Goal: Task Accomplishment & Management: Manage account settings

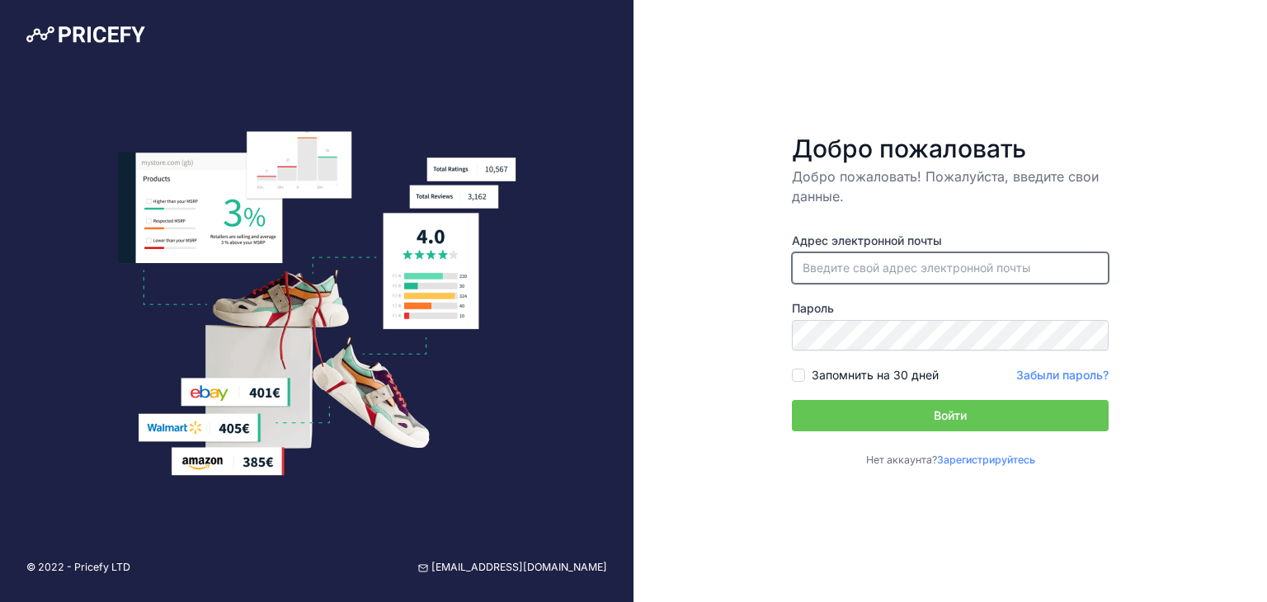
click at [902, 262] on input "email" at bounding box center [950, 268] width 317 height 31
click at [1000, 456] on font "Зарегистрируйтесь" at bounding box center [986, 460] width 98 height 12
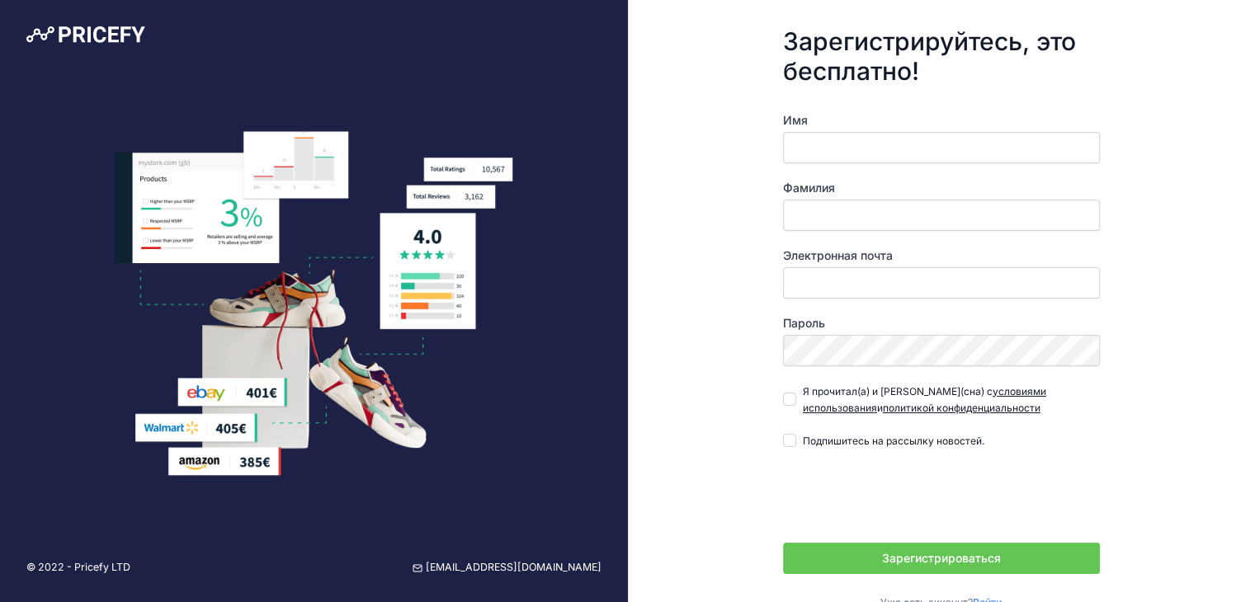
click at [824, 146] on input "Имя" at bounding box center [941, 147] width 317 height 31
type input "Władimież"
type input "Piszczek"
click at [894, 285] on input "Электронная почта" at bounding box center [941, 282] width 317 height 31
type input "[EMAIL_ADDRESS][DOMAIN_NAME]"
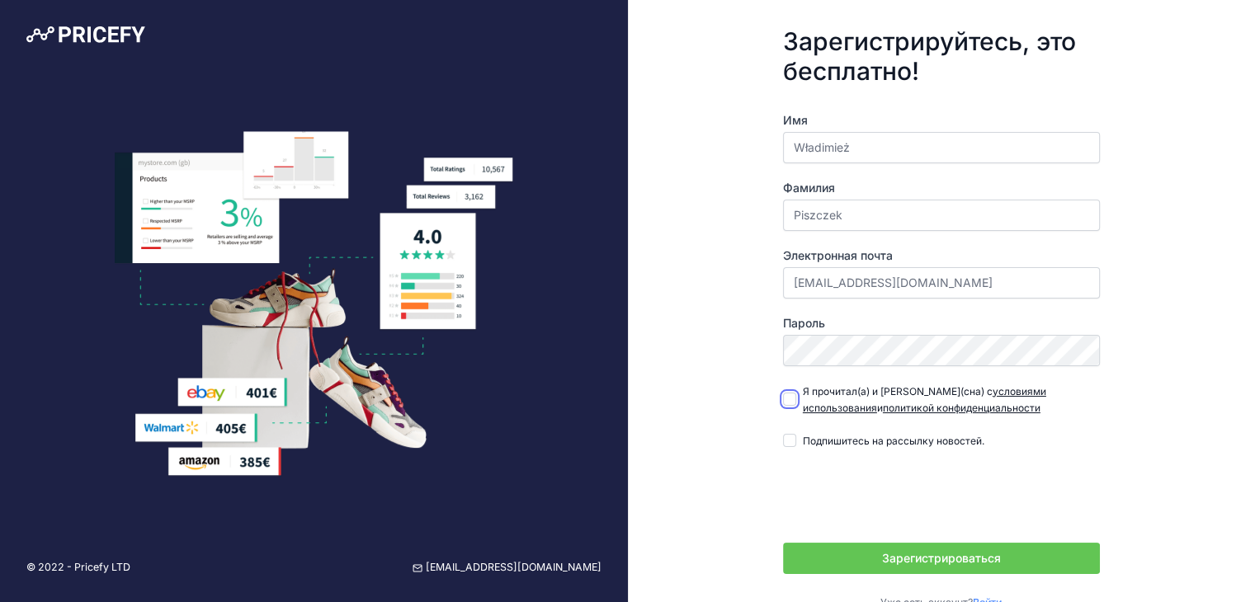
click at [786, 402] on input "Я прочитал(а) и согласен(сна) с условиями использования и политикой конфиденциа…" at bounding box center [789, 399] width 13 height 13
checkbox input "true"
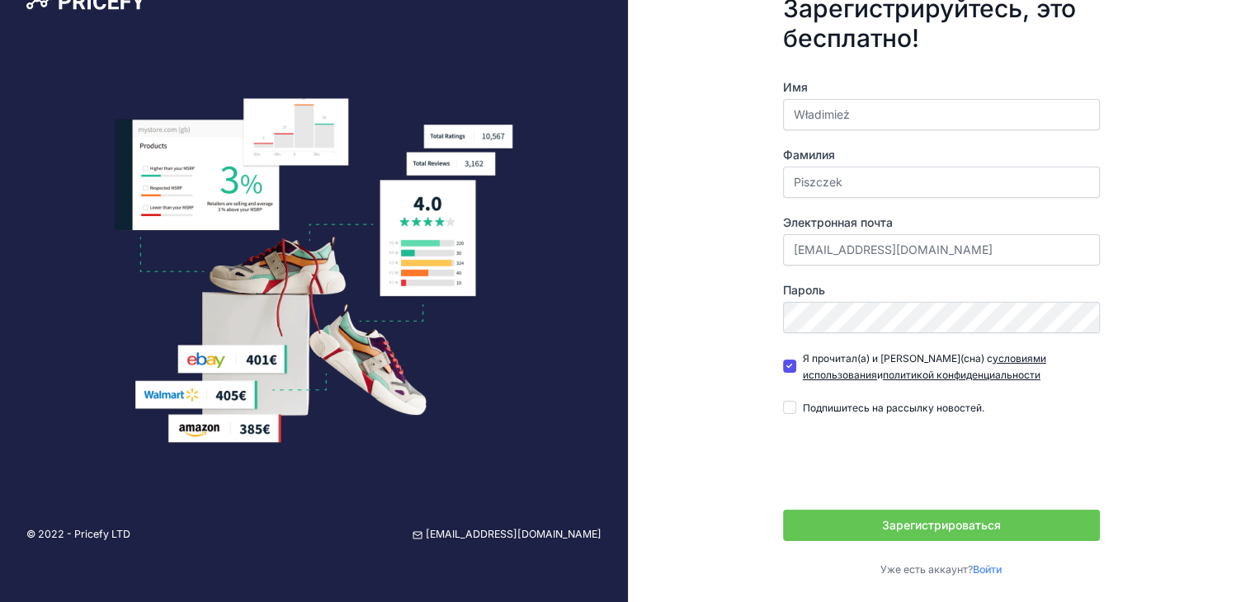
click at [1093, 394] on div "Имя Władimież Фамилия Piszczek Электронная почта vladimezhpishchek@gmail.com Па…" at bounding box center [941, 328] width 317 height 498
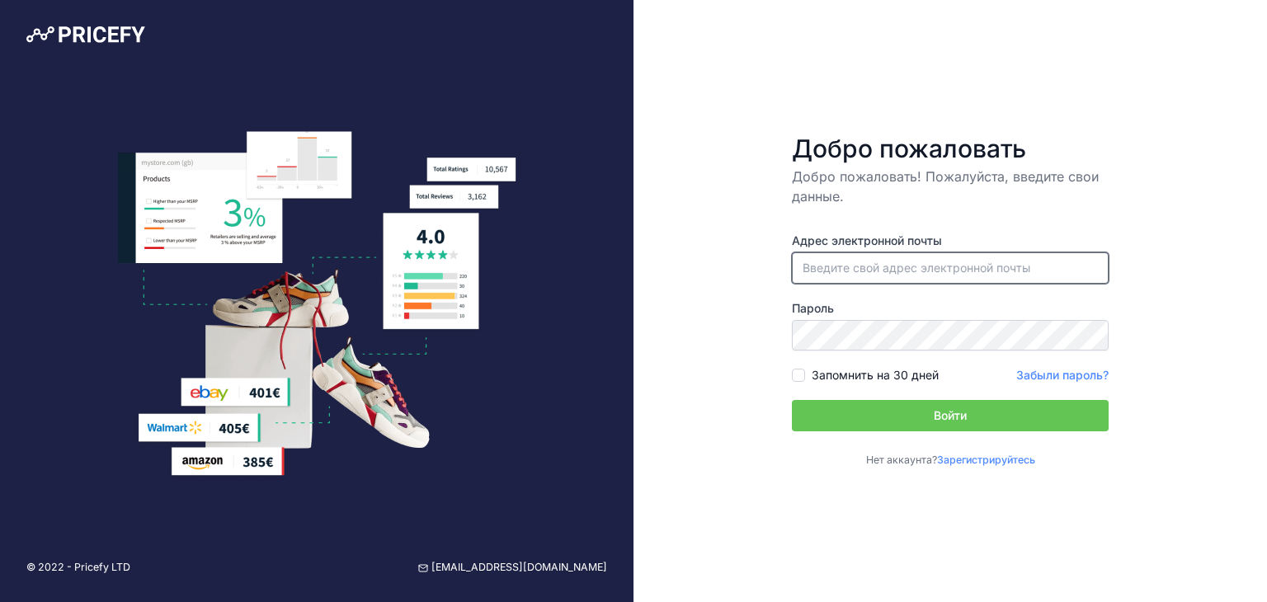
click at [987, 268] on input "email" at bounding box center [950, 268] width 317 height 31
paste input "[EMAIL_ADDRESS][DOMAIN_NAME]"
type input "[EMAIL_ADDRESS][DOMAIN_NAME]"
click at [795, 375] on form "Добро пожаловать Добро пожаловать! Пожалуйста, введите свои данные. Адрес элект…" at bounding box center [951, 301] width 370 height 388
click at [800, 375] on input "Запомнить на 30 дней" at bounding box center [798, 375] width 13 height 13
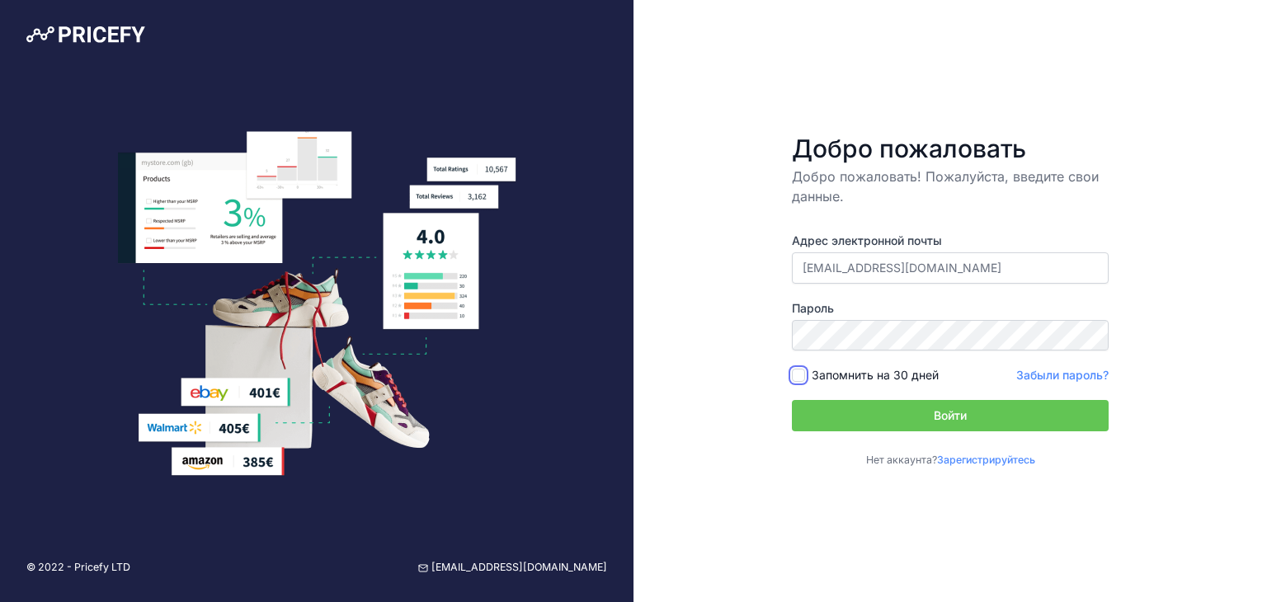
checkbox input "true"
click at [842, 413] on button "Войти" at bounding box center [950, 415] width 317 height 31
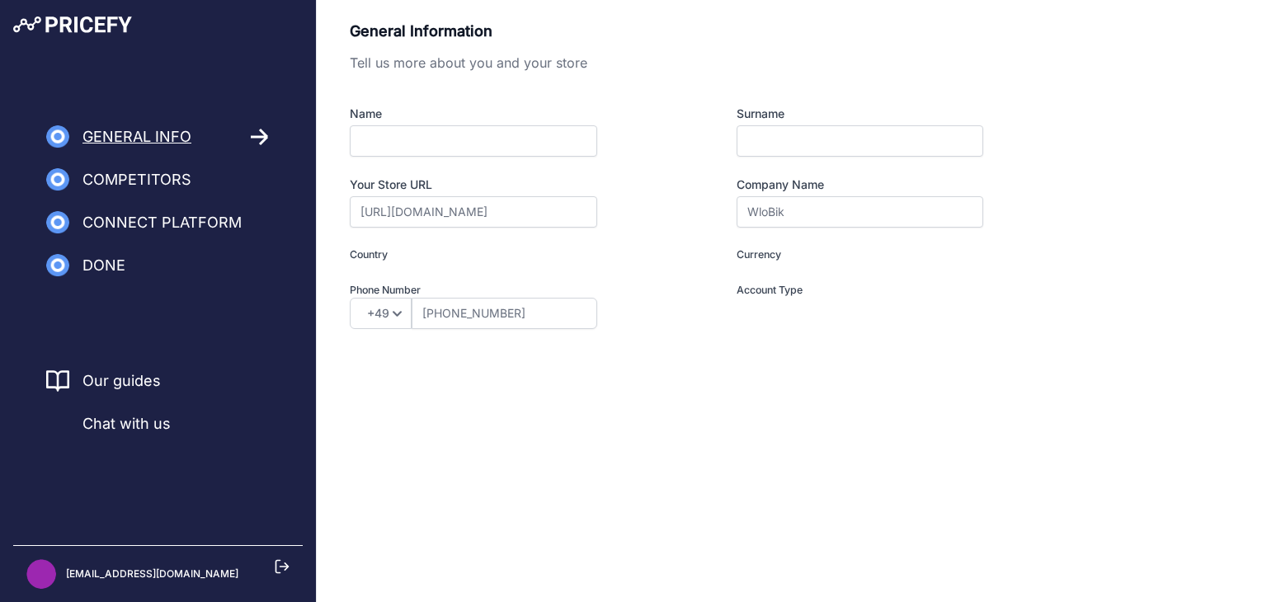
type input "Poland"
type input "PLN"
type input "I am a Merchant"
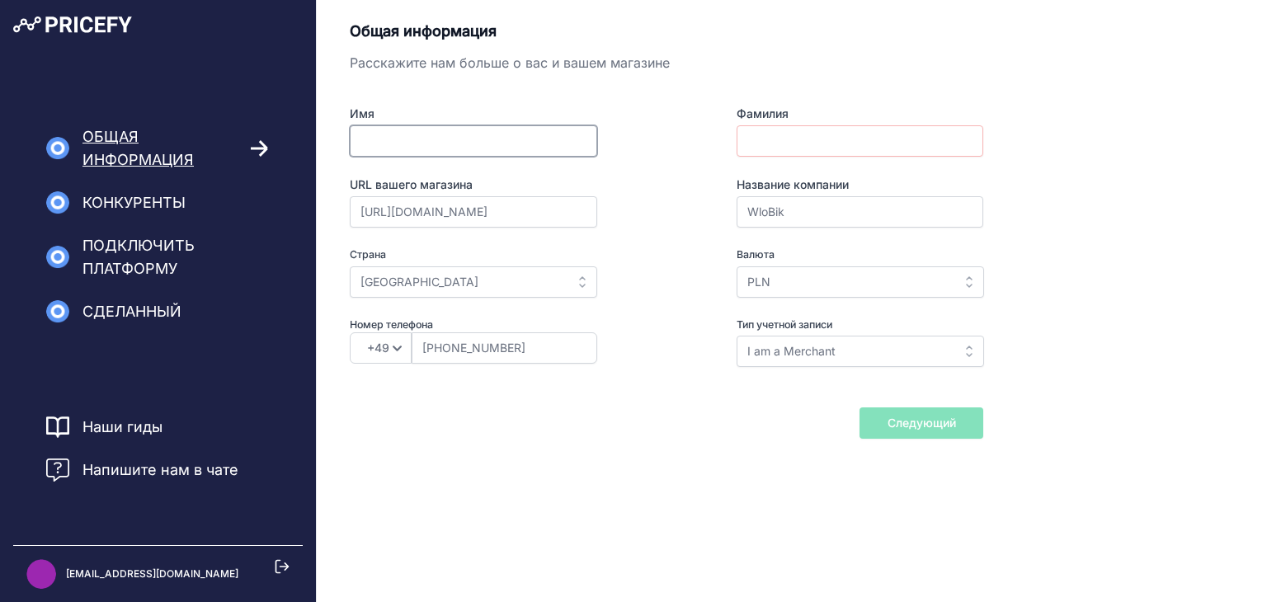
click at [515, 147] on input "Имя" at bounding box center [474, 140] width 248 height 31
type input "Władimież"
type input "Piszczek"
select select "48"
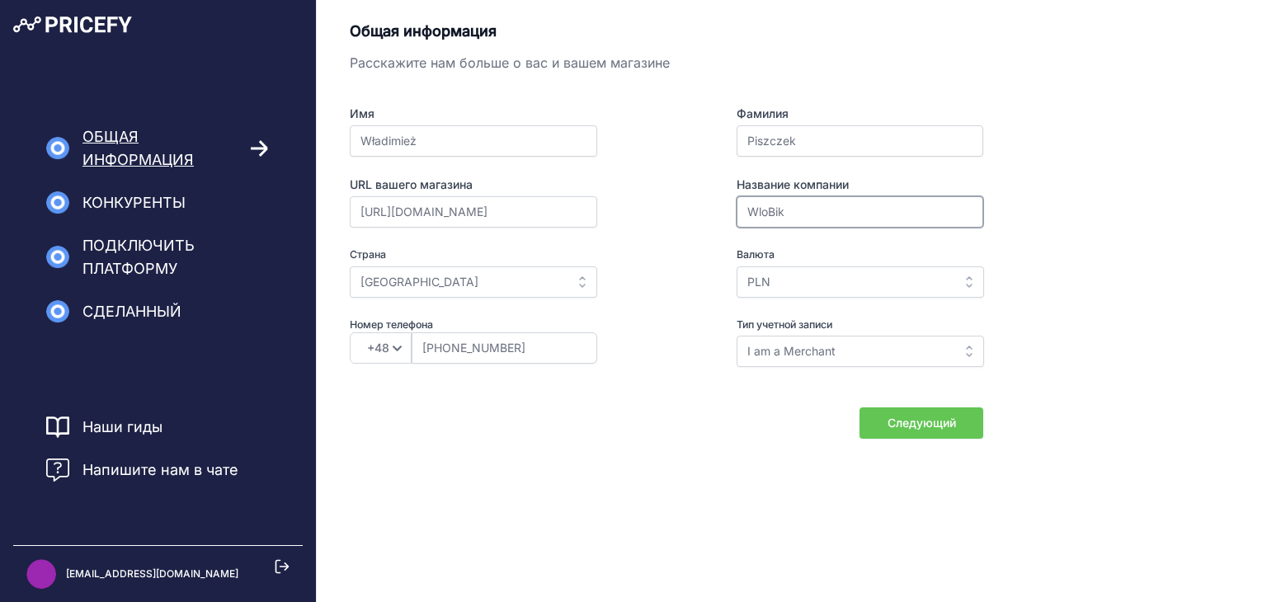
click at [806, 209] on input "WloBik" at bounding box center [860, 211] width 247 height 31
type input "WloBik Władimież Piszczek"
click at [704, 238] on div "Имя Władimież Фамилия Piszczek URL вашего магазина https://h4zfv4-ww.myshopify.…" at bounding box center [667, 237] width 634 height 262
click at [884, 420] on button "Следующий" at bounding box center [922, 423] width 124 height 31
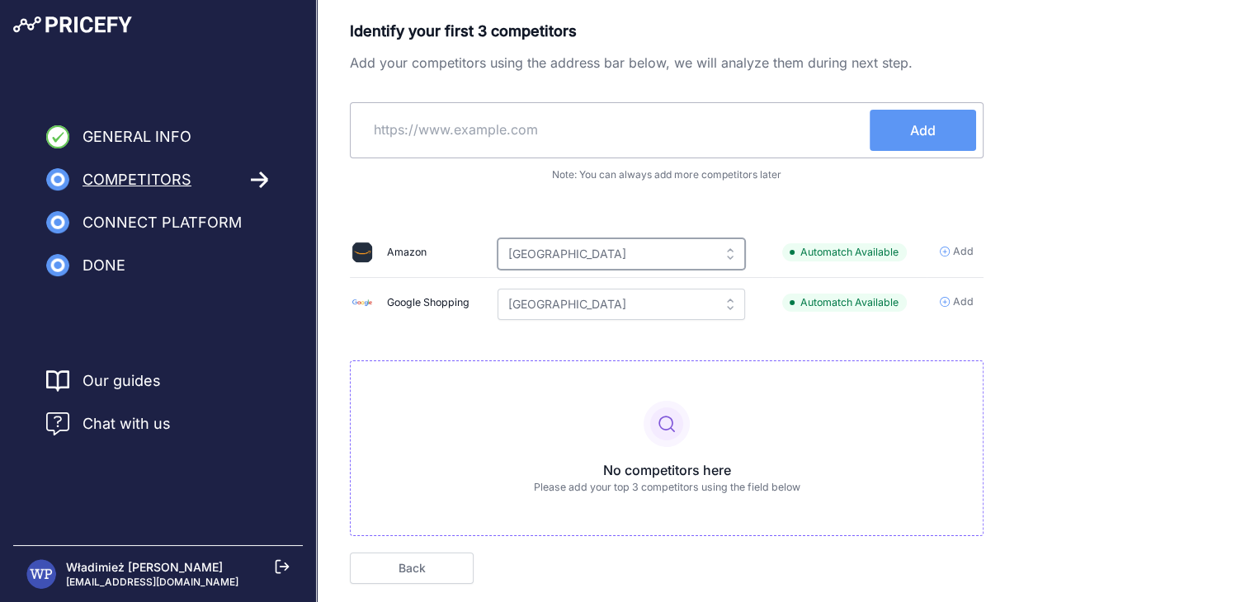
click at [705, 252] on td "Please select a country Australia Brazil Canada France Germany India Italy Mexi…" at bounding box center [630, 253] width 285 height 50
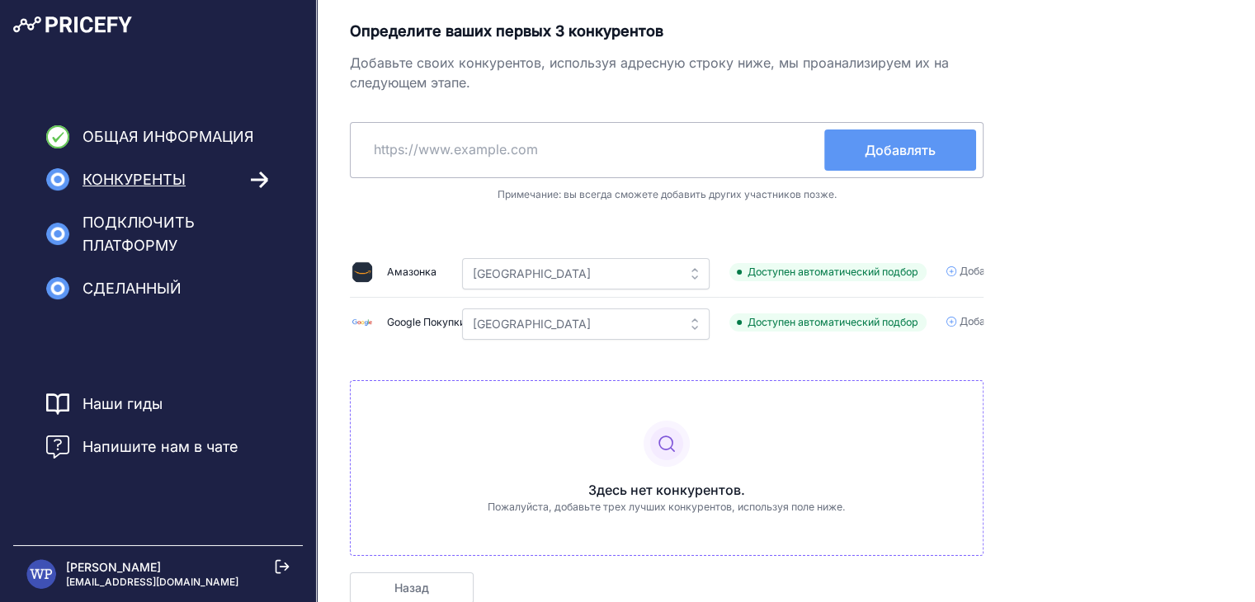
click at [743, 231] on div "Определите ваших первых 3 конкурентов Добавьте своих конкурентов, используя адр…" at bounding box center [667, 288] width 634 height 536
click at [961, 271] on span "Добавлять" at bounding box center [979, 272] width 67 height 16
click at [956, 275] on icon at bounding box center [951, 272] width 10 height 10
click at [920, 274] on font "Добавлять" at bounding box center [947, 271] width 54 height 12
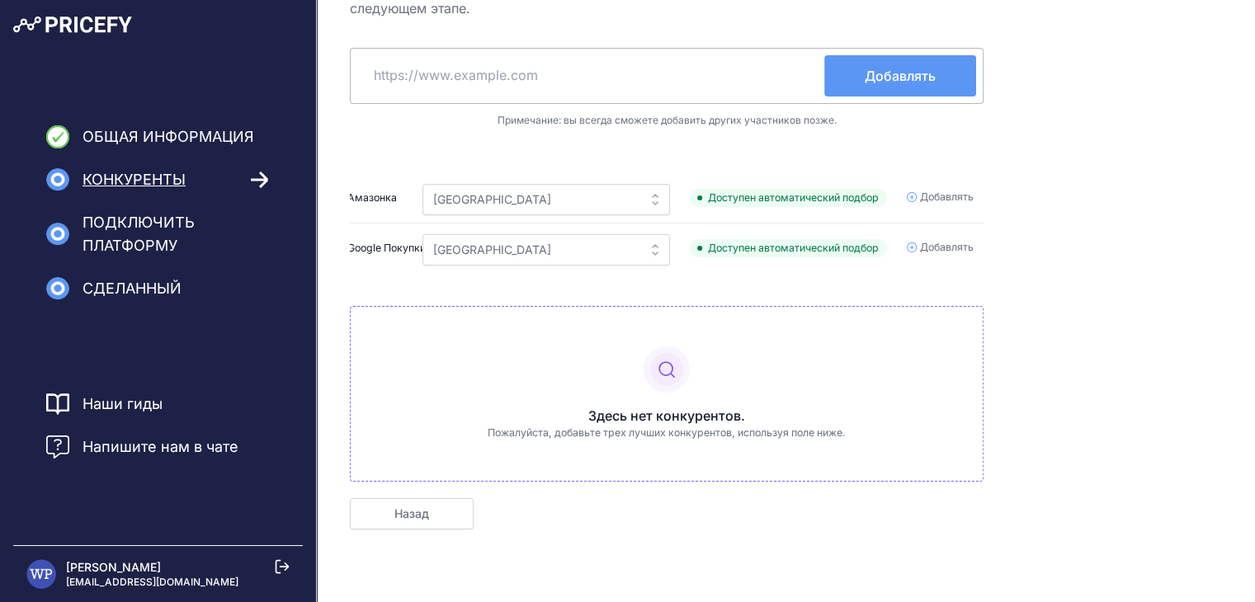
scroll to position [83, 0]
drag, startPoint x: 647, startPoint y: 393, endPoint x: 660, endPoint y: 382, distance: 17.0
click at [650, 390] on icon at bounding box center [667, 370] width 46 height 46
click at [673, 374] on icon at bounding box center [666, 369] width 15 height 15
click at [582, 234] on input "Poland" at bounding box center [546, 249] width 248 height 31
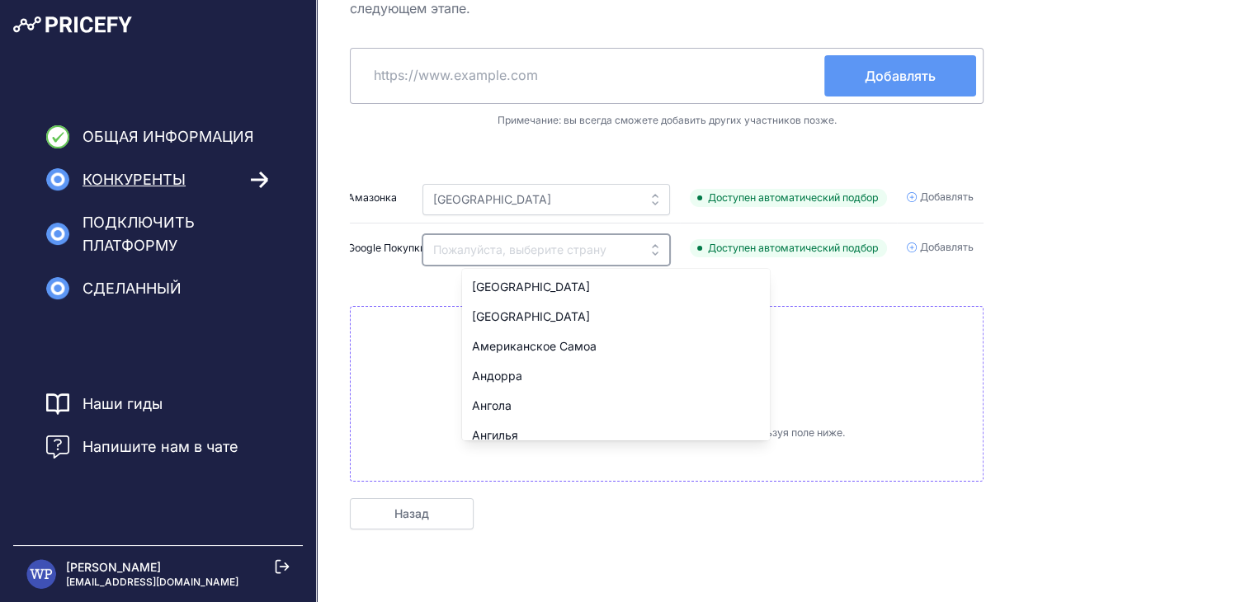
click at [584, 242] on input "text" at bounding box center [546, 249] width 248 height 31
type input "Poland"
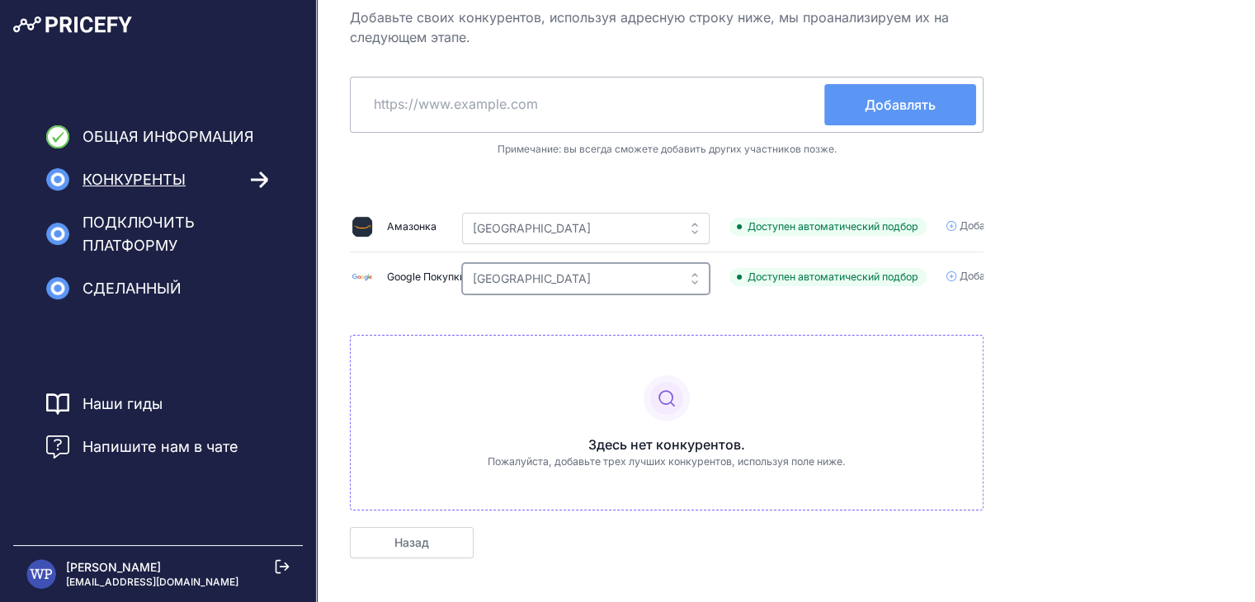
scroll to position [0, 0]
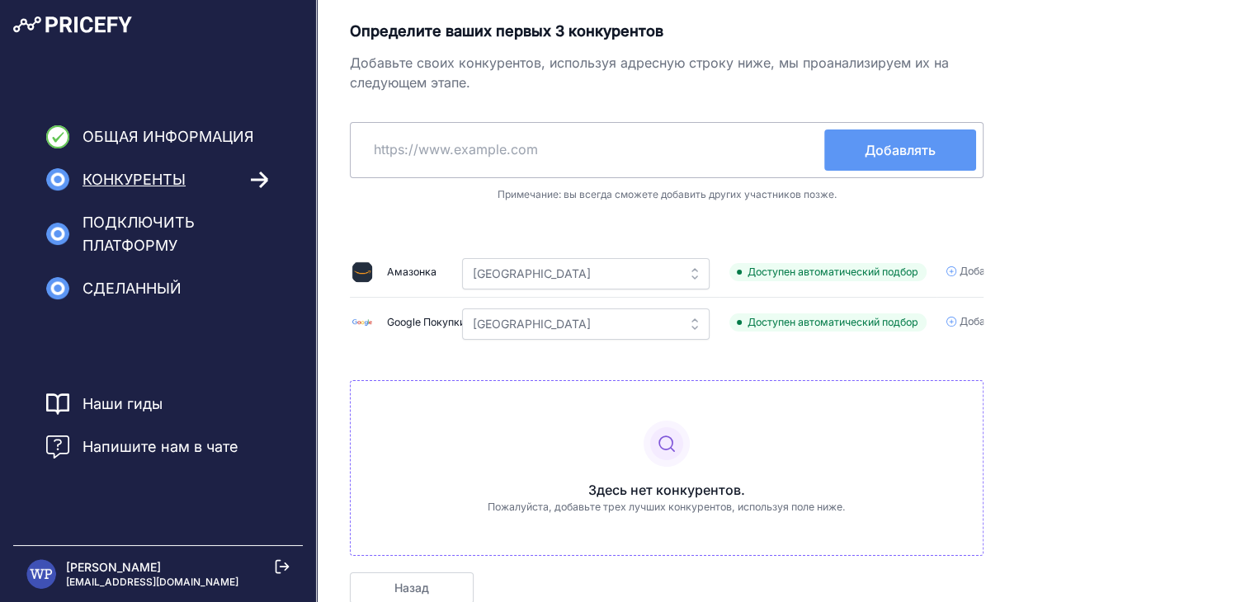
click at [651, 148] on input "text" at bounding box center [590, 150] width 467 height 40
paste input "https://www.zalando.pl"
type input "https://www.zalando.pl"
click at [855, 151] on button "Добавлять" at bounding box center [900, 150] width 152 height 41
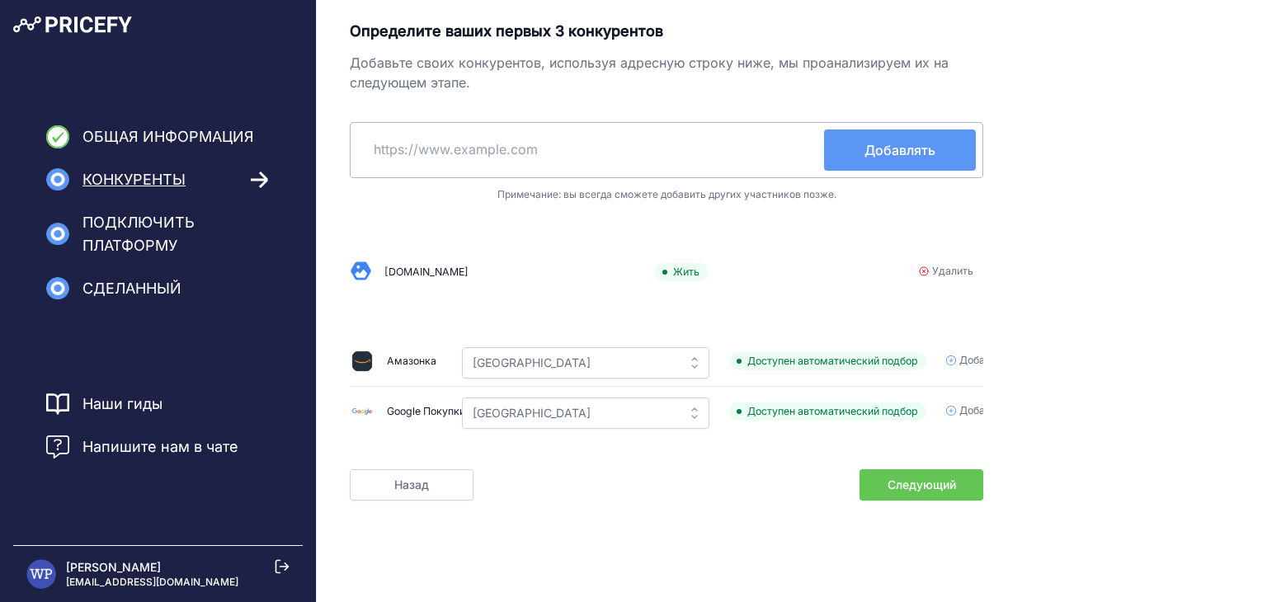
paste input "https://www.reserved.com/pl/pl/"
type input "https://www.reserved.com/pl/pl/"
click at [899, 140] on span "Добавлять" at bounding box center [900, 150] width 71 height 20
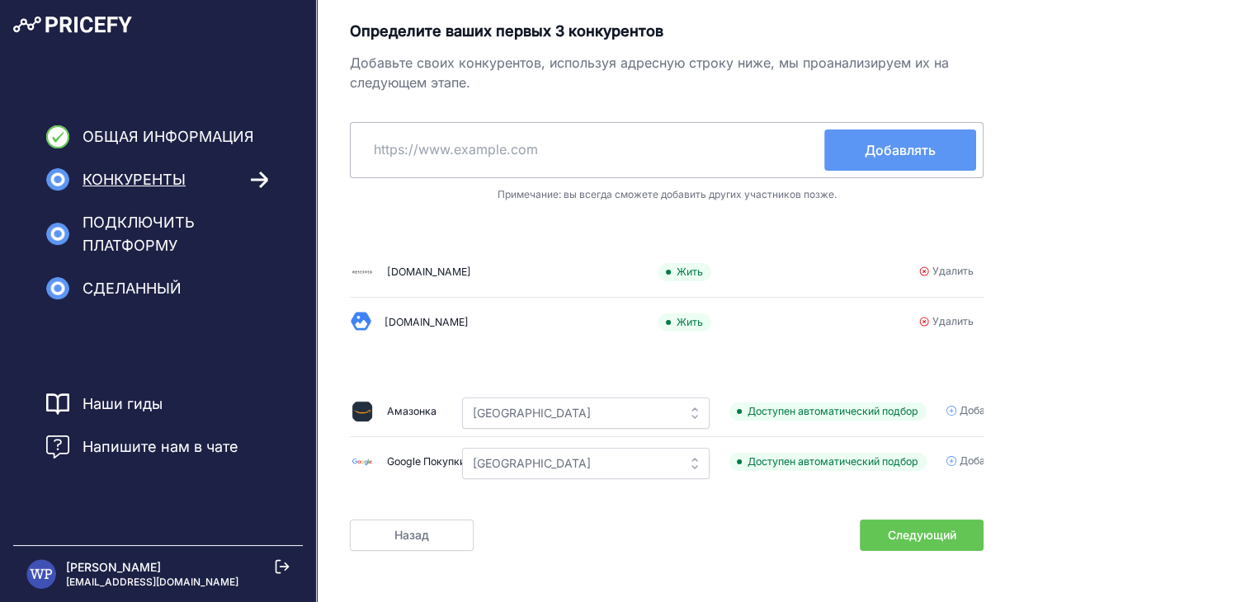
paste input "https://www.reserved.com/pl/pl/"
type input "https://www.reserved.com/pl/pl/"
click at [846, 141] on button "Добавлять" at bounding box center [900, 150] width 152 height 41
click at [941, 540] on span "Следующий" at bounding box center [922, 535] width 68 height 17
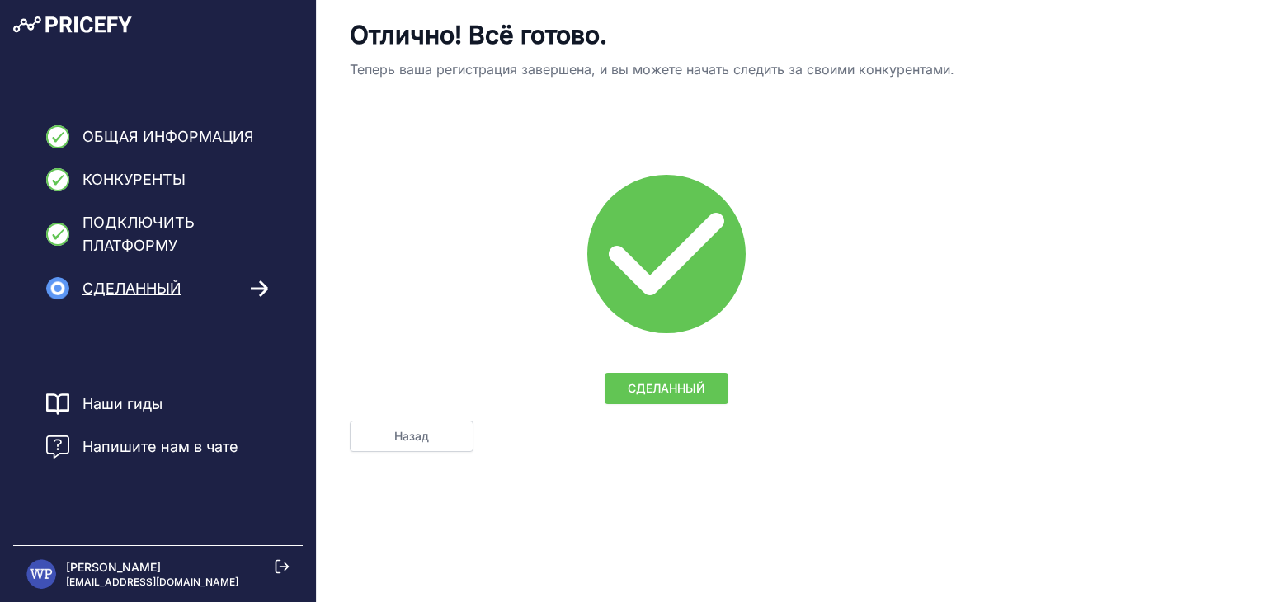
click at [722, 389] on button "СДЕЛАННЫЙ" at bounding box center [667, 388] width 124 height 31
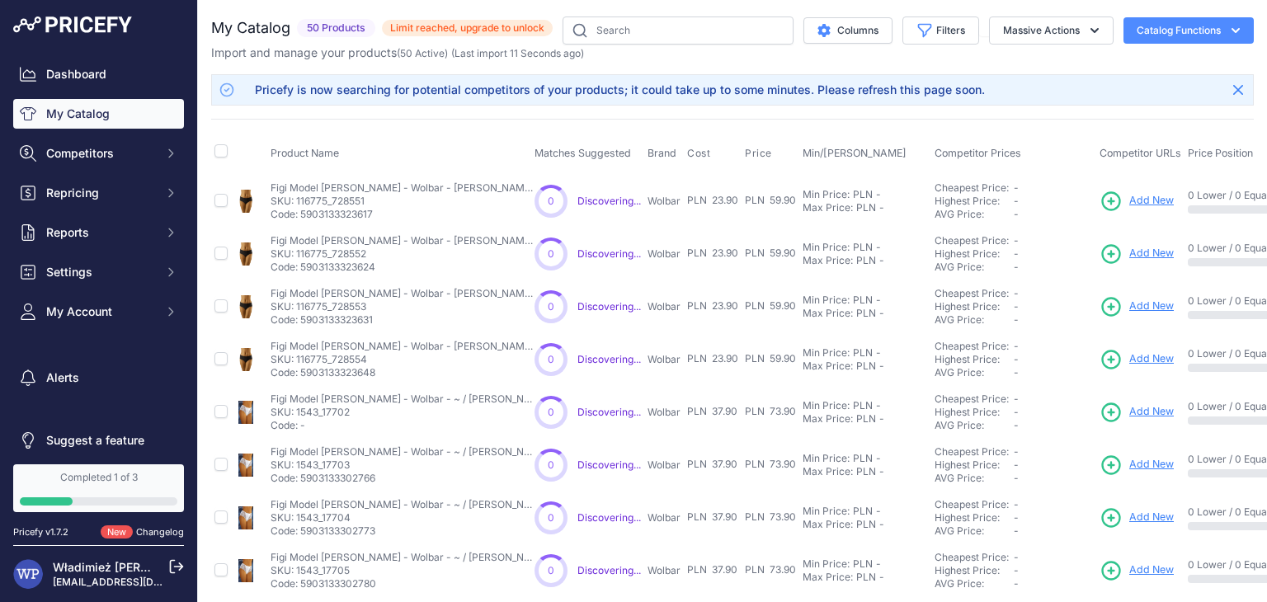
click at [115, 502] on div at bounding box center [99, 502] width 158 height 8
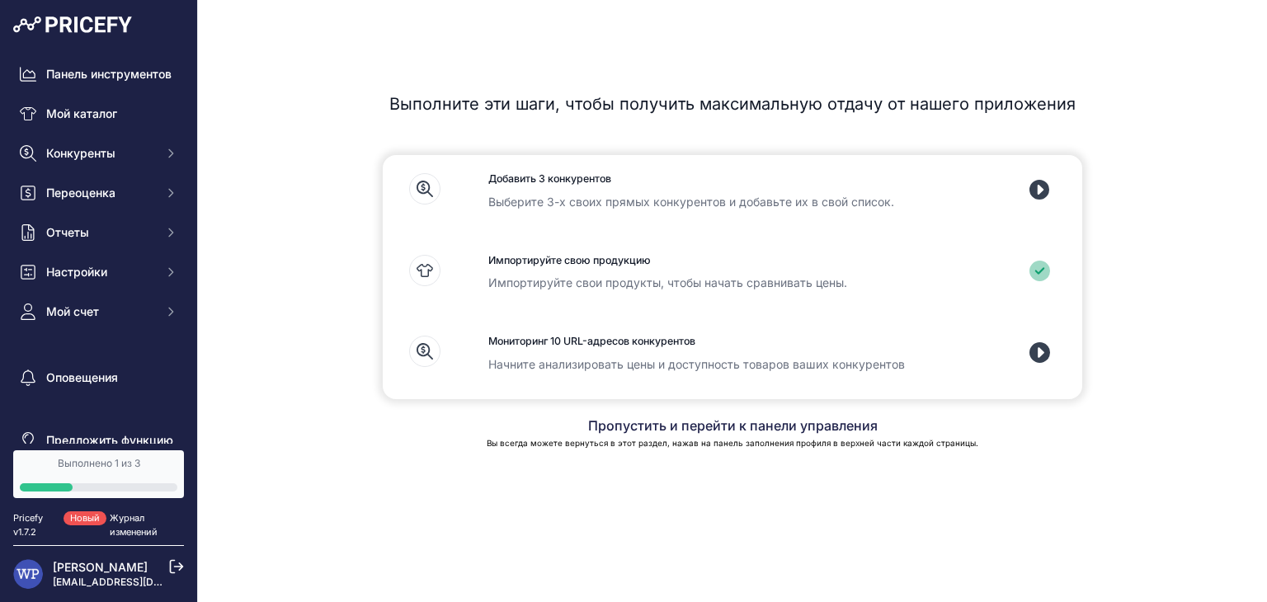
click at [1041, 355] on icon at bounding box center [1040, 352] width 21 height 21
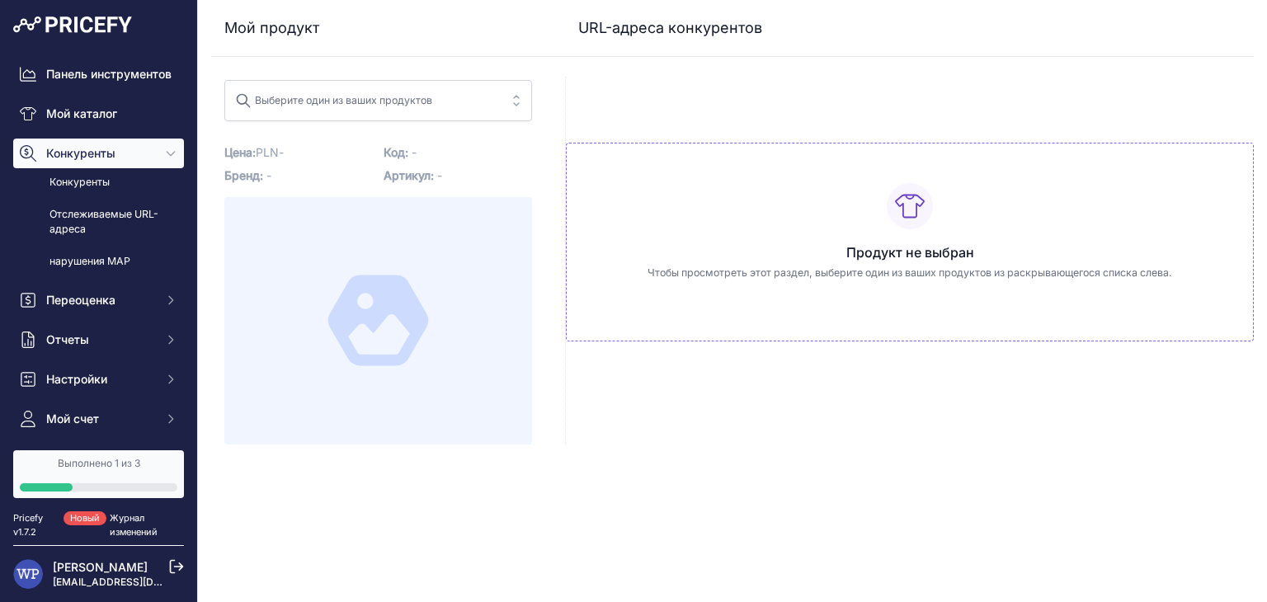
click at [375, 109] on span "Выберите один из ваших продуктов" at bounding box center [333, 105] width 197 height 12
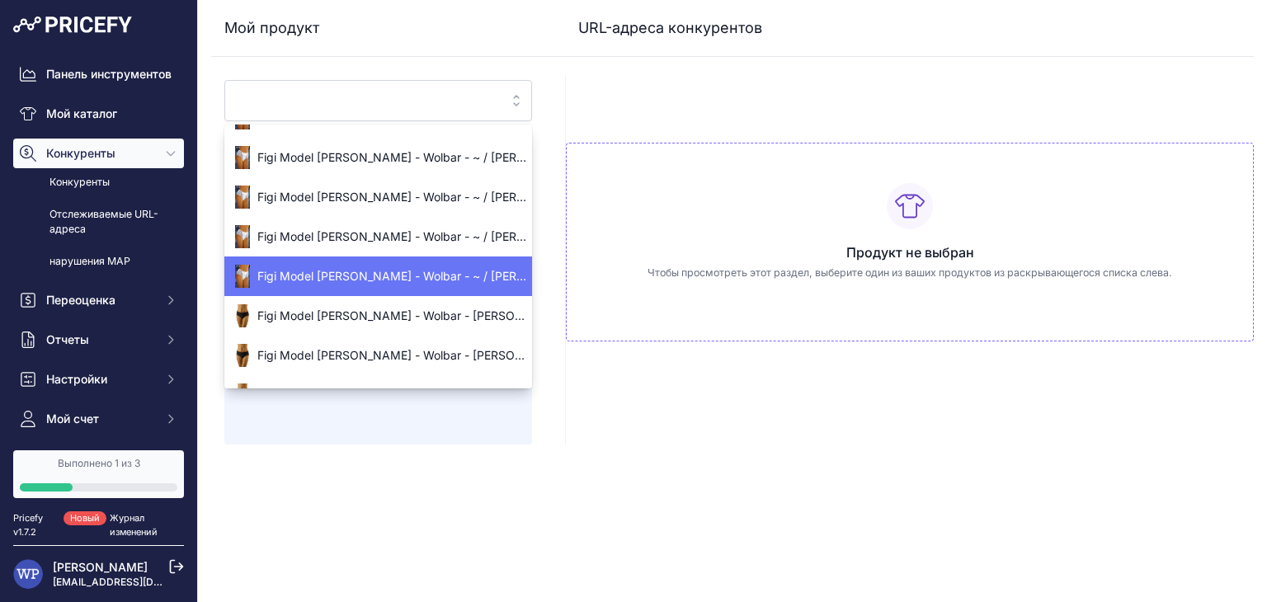
scroll to position [139, 0]
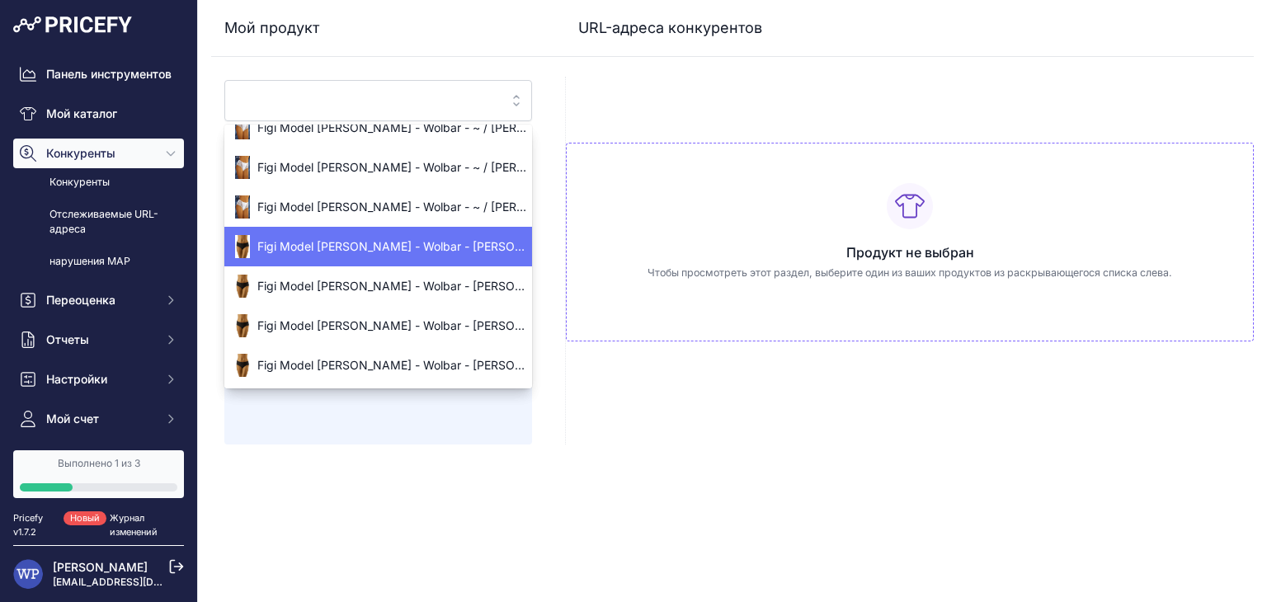
click at [416, 244] on span "Figi Model [PERSON_NAME] - Wolbar - [PERSON_NAME] / s" at bounding box center [378, 246] width 308 height 17
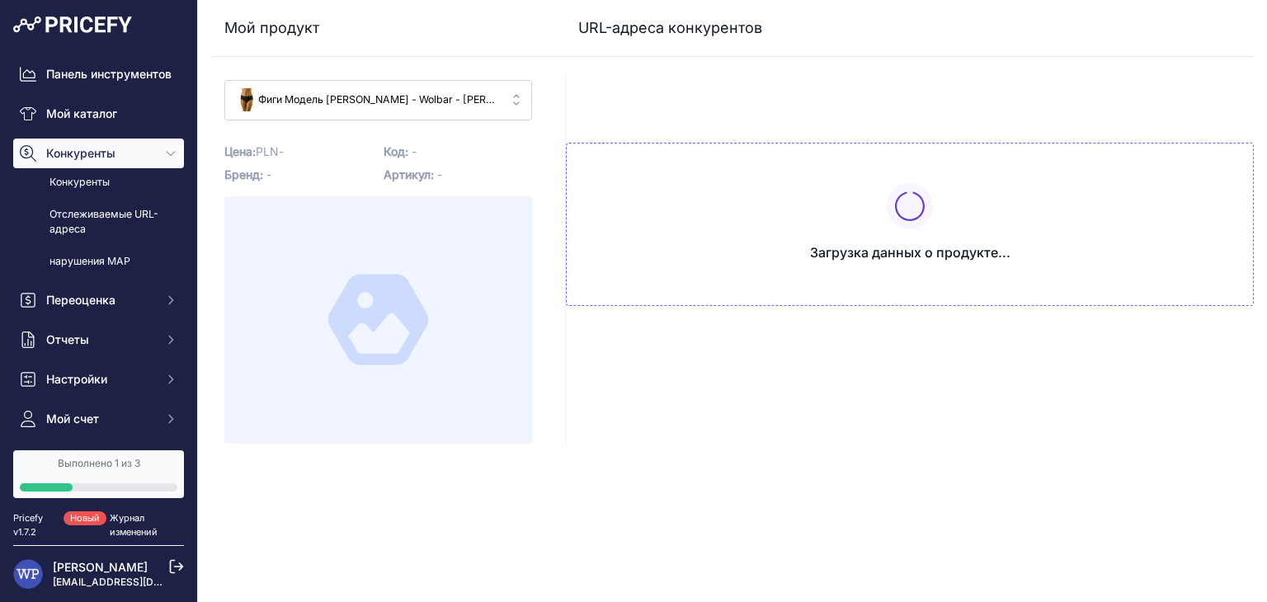
scroll to position [0, 0]
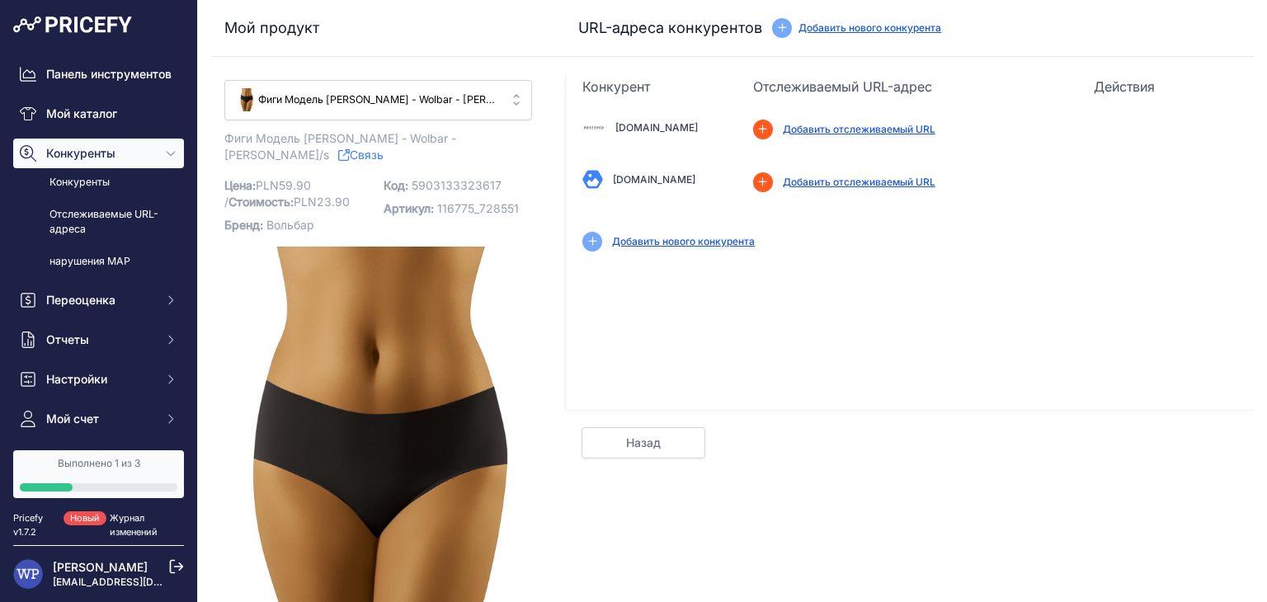
click at [788, 128] on font "Добавить отслеживаемый URL" at bounding box center [859, 129] width 153 height 12
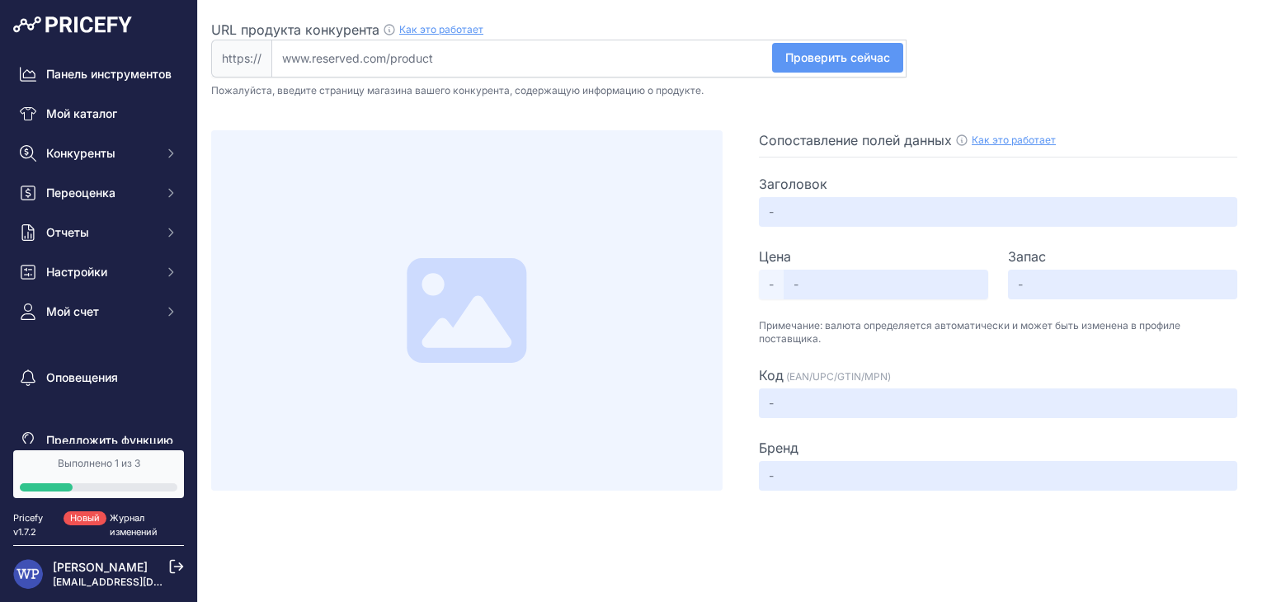
click at [446, 67] on input "URL продукта конкурента Как это работает Чтобы создать профиль извлечения вашег…" at bounding box center [588, 59] width 635 height 38
paste input "https://www.roco-fashion.pl/"
click at [860, 67] on button "Проверить сейчас" at bounding box center [837, 58] width 131 height 30
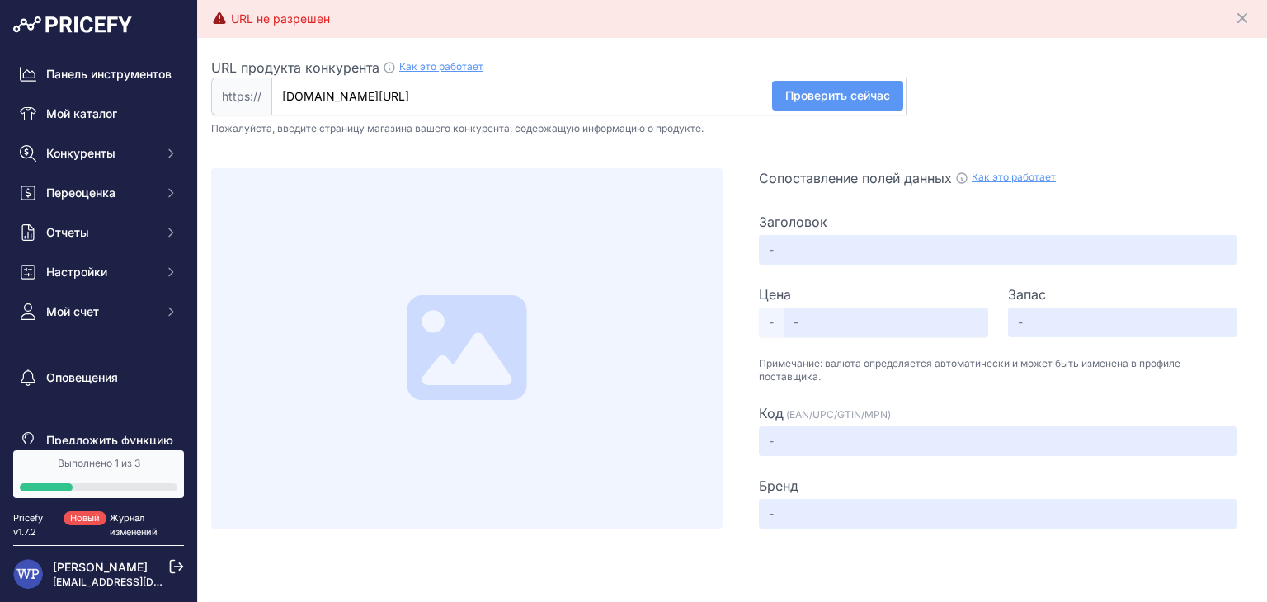
click at [460, 258] on div at bounding box center [467, 348] width 512 height 361
click at [458, 331] on icon at bounding box center [467, 347] width 120 height 105
click at [720, 97] on input "www.roco-fashion.pl/" at bounding box center [588, 97] width 635 height 38
click at [798, 258] on input "text" at bounding box center [998, 250] width 479 height 30
click at [827, 287] on div "Цена Выбрать информацию" at bounding box center [873, 295] width 229 height 20
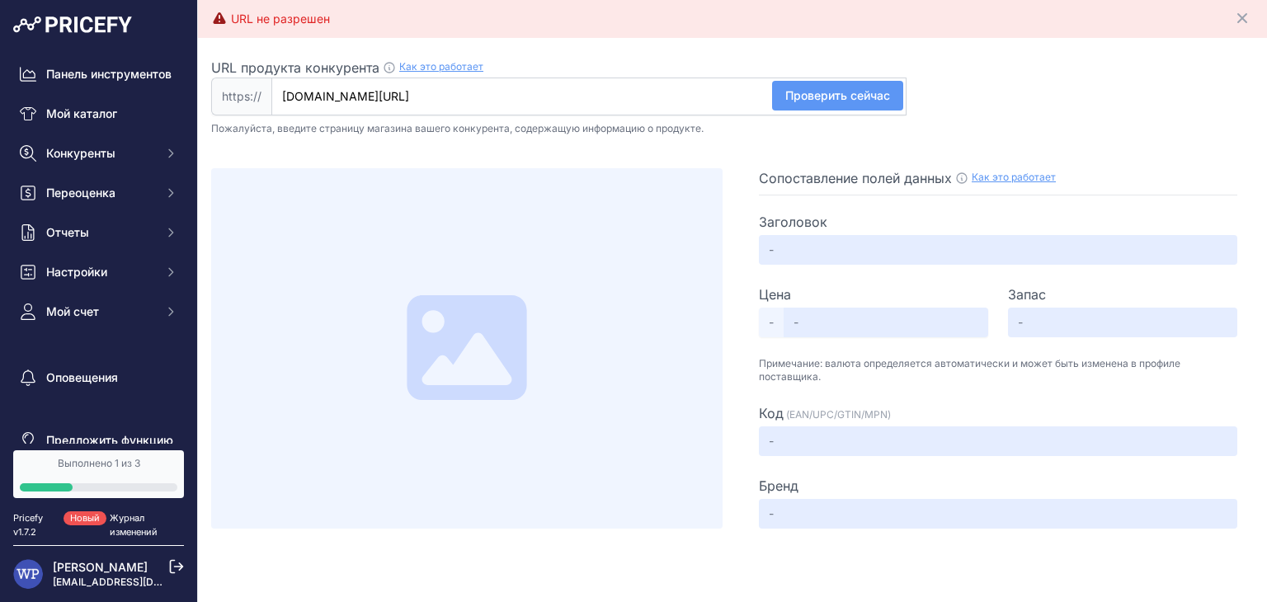
click at [1003, 177] on font "Как это работает" at bounding box center [1014, 177] width 84 height 12
click at [445, 84] on input "www.roco-fashion.pl/" at bounding box center [588, 97] width 635 height 38
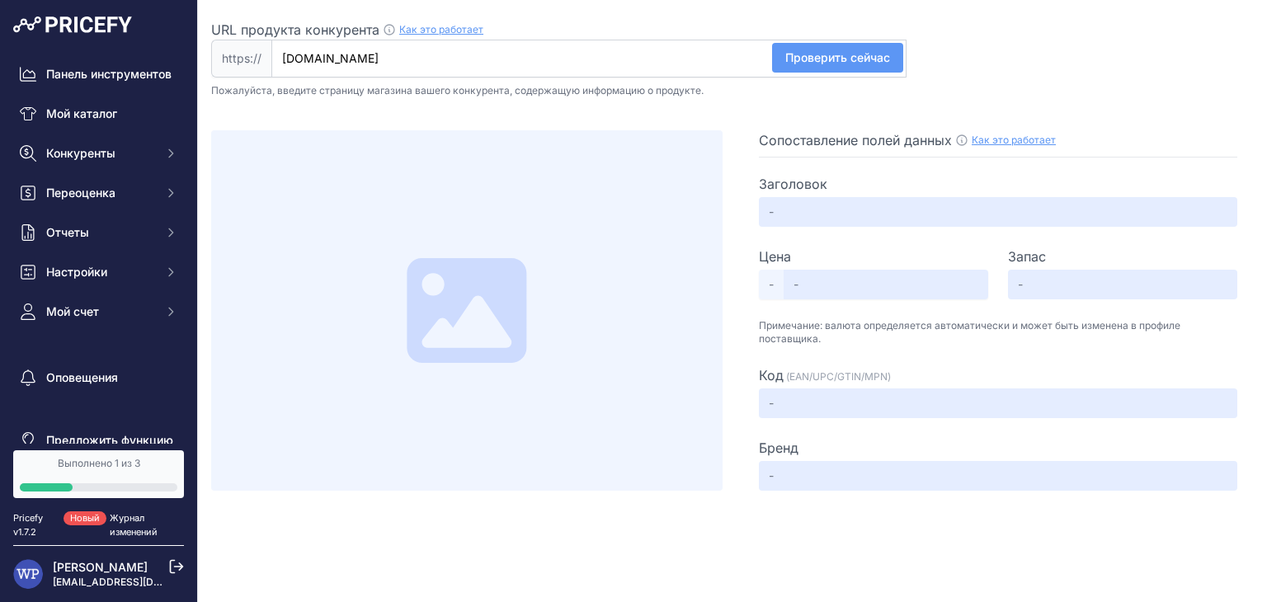
type input "www.roco-fashion.pl"
click at [495, 139] on div at bounding box center [467, 310] width 512 height 361
click at [812, 59] on font "Проверить сейчас" at bounding box center [838, 57] width 105 height 14
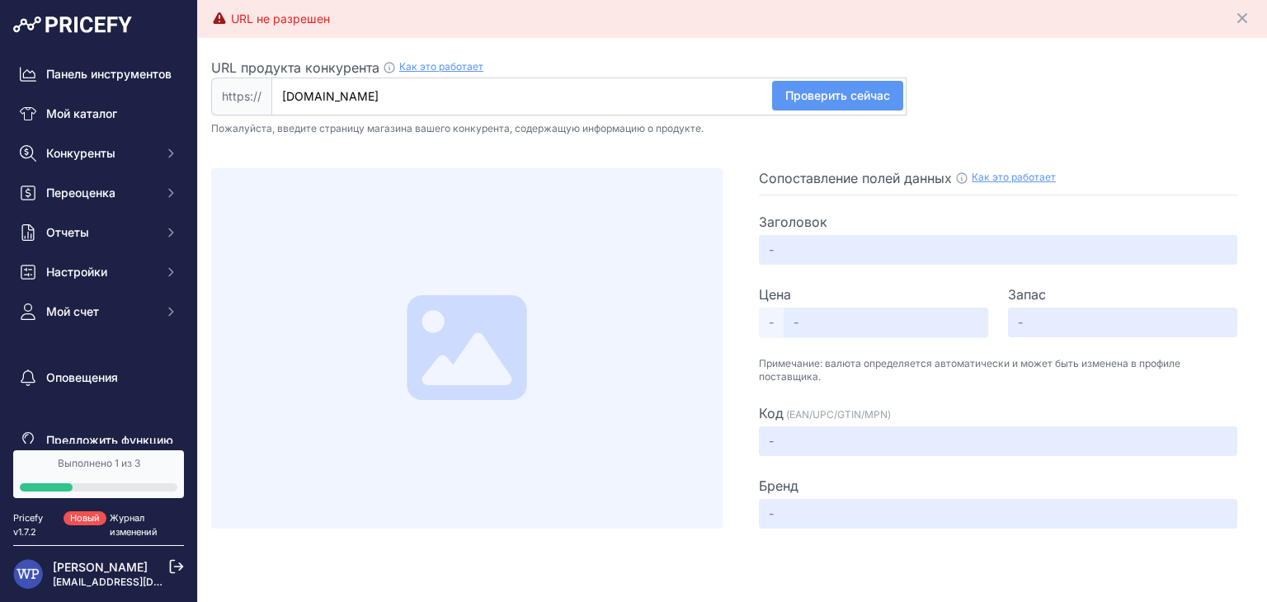
click at [145, 460] on div "Выполнено 1 из 3" at bounding box center [99, 463] width 158 height 13
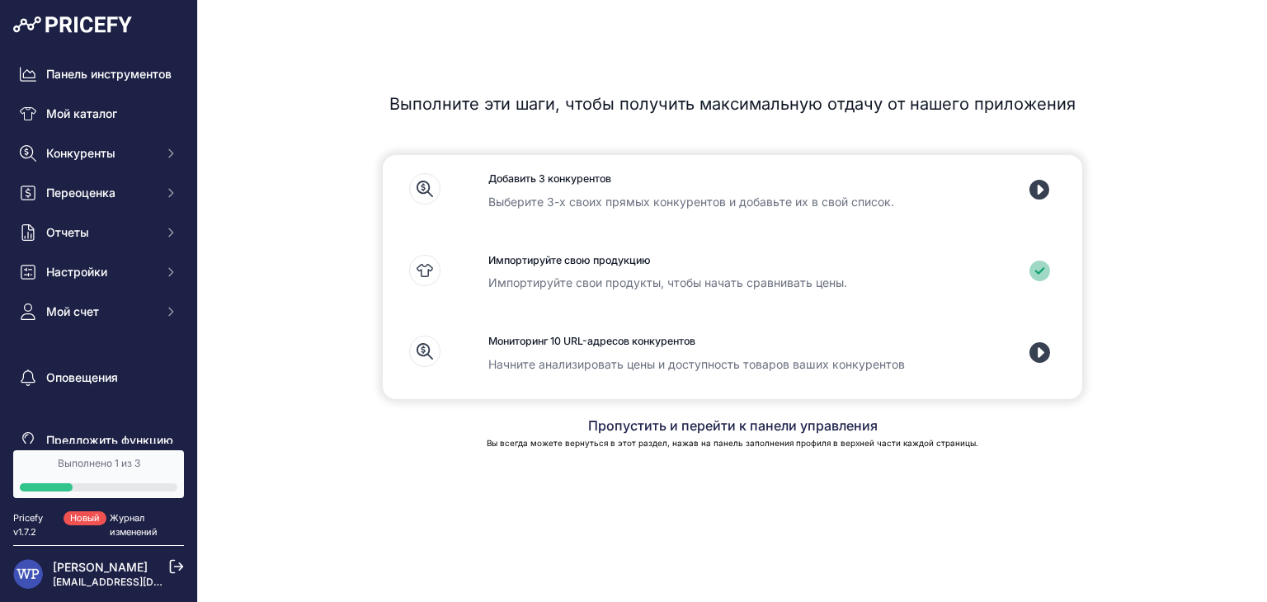
click at [1036, 360] on icon at bounding box center [1040, 352] width 21 height 21
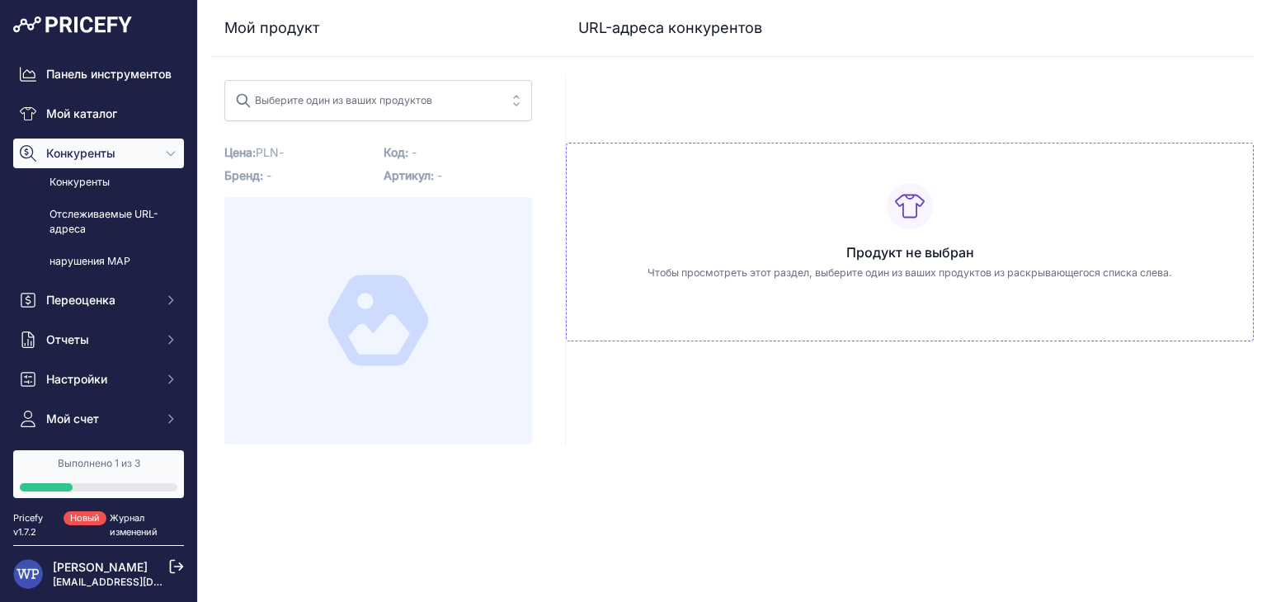
click at [753, 98] on div "Продукт не выбран Чтобы просмотреть этот раздел, выберите один из ваших продукт…" at bounding box center [909, 261] width 689 height 368
click at [107, 465] on font "Выполнено 1 из 3" at bounding box center [99, 463] width 83 height 12
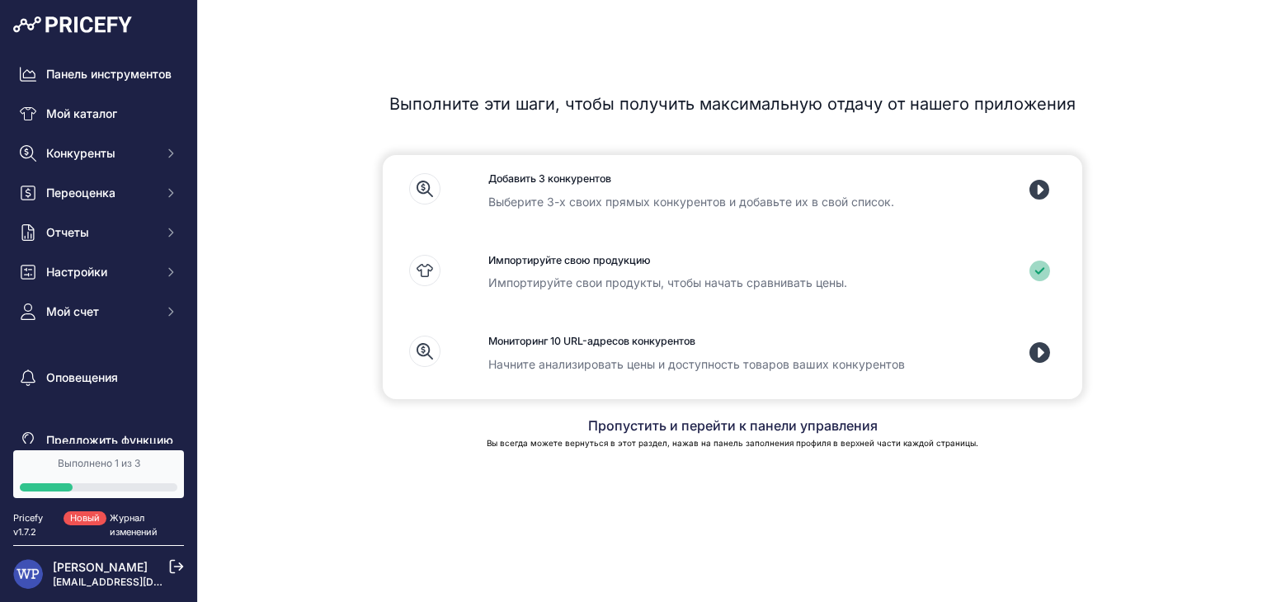
click at [683, 199] on font "Выберите 3-х своих прямых конкурентов и добавьте их в свой список." at bounding box center [692, 202] width 406 height 14
click at [1028, 191] on div at bounding box center [1042, 195] width 79 height 65
click at [1037, 192] on icon at bounding box center [1040, 190] width 21 height 21
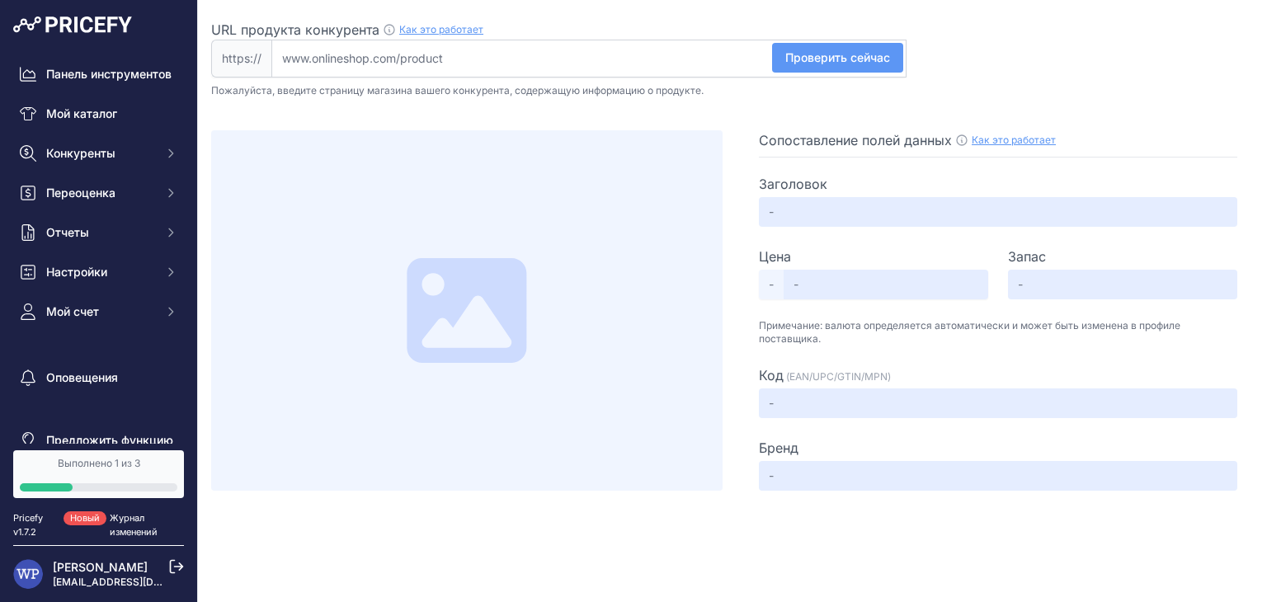
click at [527, 67] on input "URL продукта конкурента Как это работает Чтобы создать профиль извлечения вашег…" at bounding box center [588, 59] width 635 height 38
click at [551, 59] on input "URL продукта конкурента Как это работает Чтобы создать профиль извлечения вашег…" at bounding box center [588, 59] width 635 height 38
paste input "[URL][DOMAIN_NAME]"
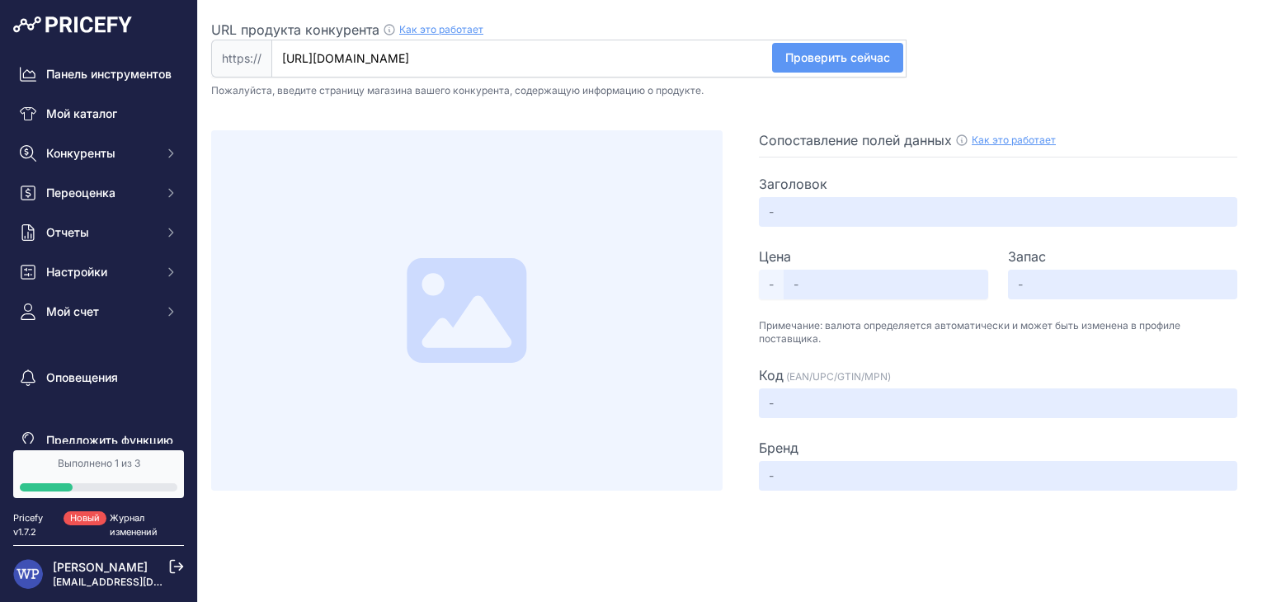
type input "[DOMAIN_NAME][URL]"
click at [865, 66] on button "Проверить сейчас" at bounding box center [837, 58] width 131 height 30
type input "Viana – viscose trousers with [PERSON_NAME]"
type input "21.50"
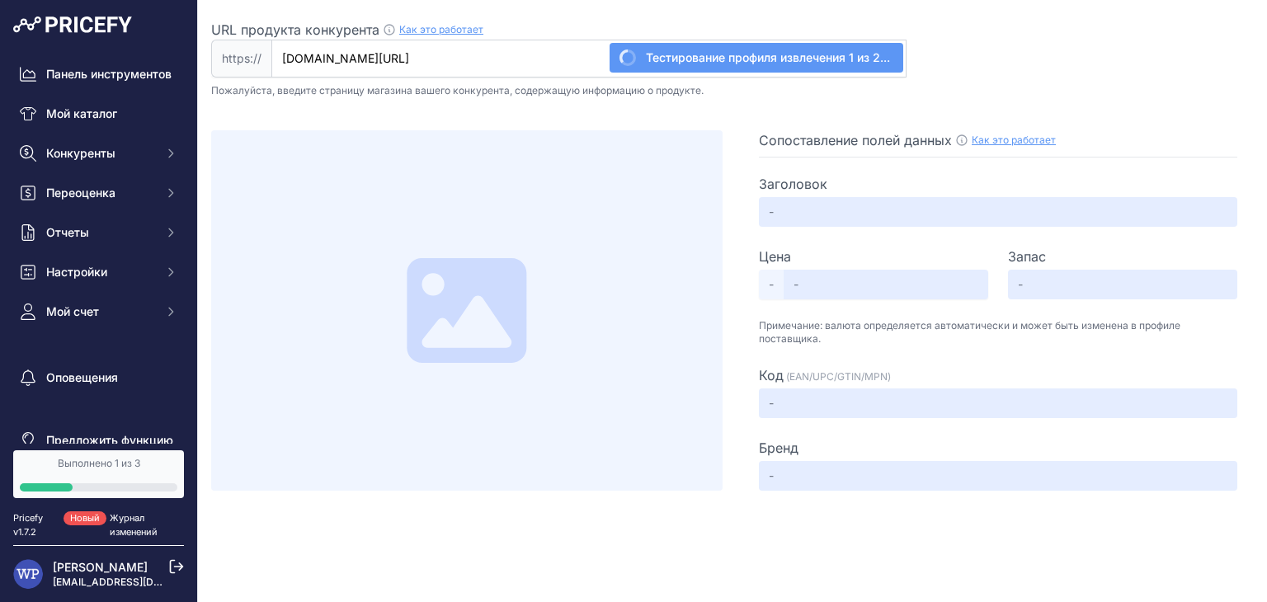
type input "Available"
type input "SPD0047-CZA"
type input "Roco Fashion"
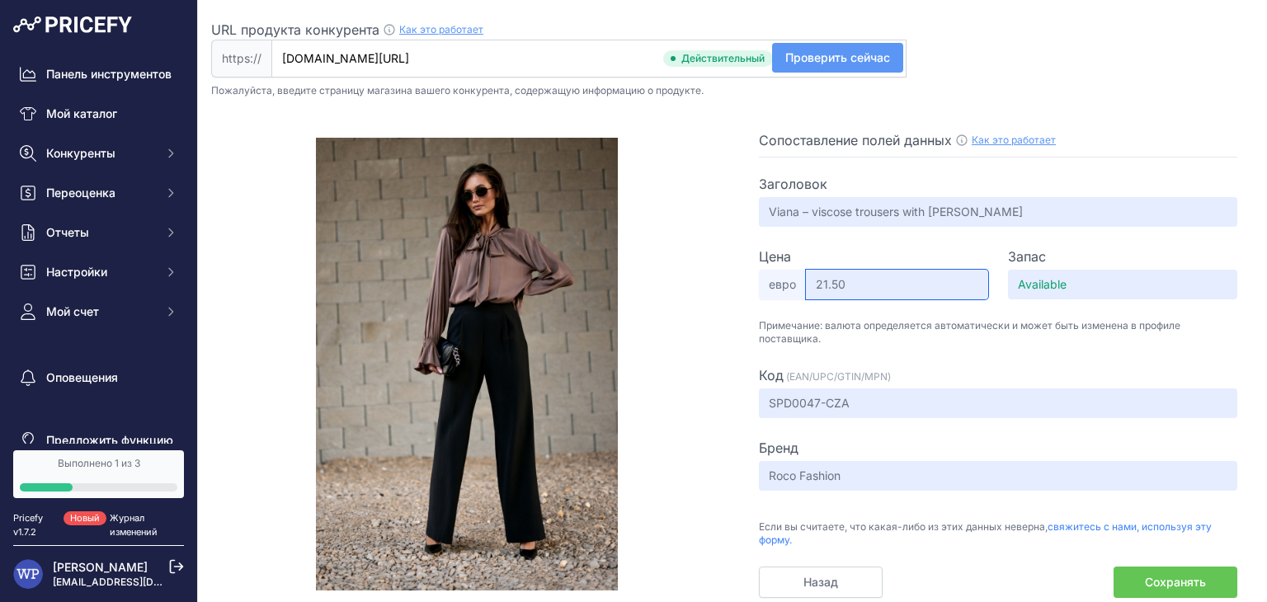
click at [918, 280] on input "21.50" at bounding box center [897, 285] width 182 height 30
click at [784, 283] on font "евро" at bounding box center [782, 284] width 27 height 14
click at [1139, 584] on button "Сохранять" at bounding box center [1176, 582] width 124 height 31
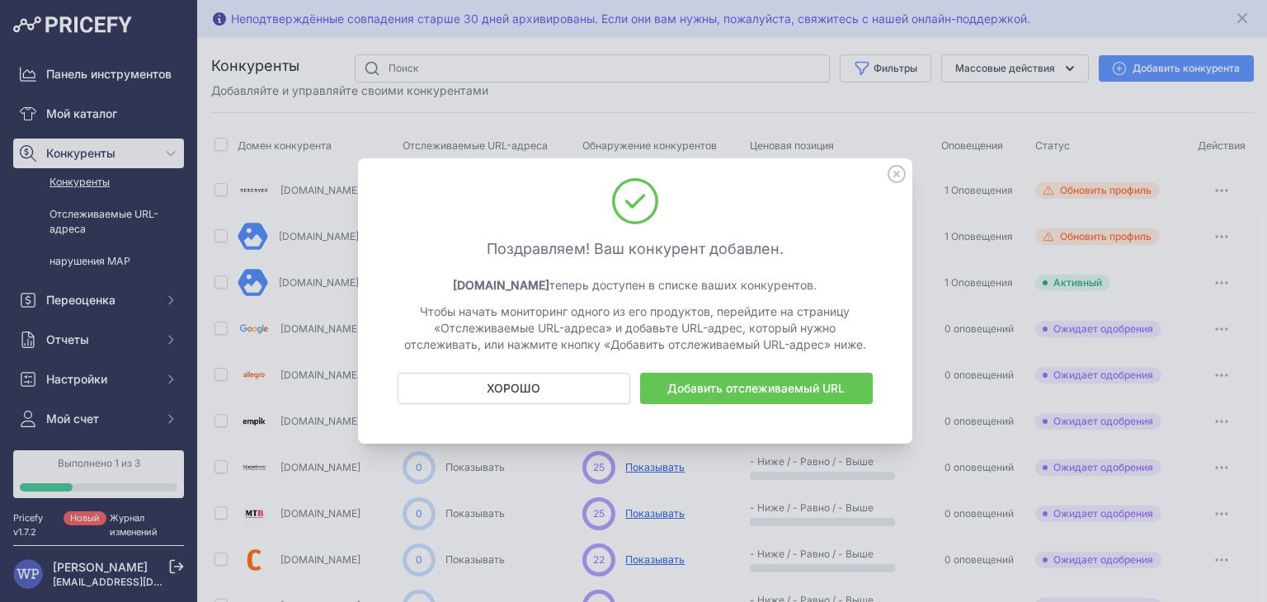
click at [696, 391] on font "Добавить отслеживаемый URL" at bounding box center [756, 388] width 177 height 14
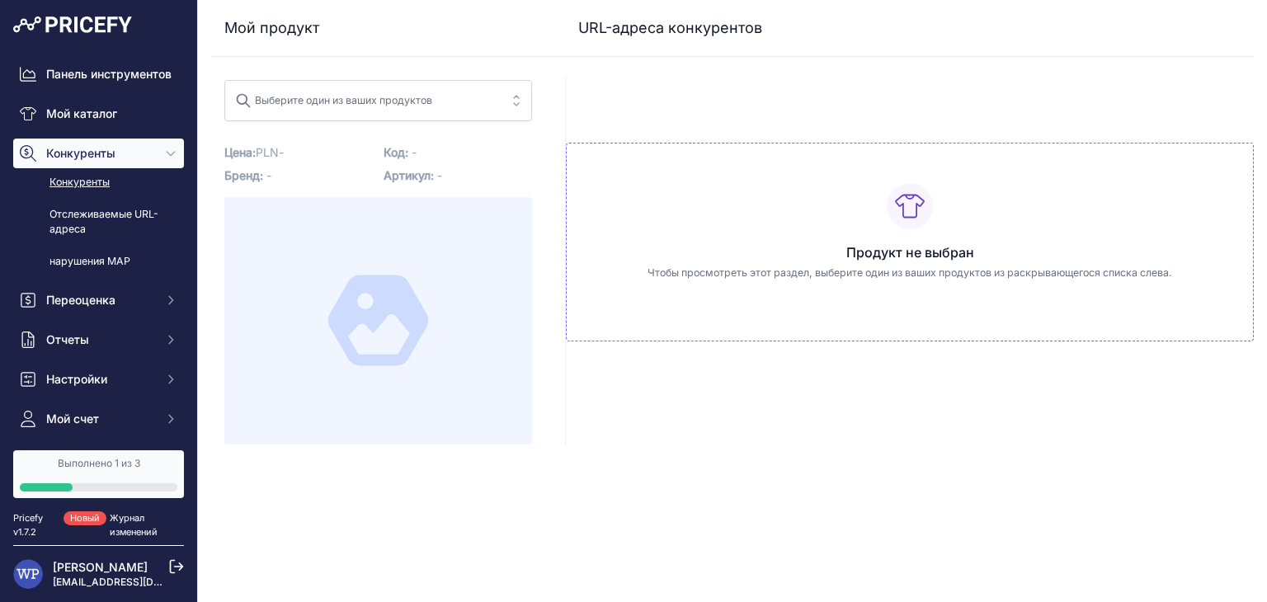
click at [120, 197] on link "Конкуренты" at bounding box center [98, 182] width 171 height 29
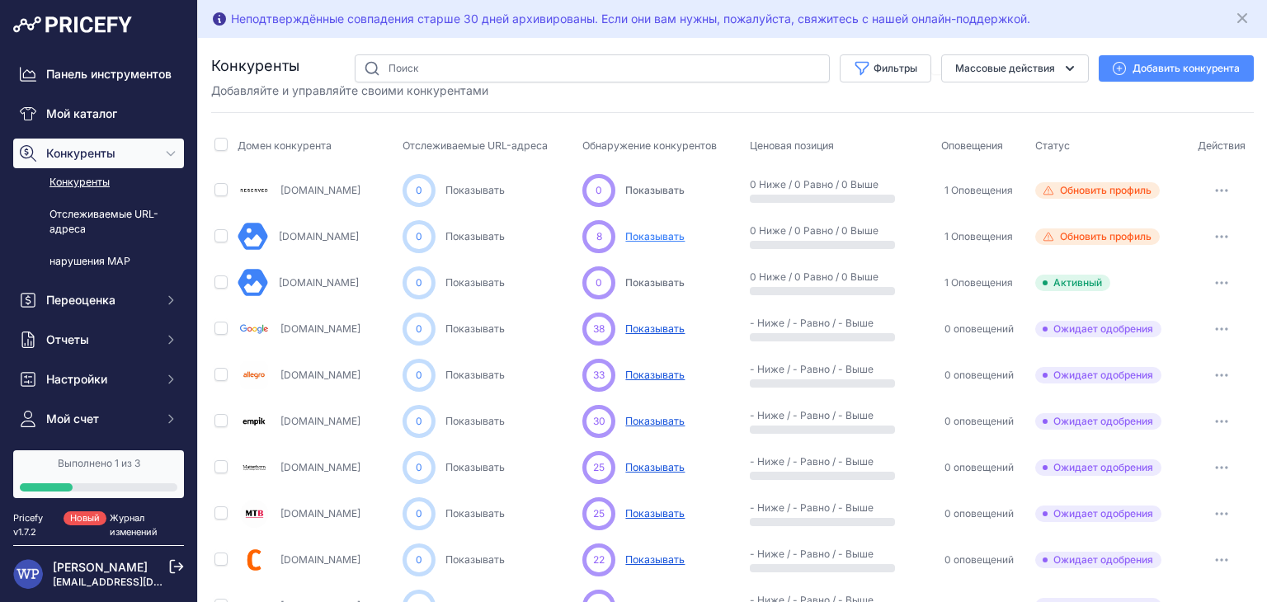
click at [640, 234] on font "Показывать" at bounding box center [654, 236] width 59 height 12
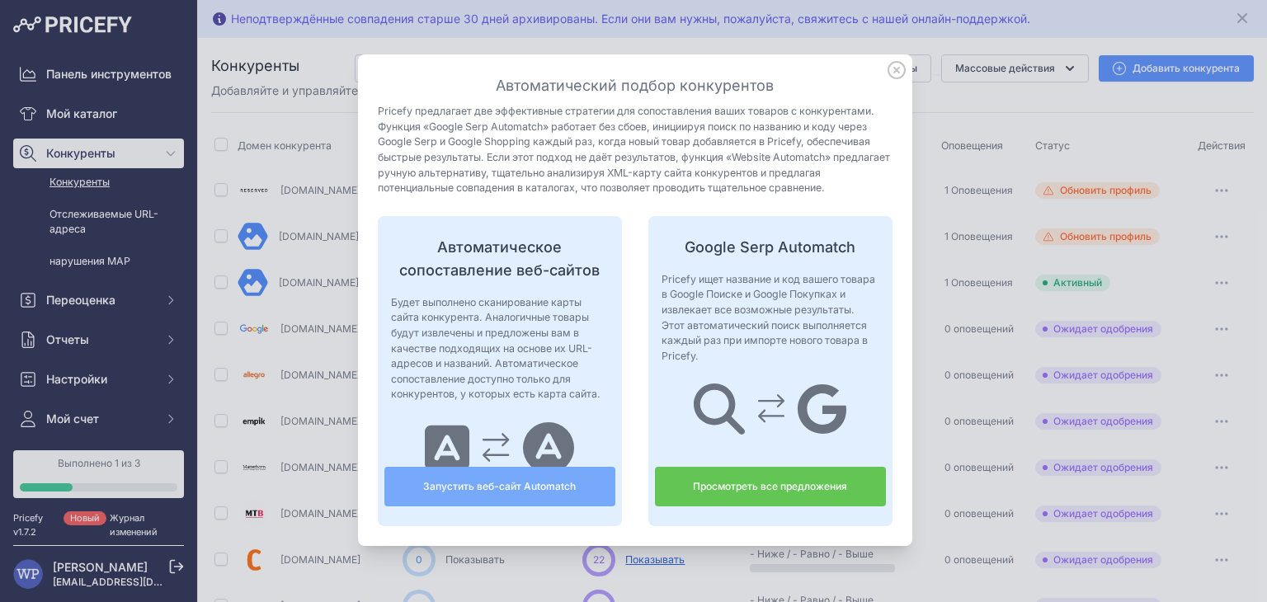
scroll to position [66, 0]
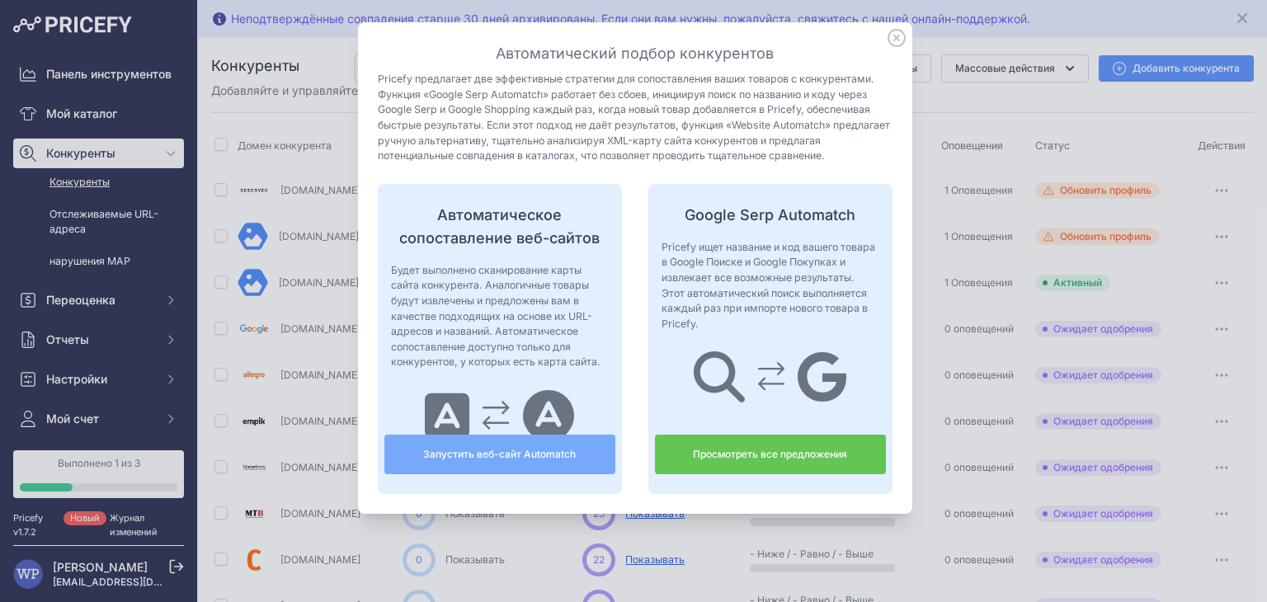
click at [710, 448] on font "Просмотреть все предложения" at bounding box center [770, 454] width 154 height 12
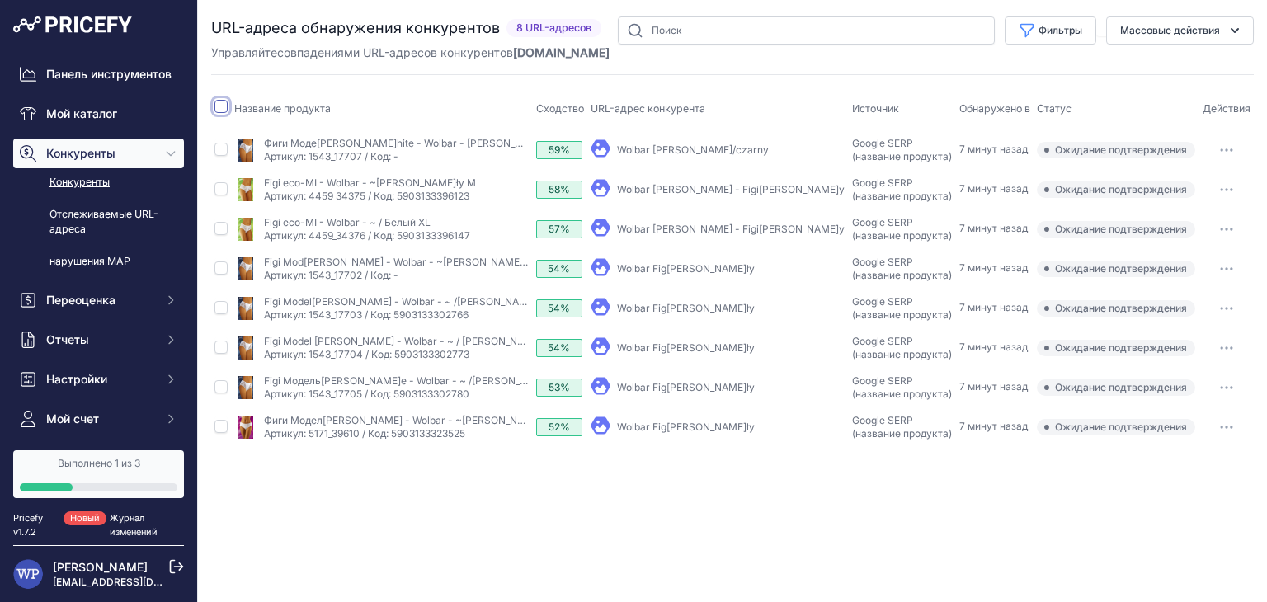
click at [223, 107] on input "checkbox" at bounding box center [221, 106] width 13 height 13
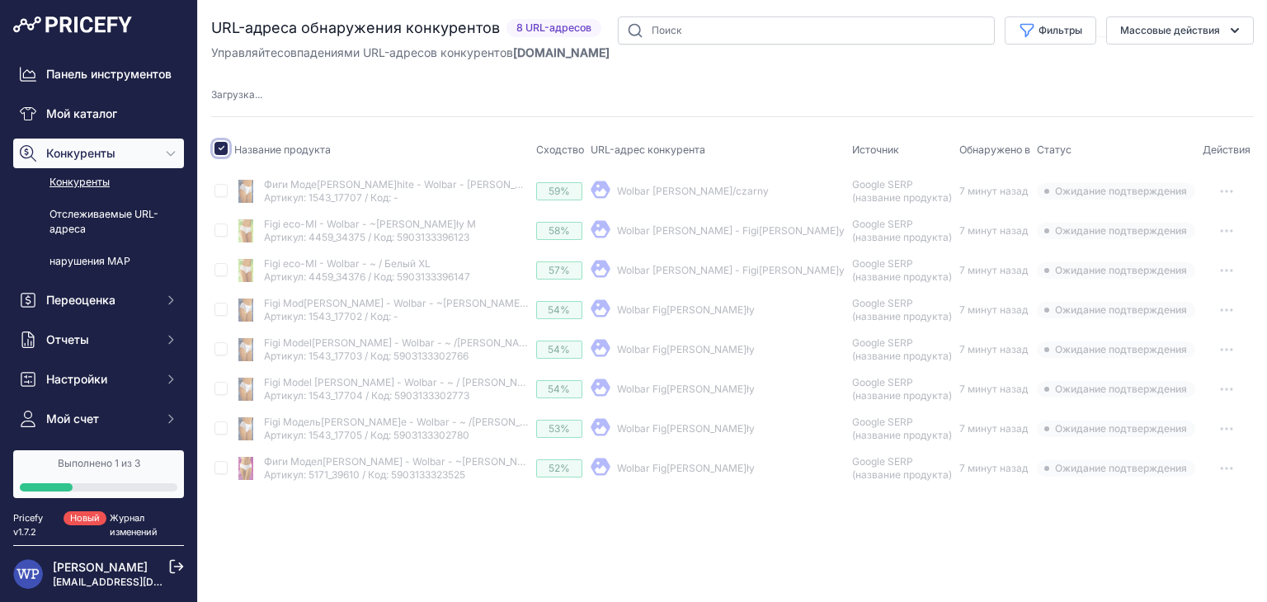
click at [227, 149] on input "checkbox" at bounding box center [221, 148] width 13 height 13
checkbox input "false"
click at [377, 111] on div "URL-адреса обнаружения конкурентов 8 URL-адресов" at bounding box center [732, 253] width 1043 height 472
checkbox input "true"
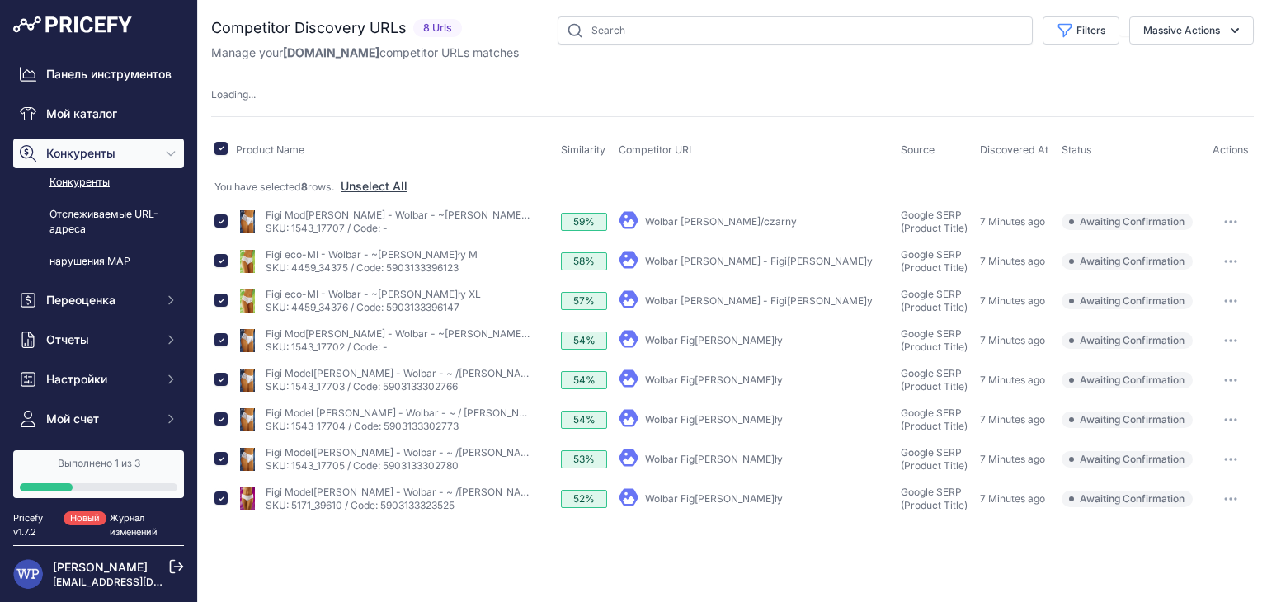
click at [595, 116] on div "Competitor Discovery URLs 8 Urls" at bounding box center [732, 268] width 1043 height 503
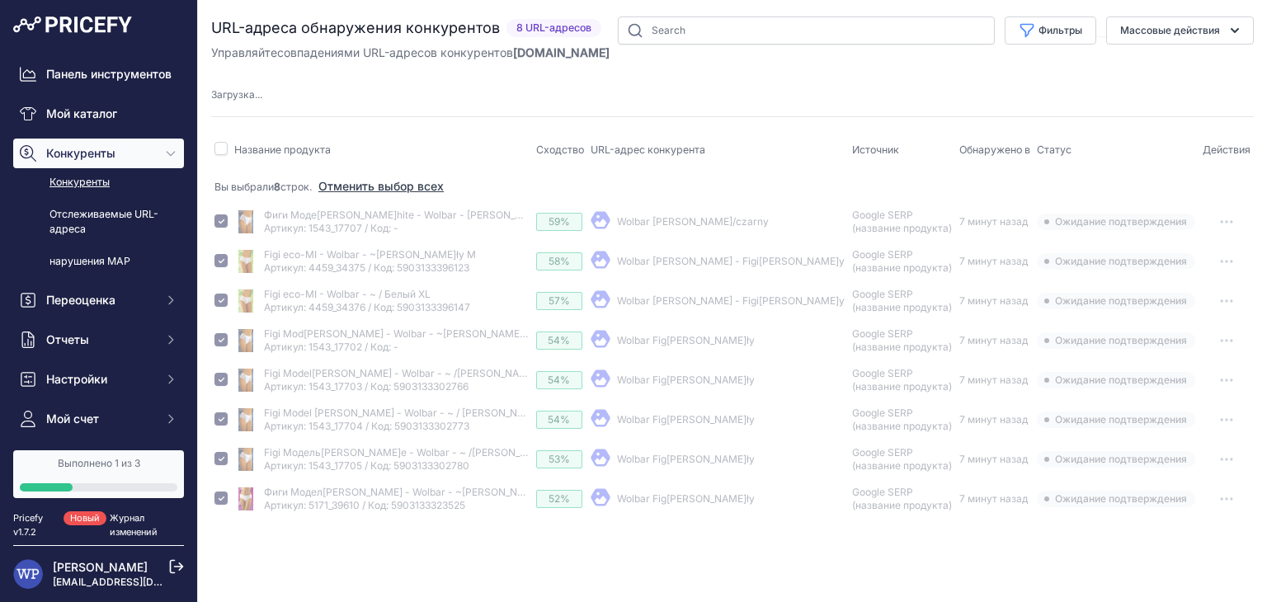
checkbox input "false"
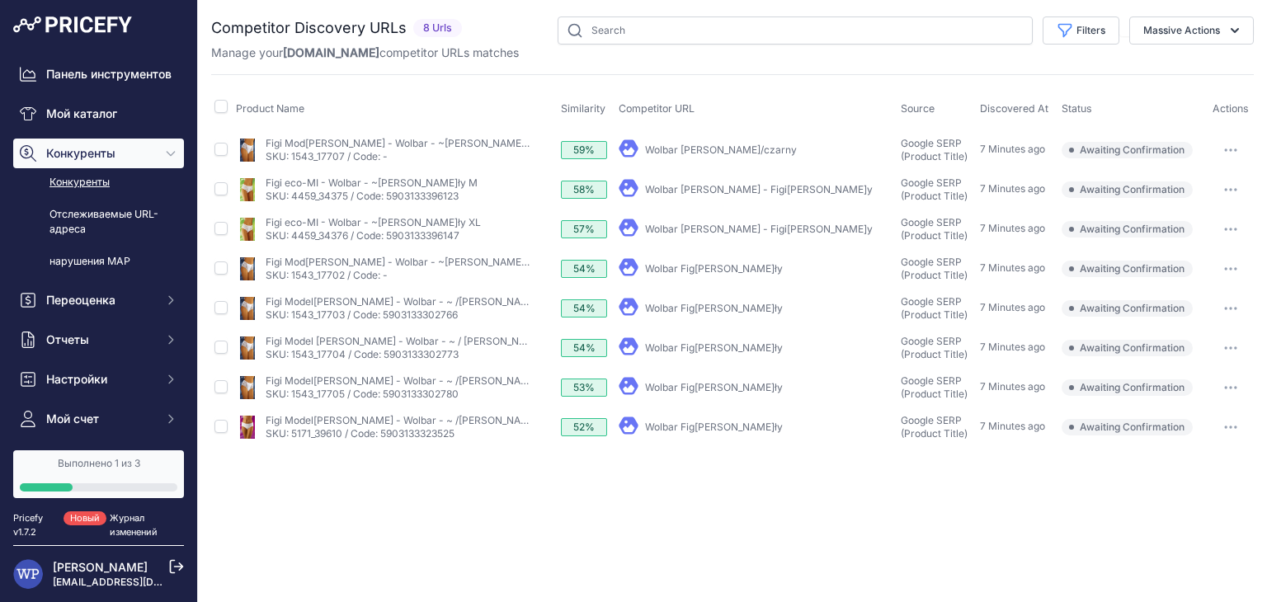
click at [224, 144] on input "checkbox" at bounding box center [221, 149] width 13 height 13
checkbox input "true"
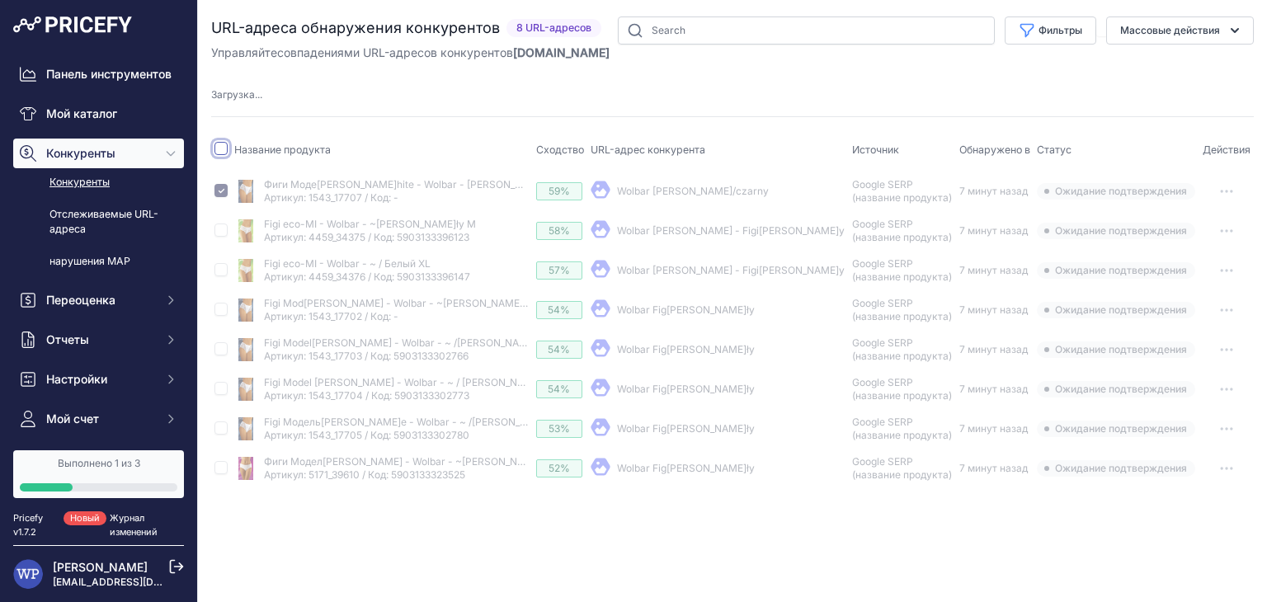
click at [224, 144] on input "checkbox" at bounding box center [221, 148] width 13 height 13
checkbox input "false"
click at [487, 106] on div "URL-адреса обнаружения конкурентов 8 URL-адресов" at bounding box center [732, 253] width 1043 height 472
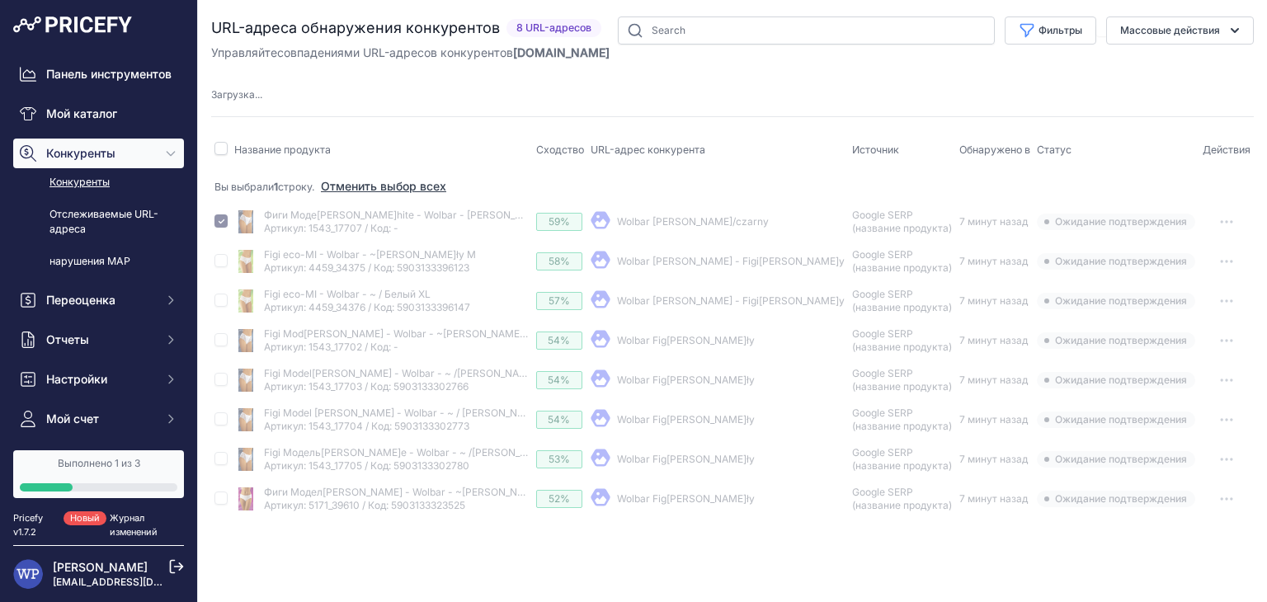
click at [332, 113] on div "URL-адреса обнаружения конкурентов 8 URL-адресов" at bounding box center [732, 268] width 1043 height 503
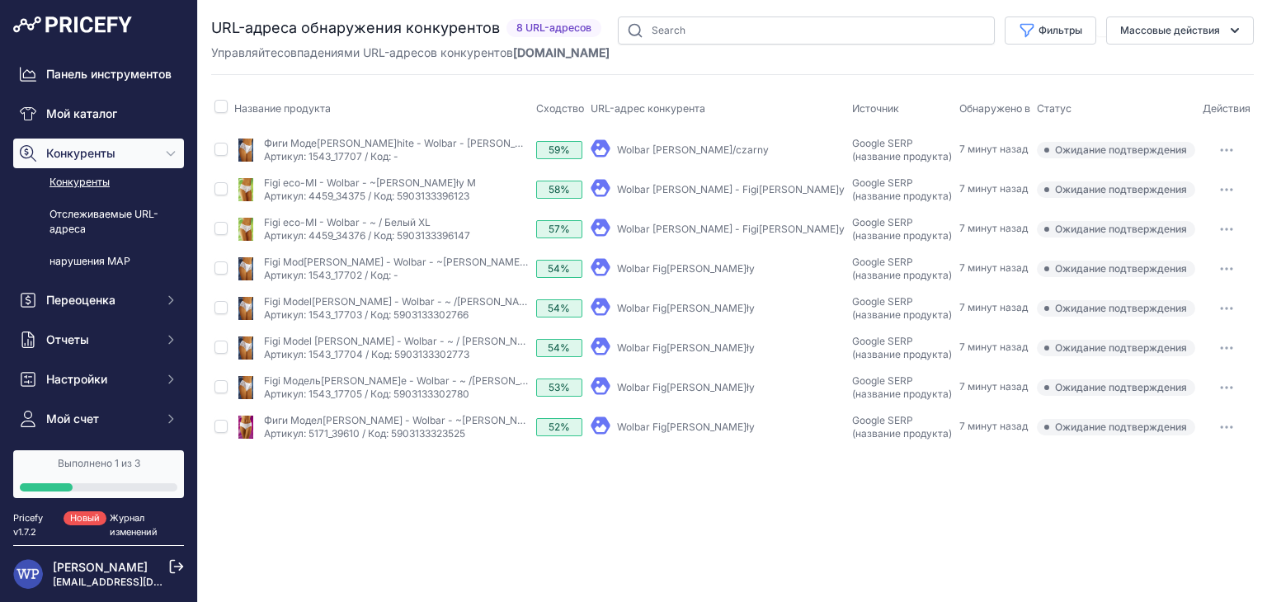
click at [648, 347] on font "Wolbar Figi/biały" at bounding box center [686, 348] width 138 height 12
click at [396, 237] on font "Артикул: 4459_34376 / Код: 5903133396147" at bounding box center [367, 235] width 206 height 12
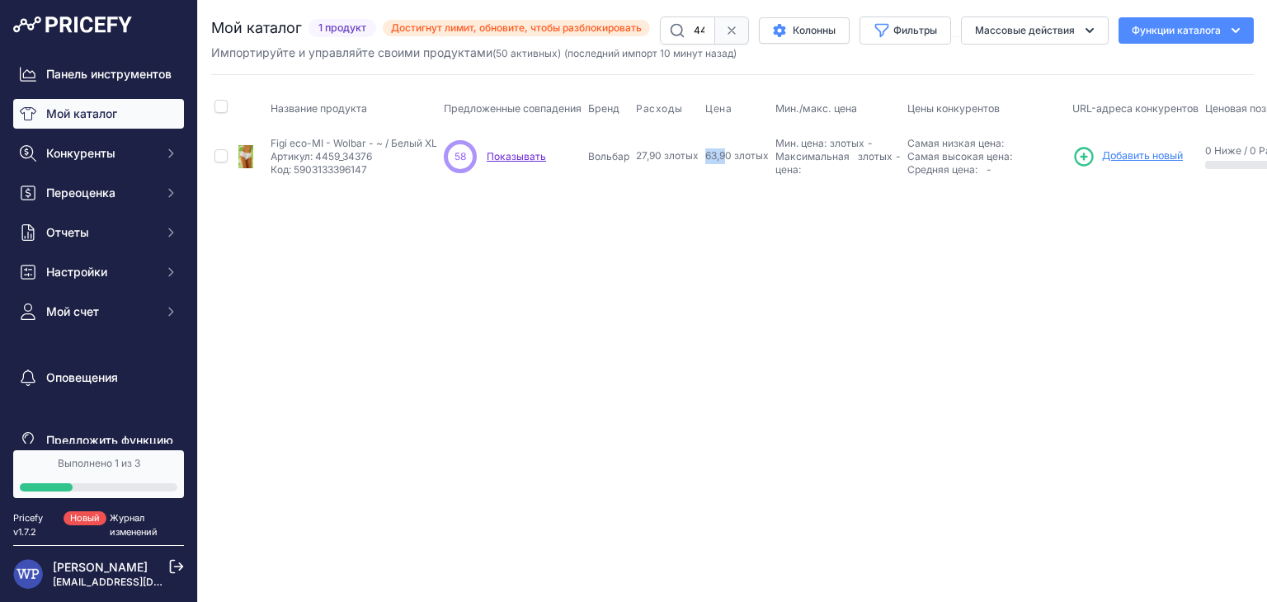
drag, startPoint x: 709, startPoint y: 154, endPoint x: 729, endPoint y: 160, distance: 21.4
click at [729, 160] on font "63,90 злотых" at bounding box center [738, 155] width 64 height 12
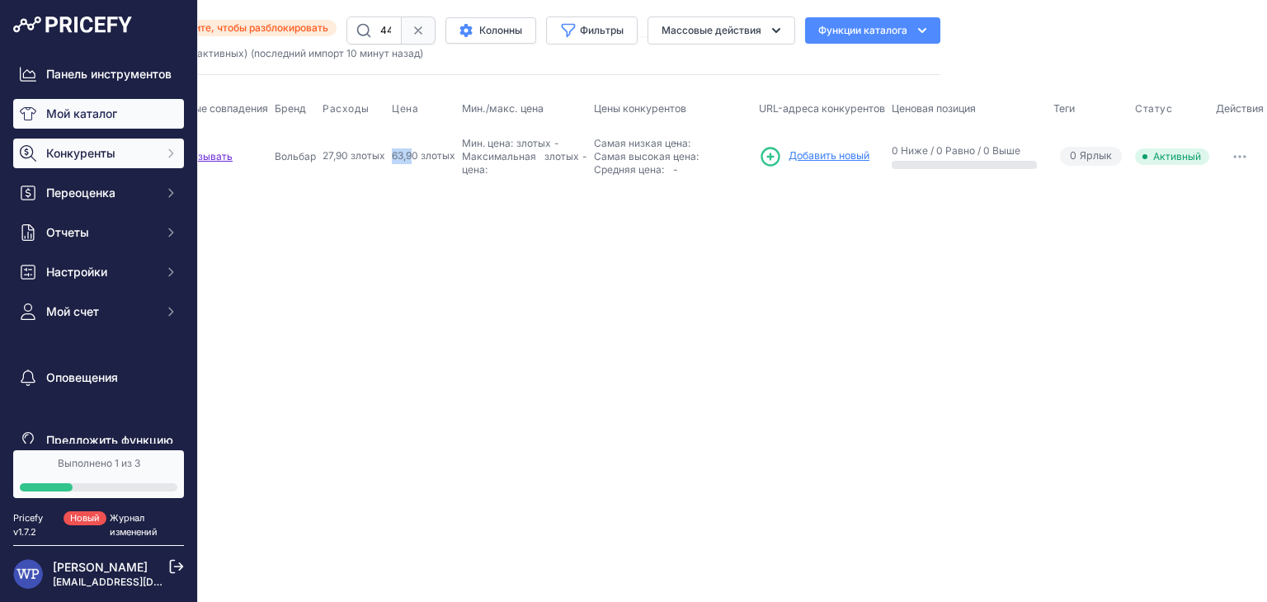
click at [92, 160] on font "Конкуренты" at bounding box center [80, 153] width 69 height 14
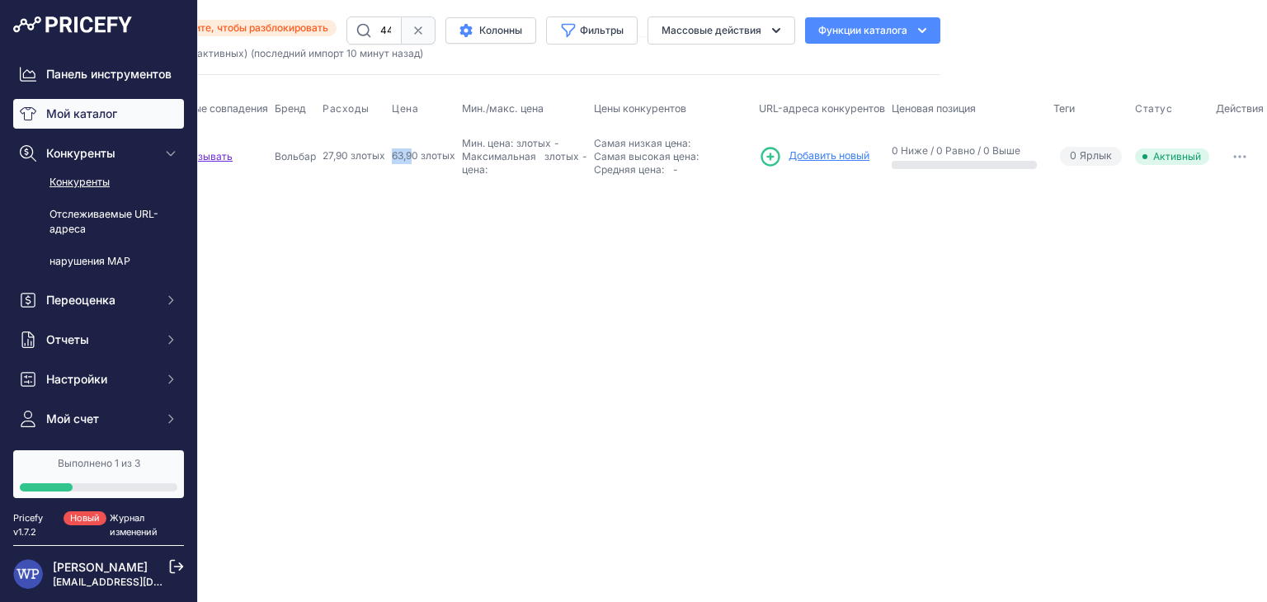
click at [102, 188] on font "Конкуренты" at bounding box center [80, 182] width 60 height 12
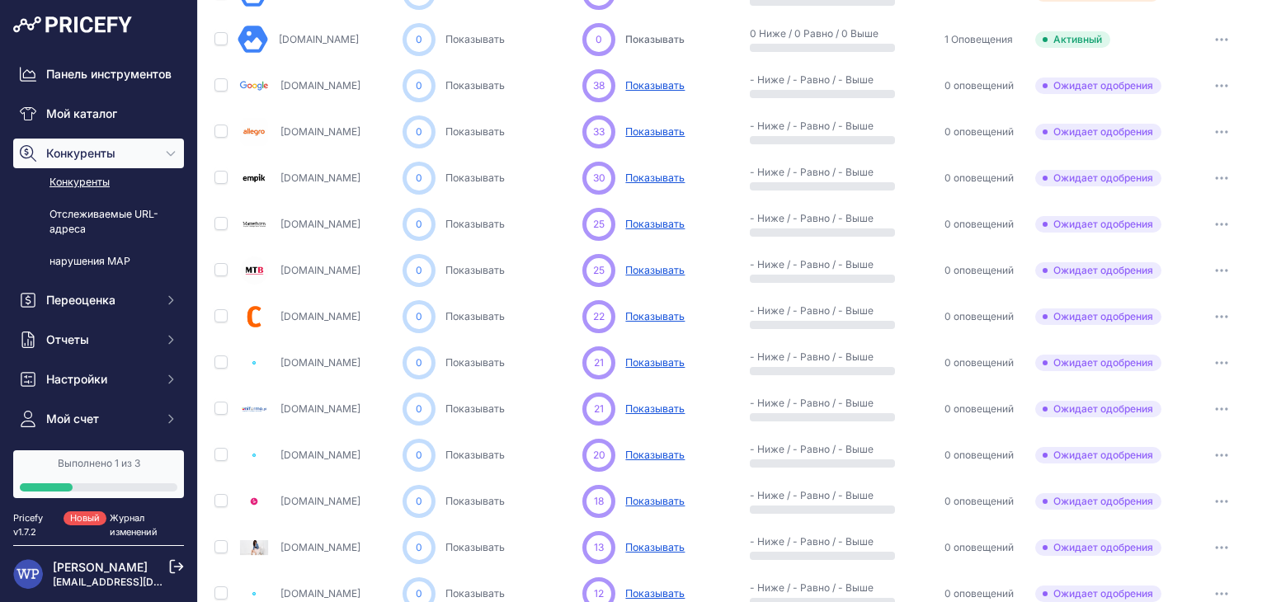
scroll to position [83, 0]
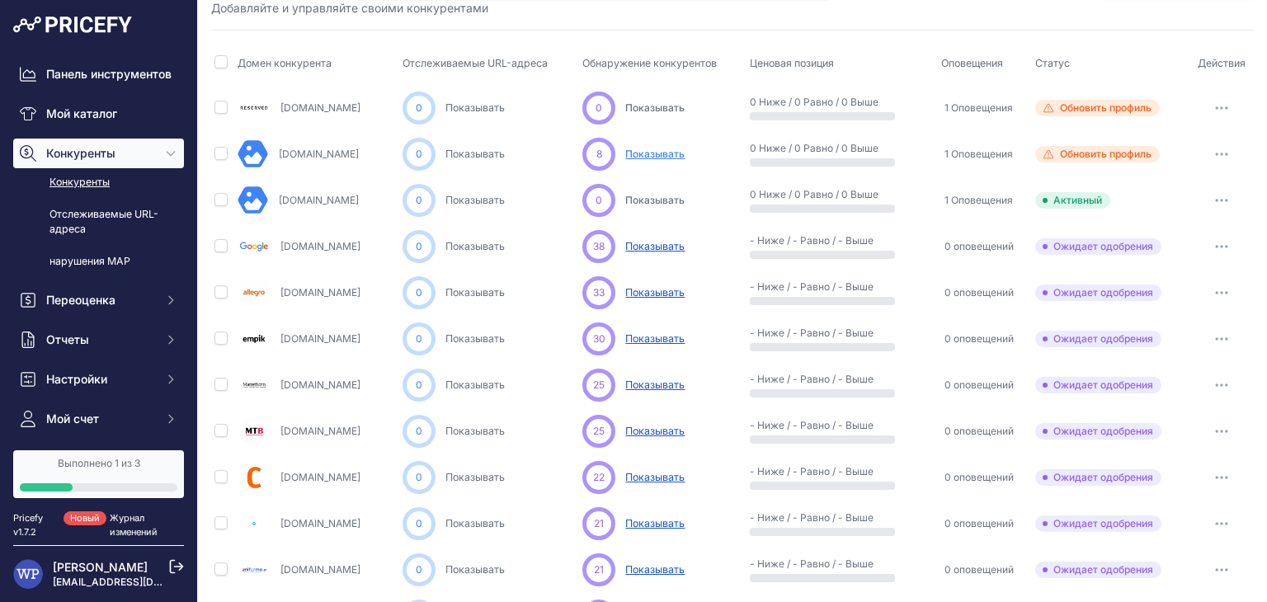
click at [674, 245] on font "Показывать" at bounding box center [654, 246] width 59 height 12
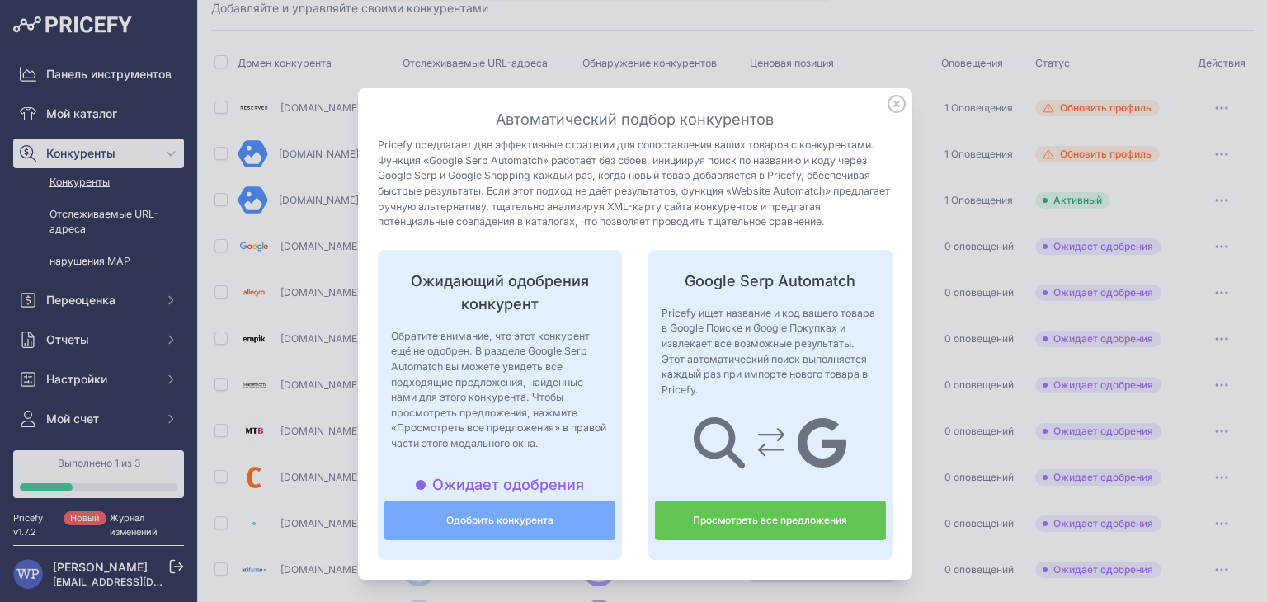
click at [578, 520] on button "Одобрить конкурента" at bounding box center [500, 521] width 231 height 40
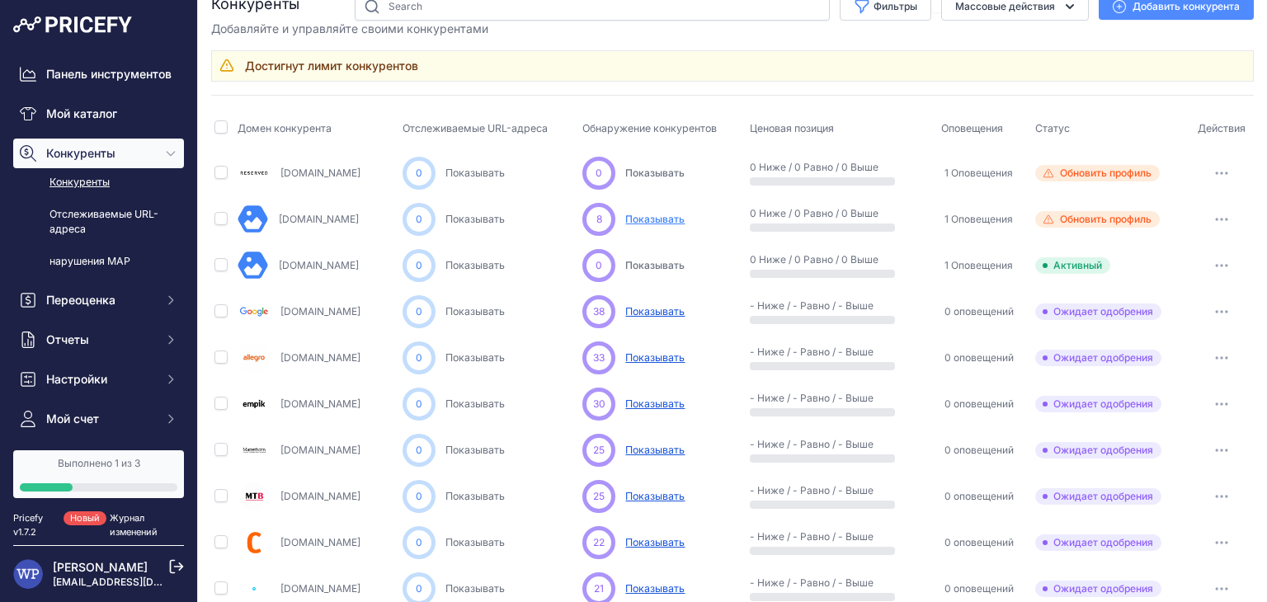
scroll to position [0, 0]
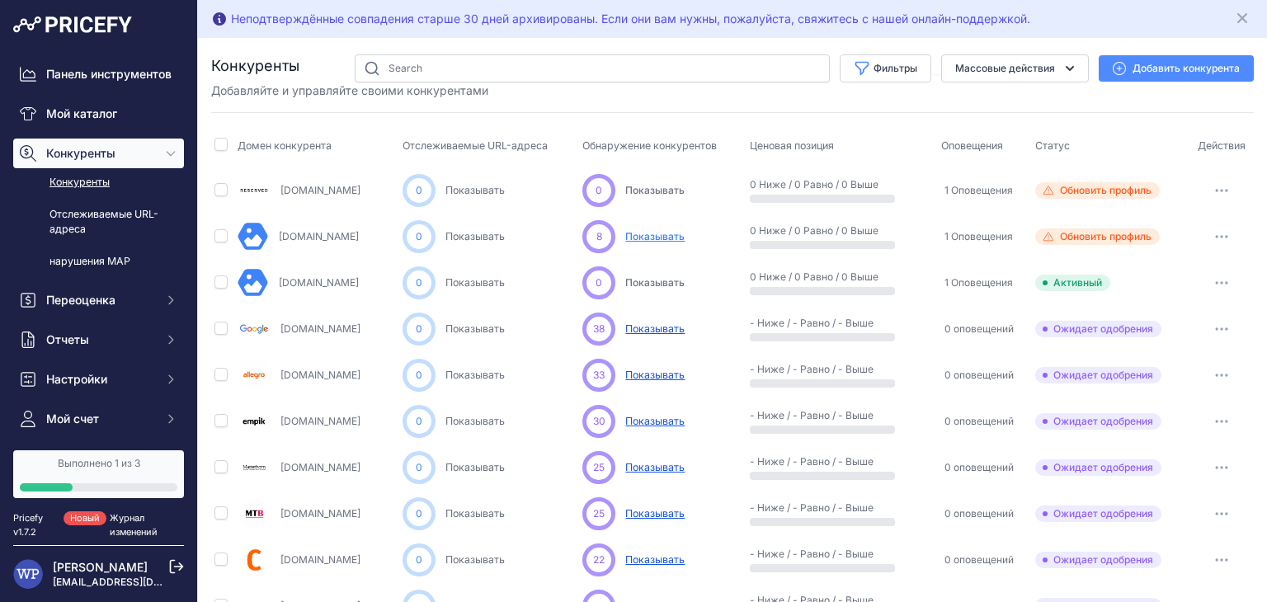
click at [677, 322] on p "Показывать Discovering..." at bounding box center [654, 330] width 59 height 16
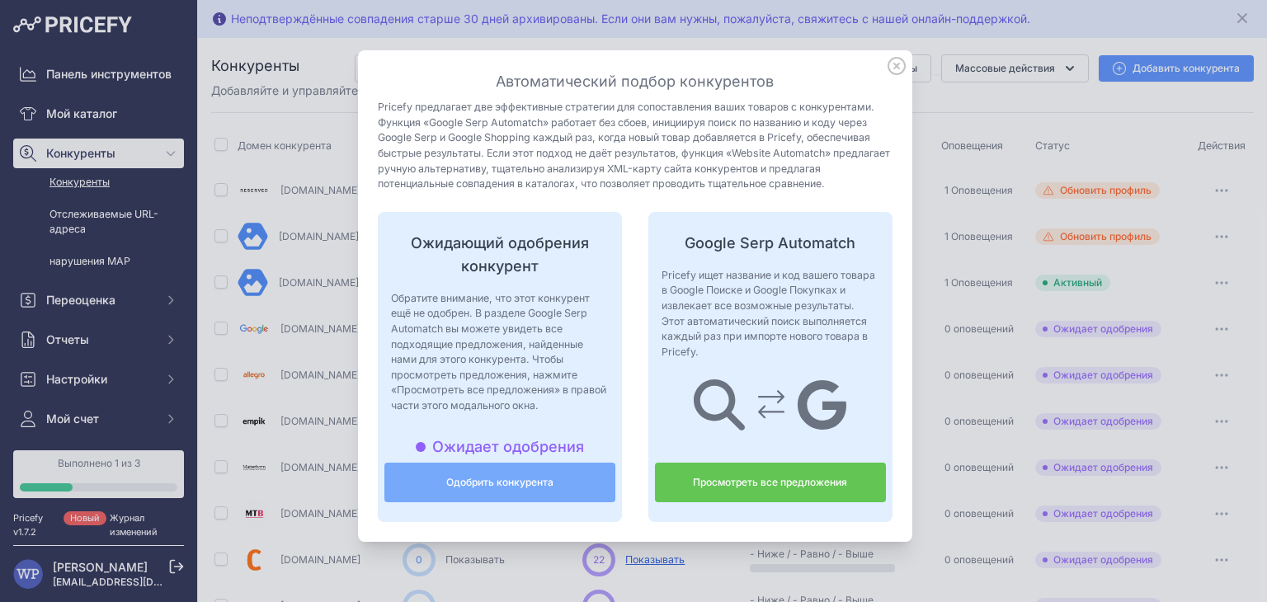
scroll to position [66, 0]
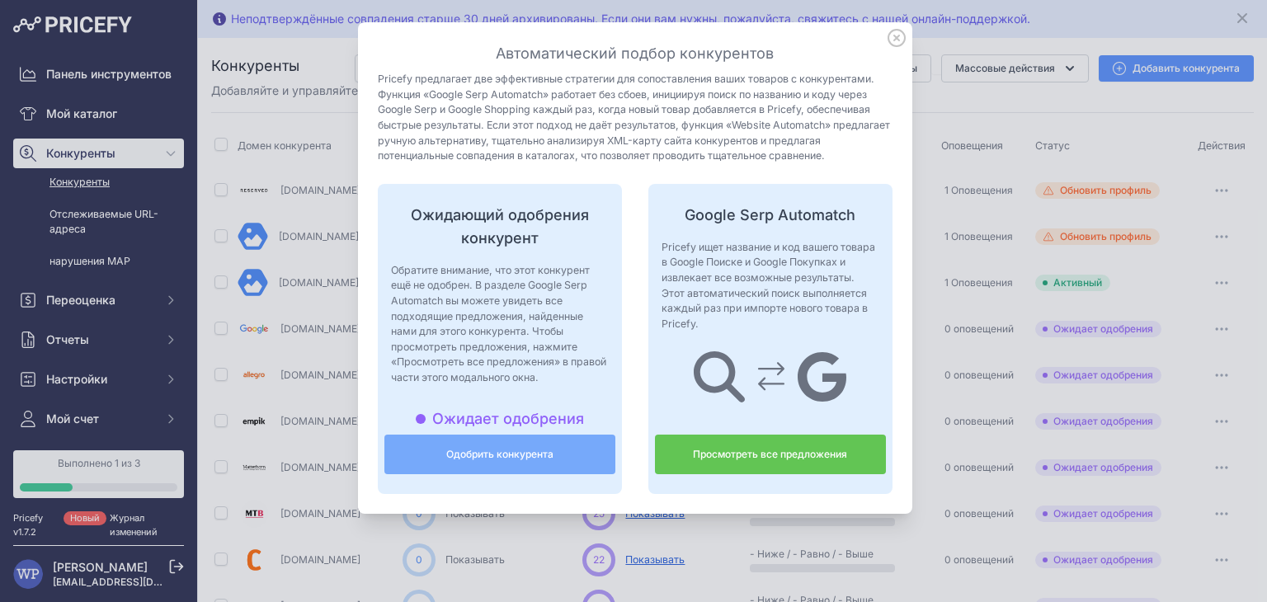
click at [706, 451] on font "Просмотреть все предложения" at bounding box center [770, 454] width 154 height 12
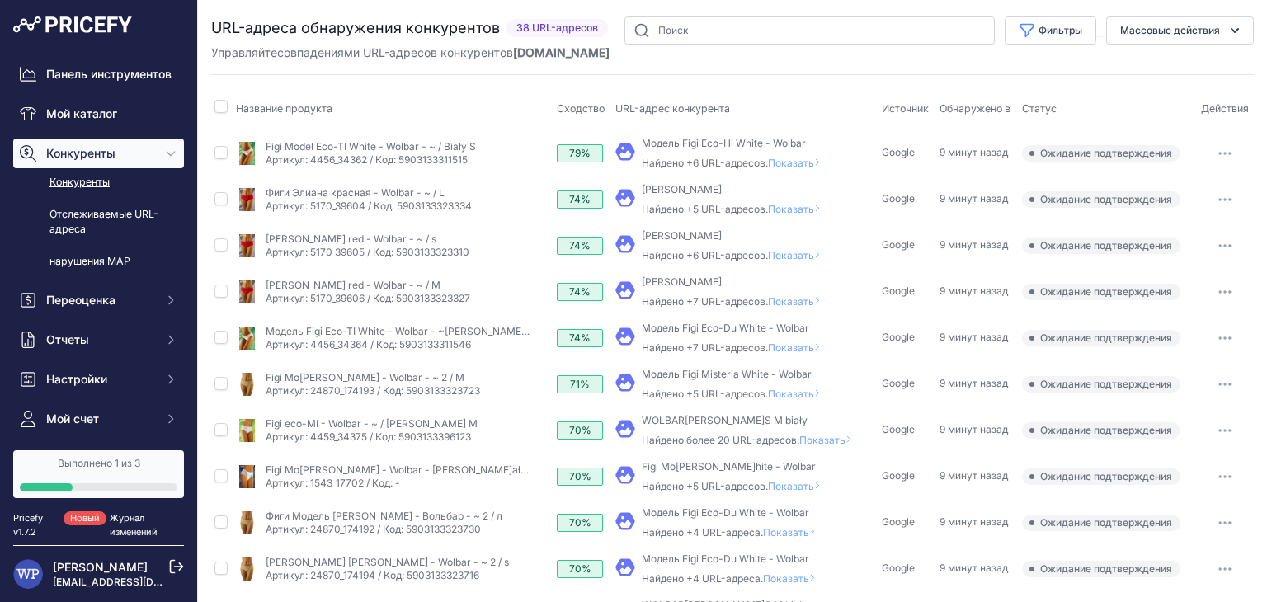
scroll to position [506, 0]
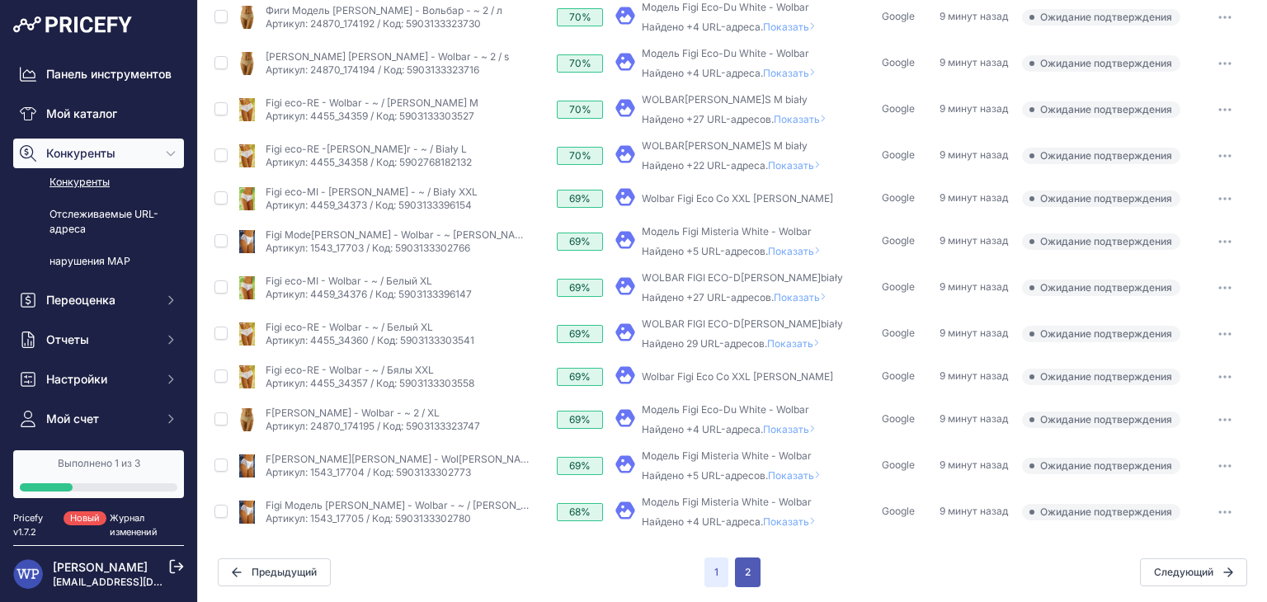
click at [749, 572] on button "2" at bounding box center [748, 573] width 26 height 30
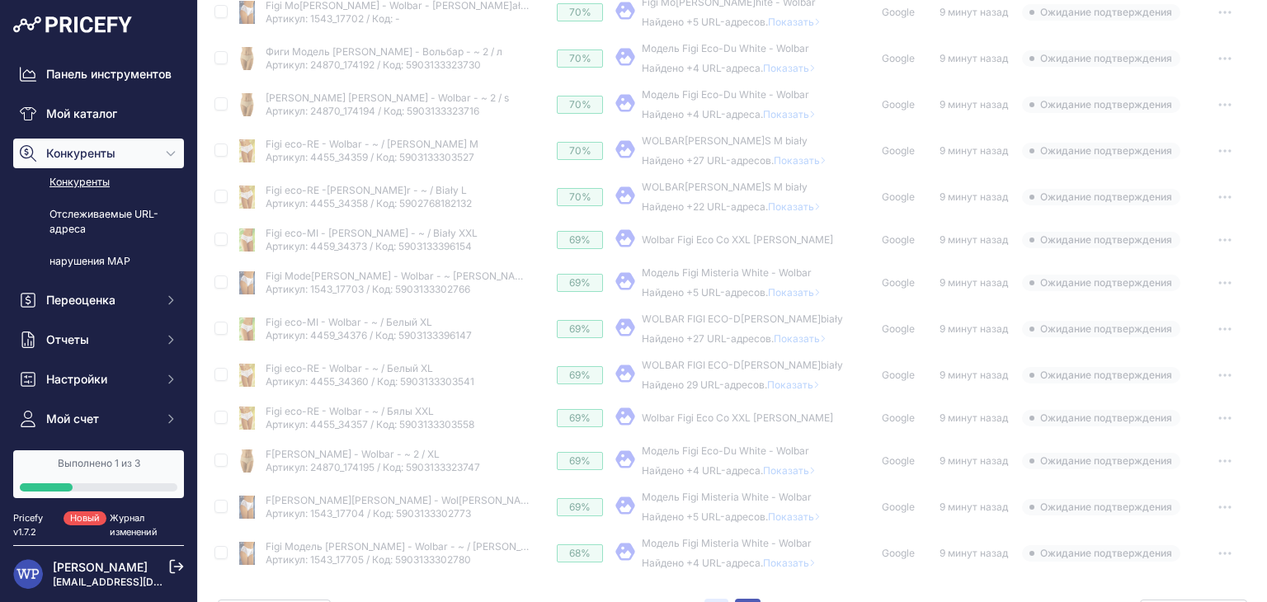
scroll to position [548, 0]
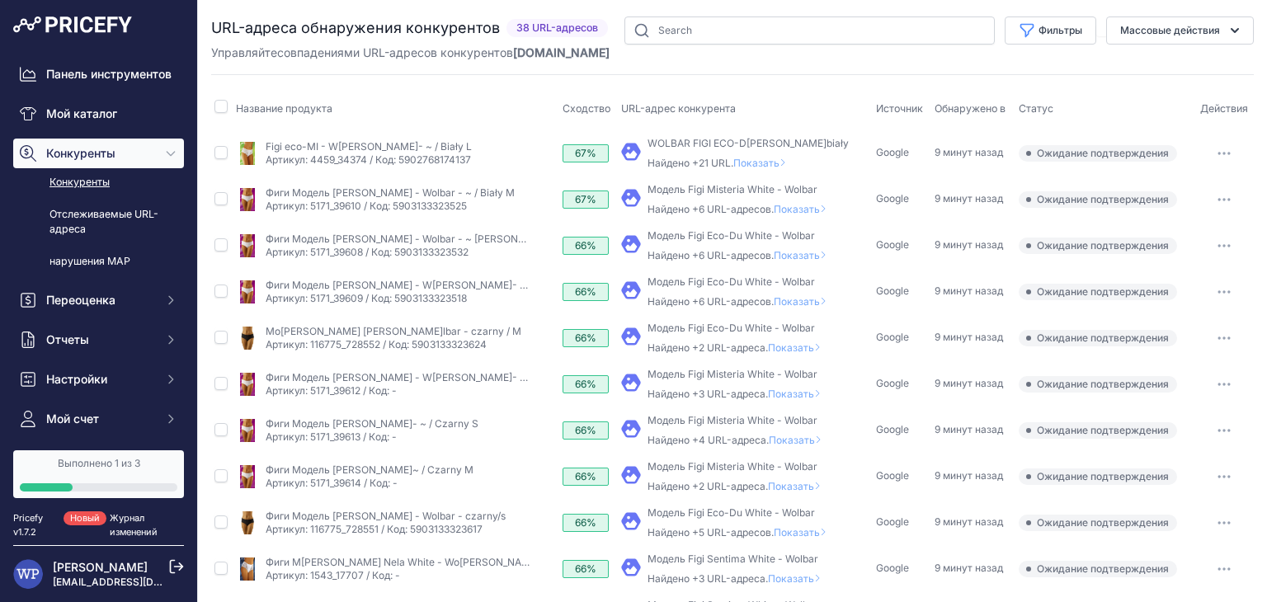
click at [90, 188] on font "Конкуренты" at bounding box center [80, 182] width 60 height 12
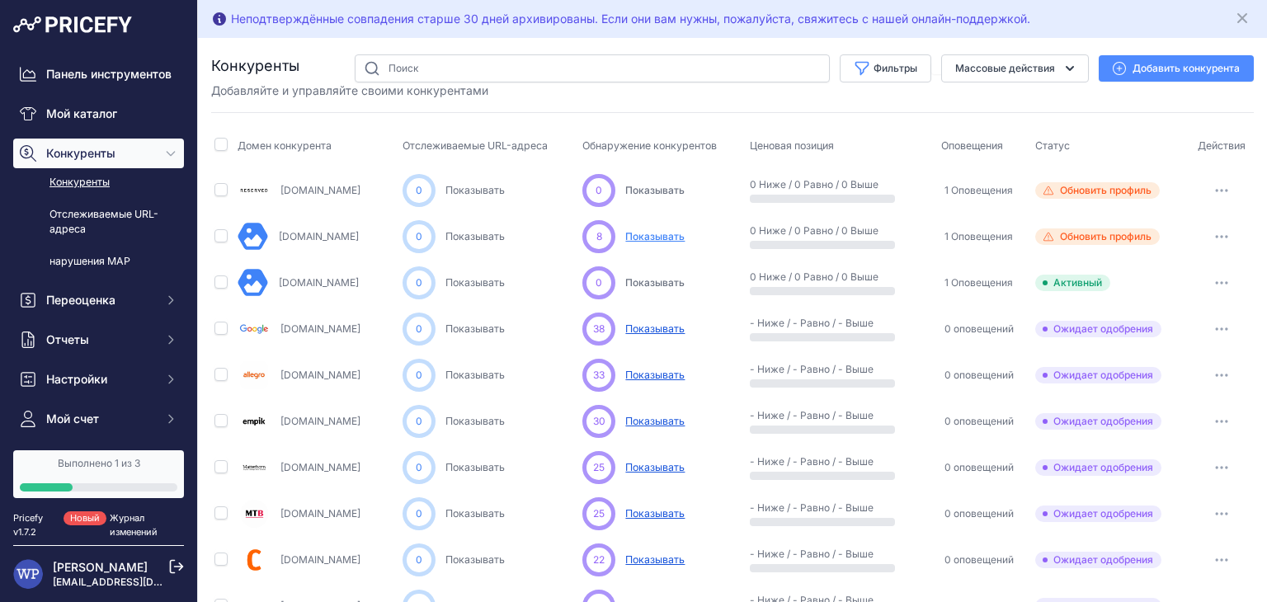
click at [1216, 329] on button "button" at bounding box center [1222, 329] width 33 height 23
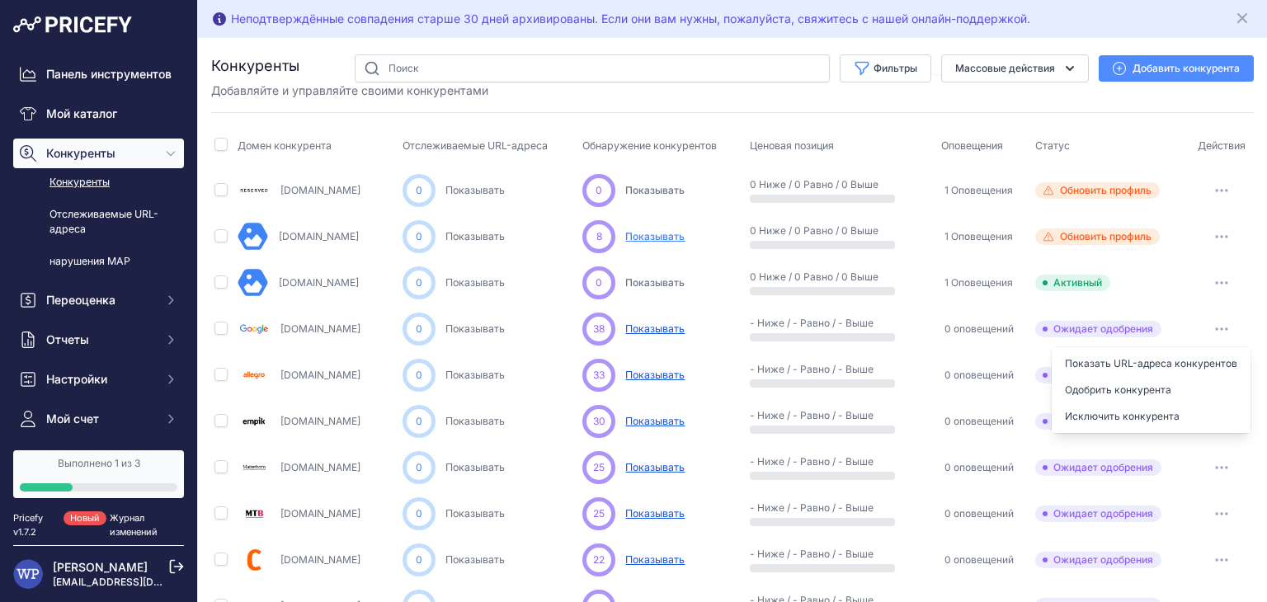
click at [1216, 329] on button "button" at bounding box center [1222, 329] width 33 height 23
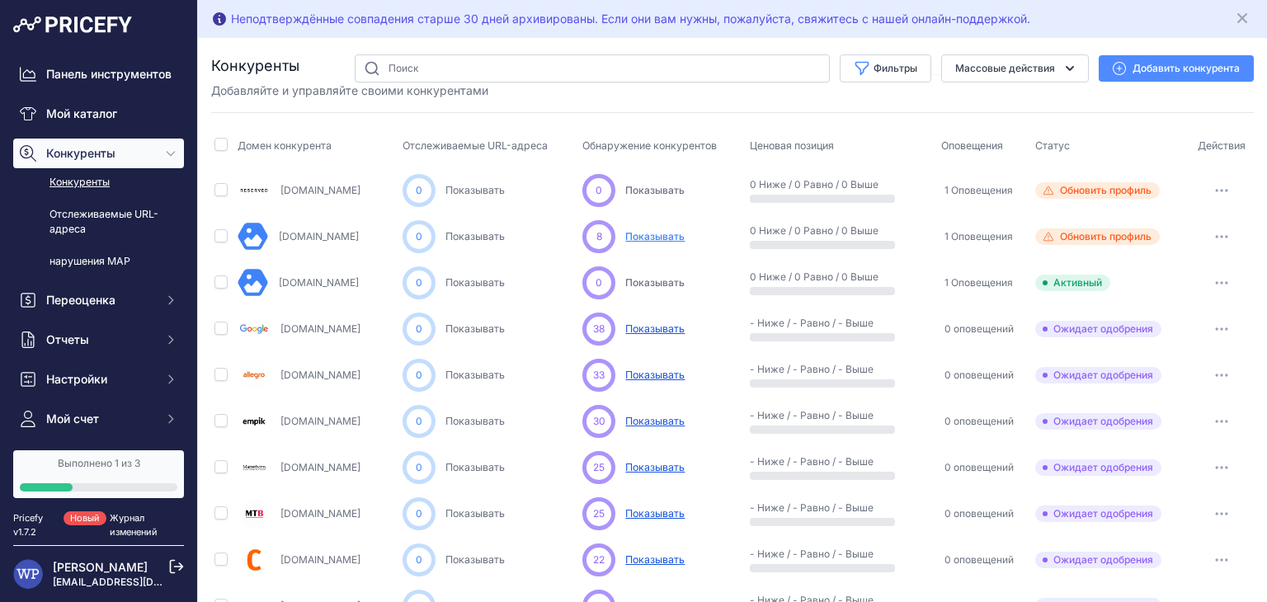
click at [1215, 328] on icon "button" at bounding box center [1221, 329] width 13 height 3
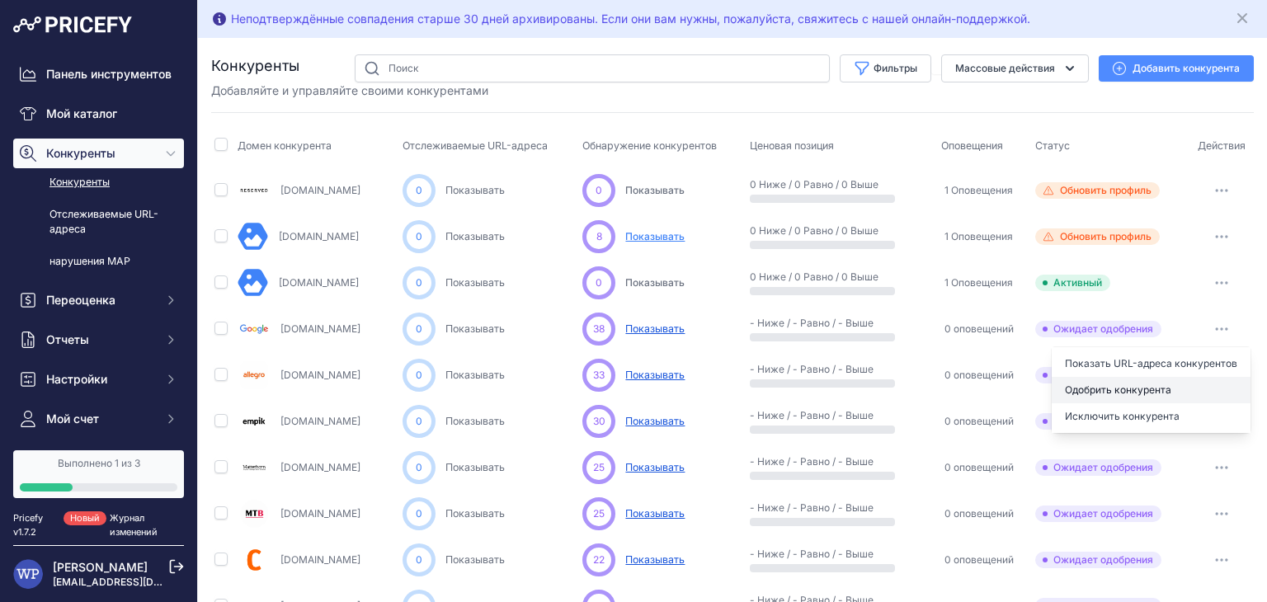
click at [1163, 389] on button "Одобрить конкурента" at bounding box center [1151, 390] width 199 height 26
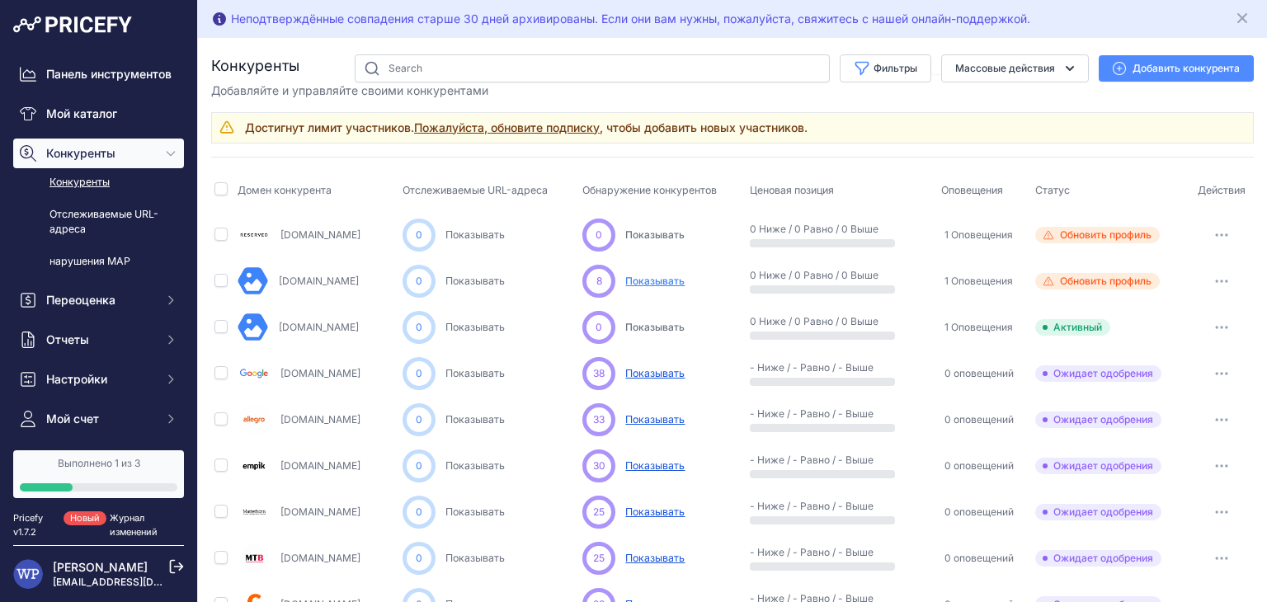
click at [518, 127] on font "Пожалуйста, обновите подписку" at bounding box center [507, 127] width 186 height 14
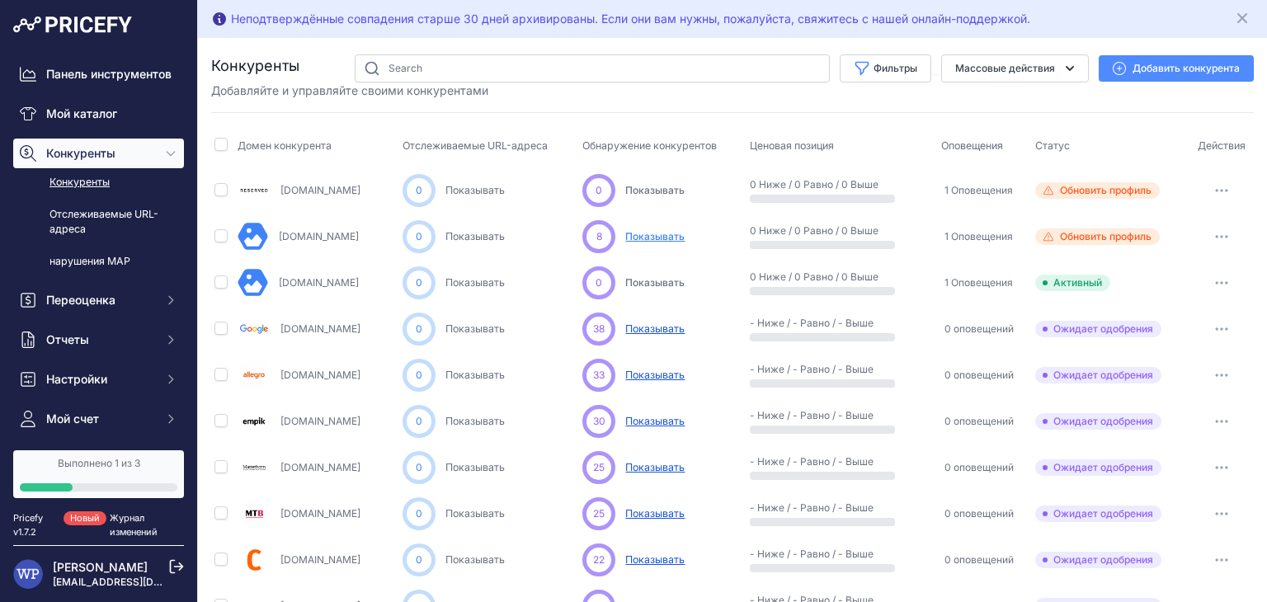
click at [1221, 282] on icon "button" at bounding box center [1222, 283] width 2 height 2
click at [1155, 342] on button "Запрещать" at bounding box center [1156, 344] width 189 height 26
click at [1215, 328] on icon "button" at bounding box center [1221, 329] width 13 height 3
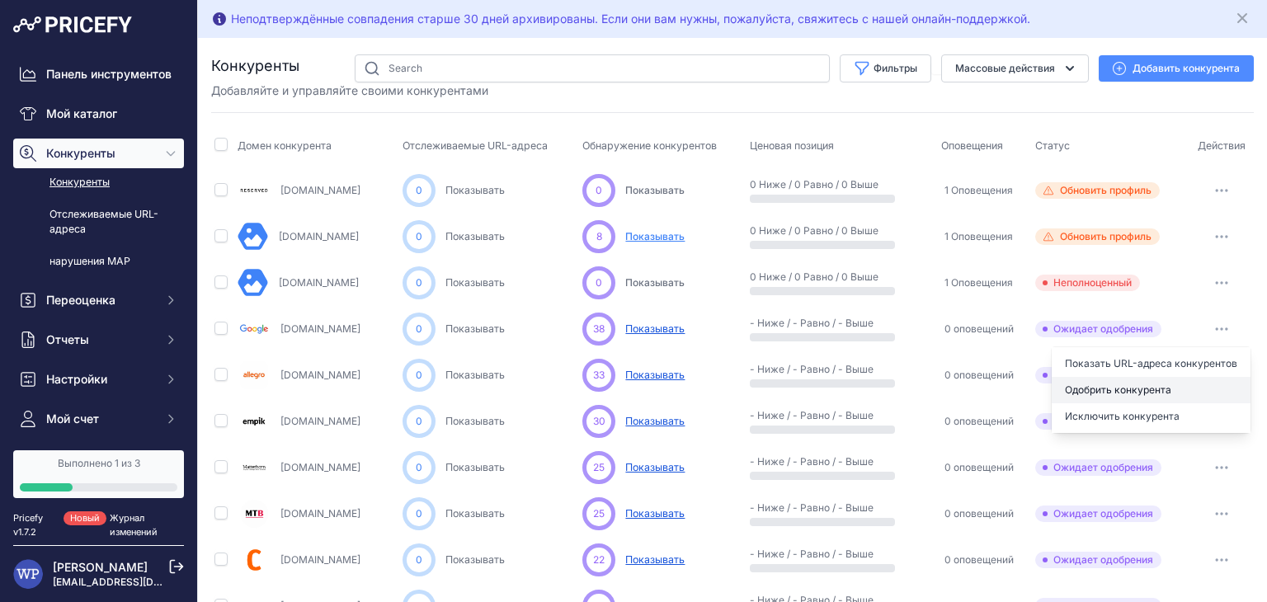
click at [1172, 389] on button "Одобрить конкурента" at bounding box center [1151, 390] width 199 height 26
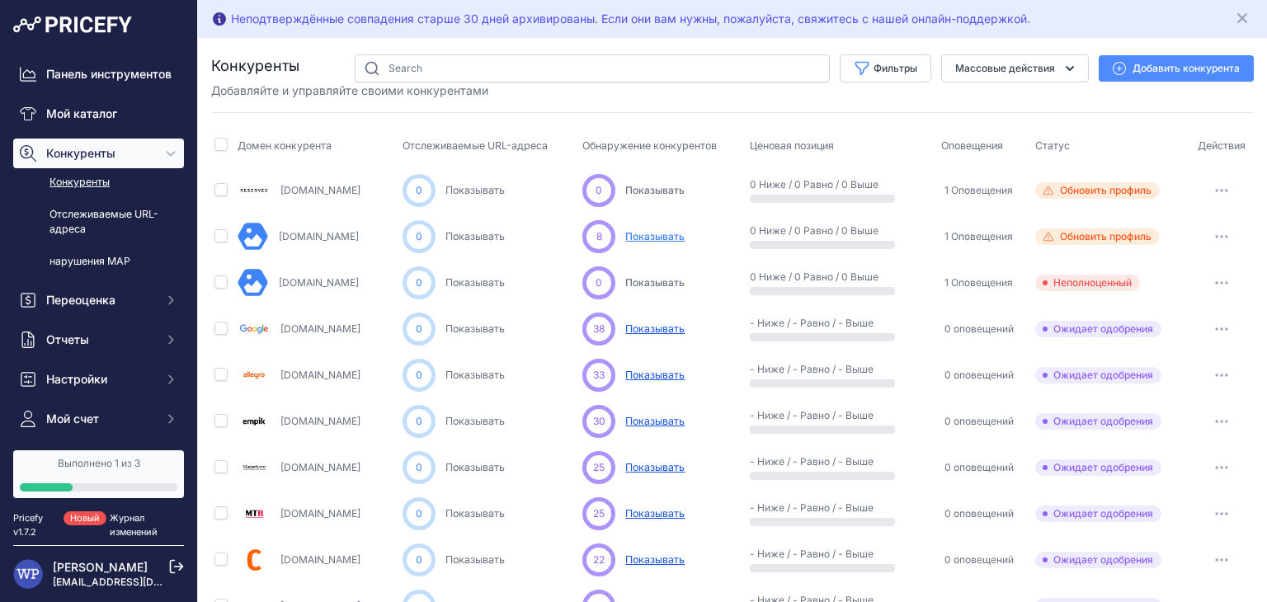
drag, startPoint x: 330, startPoint y: 331, endPoint x: 278, endPoint y: 334, distance: 52.1
click at [278, 334] on div "Google.pl" at bounding box center [317, 329] width 158 height 33
copy font "Google.pl"
click at [119, 162] on span "Конкуренты" at bounding box center [100, 153] width 108 height 17
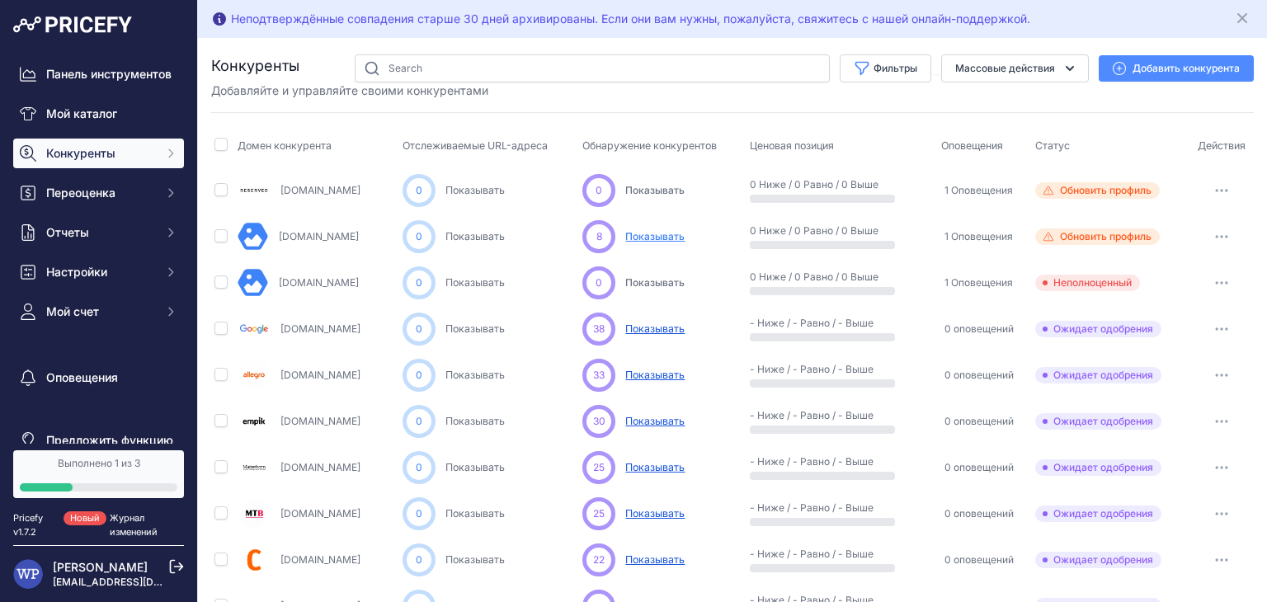
click at [119, 162] on span "Конкуренты" at bounding box center [100, 153] width 108 height 17
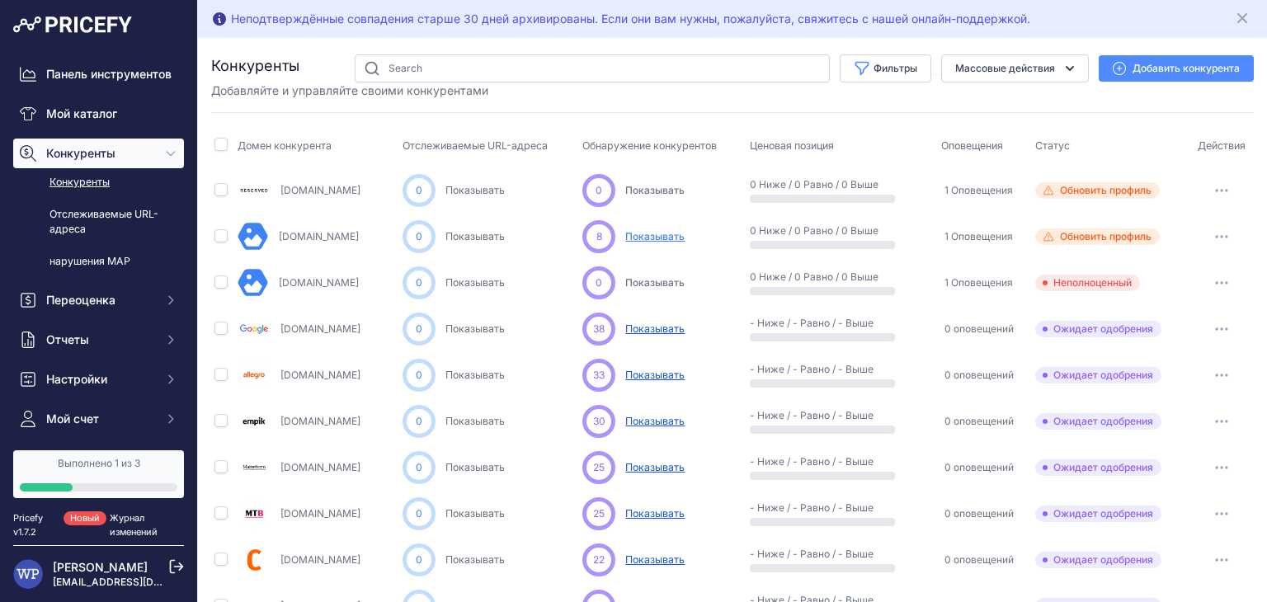
click at [1027, 75] on button "Массовые действия" at bounding box center [1016, 68] width 148 height 28
click at [1215, 189] on icon "button" at bounding box center [1221, 190] width 13 height 3
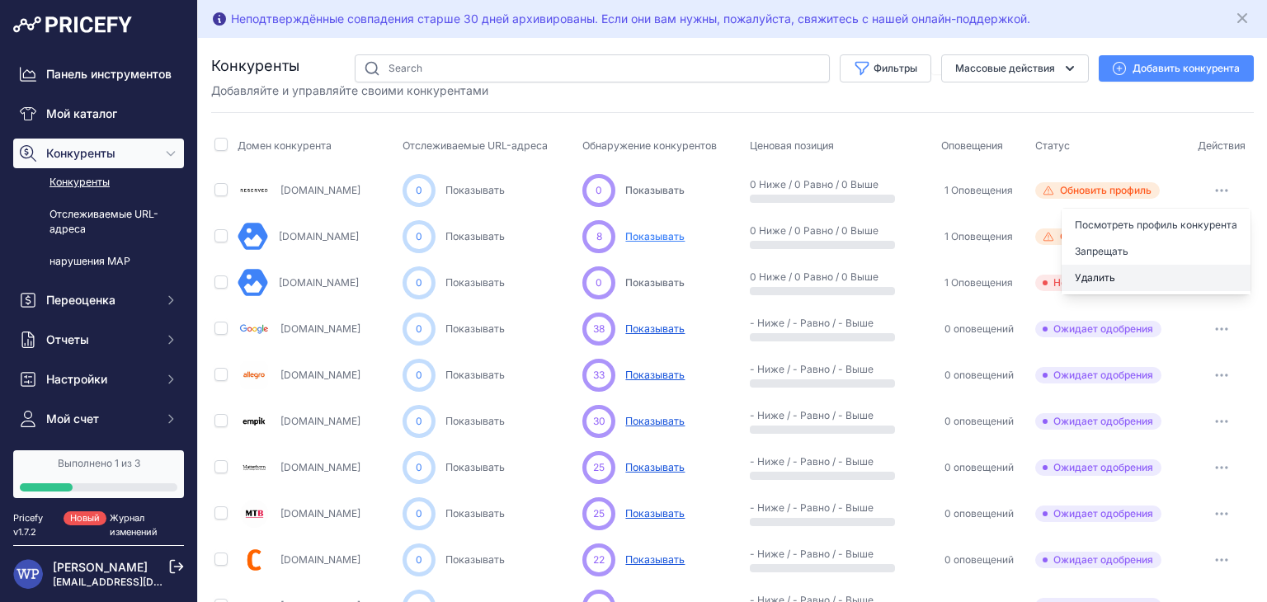
click at [1093, 271] on font "Удалить" at bounding box center [1095, 277] width 40 height 12
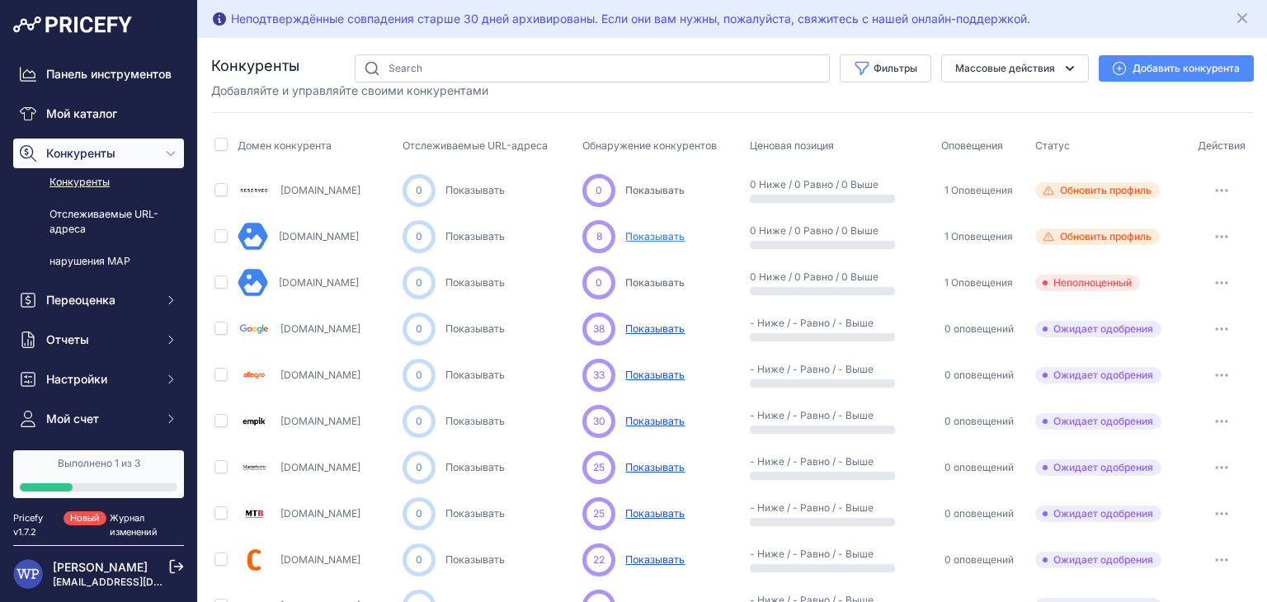
click at [1211, 193] on button "button" at bounding box center [1222, 190] width 33 height 23
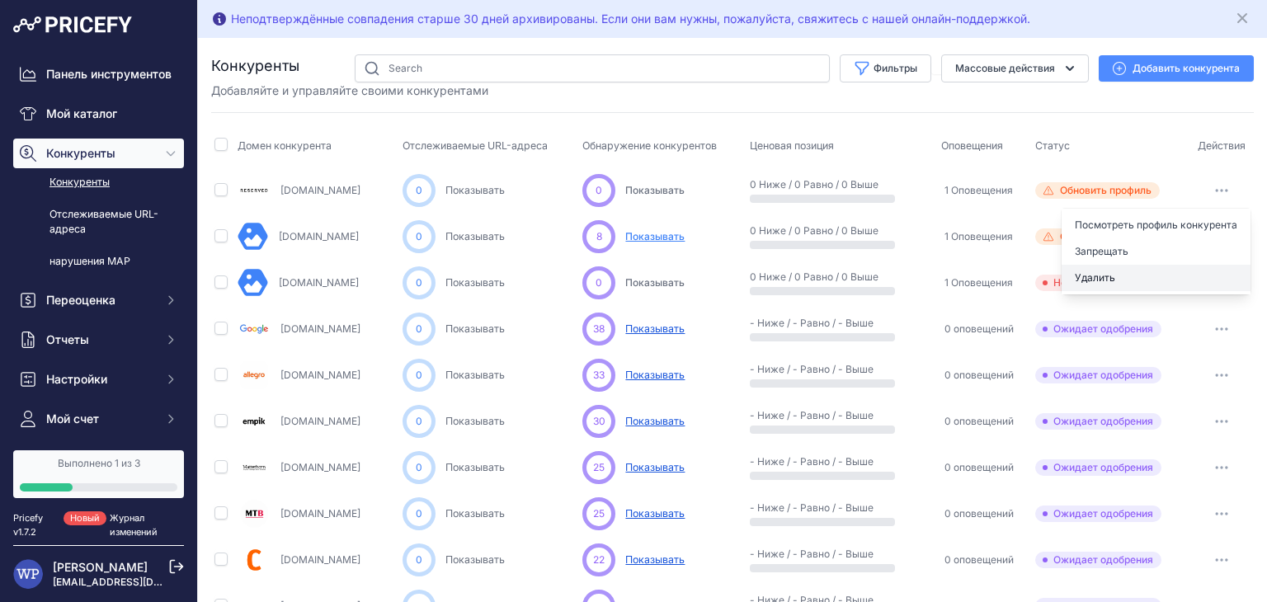
click at [1127, 277] on button "Удалить" at bounding box center [1156, 278] width 189 height 26
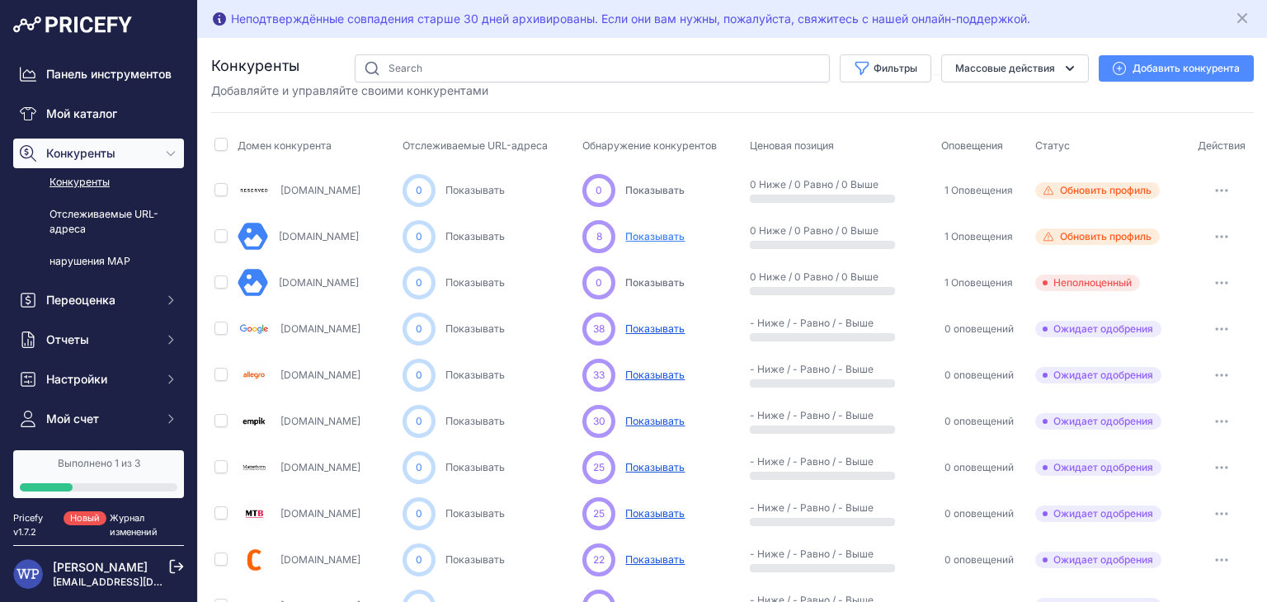
click at [997, 270] on td "1 Оповещения" at bounding box center [985, 283] width 94 height 46
click at [1206, 228] on button "button" at bounding box center [1222, 236] width 33 height 23
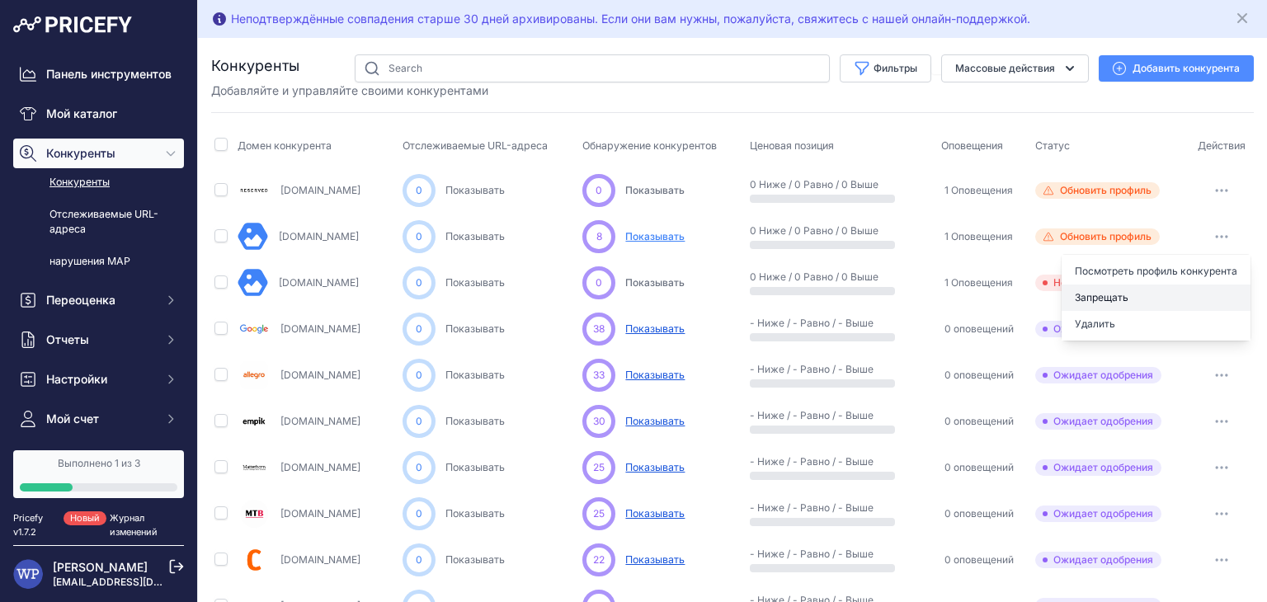
click at [1136, 293] on button "Запрещать" at bounding box center [1156, 298] width 189 height 26
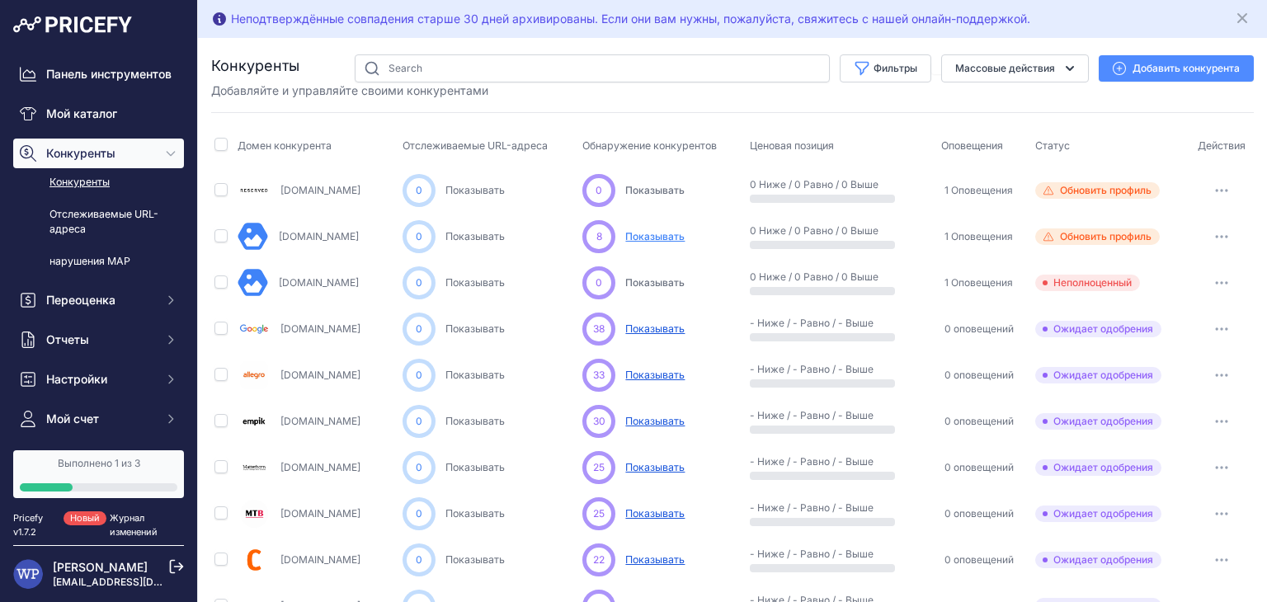
drag, startPoint x: 1208, startPoint y: 328, endPoint x: 1192, endPoint y: 336, distance: 18.5
click at [1215, 328] on icon "button" at bounding box center [1221, 329] width 13 height 3
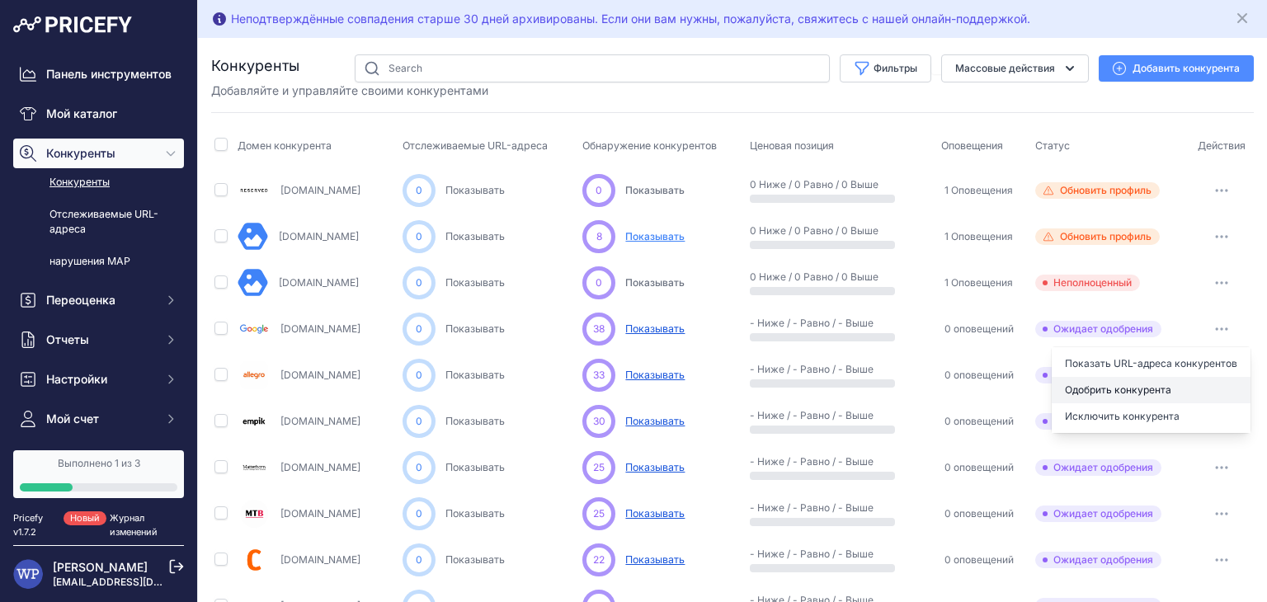
click at [1122, 389] on font "Одобрить конкурента" at bounding box center [1118, 390] width 106 height 12
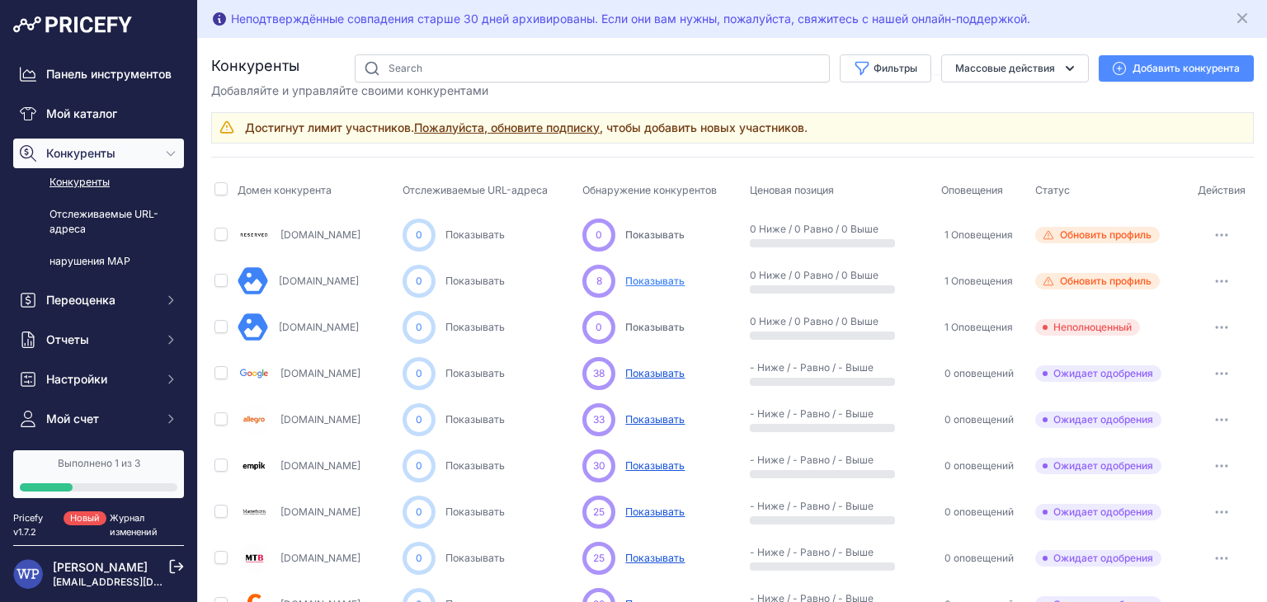
click at [1206, 231] on button "button" at bounding box center [1222, 235] width 33 height 23
click at [1122, 310] on button "Удалить" at bounding box center [1156, 322] width 189 height 26
click at [217, 234] on input "checkbox" at bounding box center [221, 234] width 13 height 13
checkbox input "true"
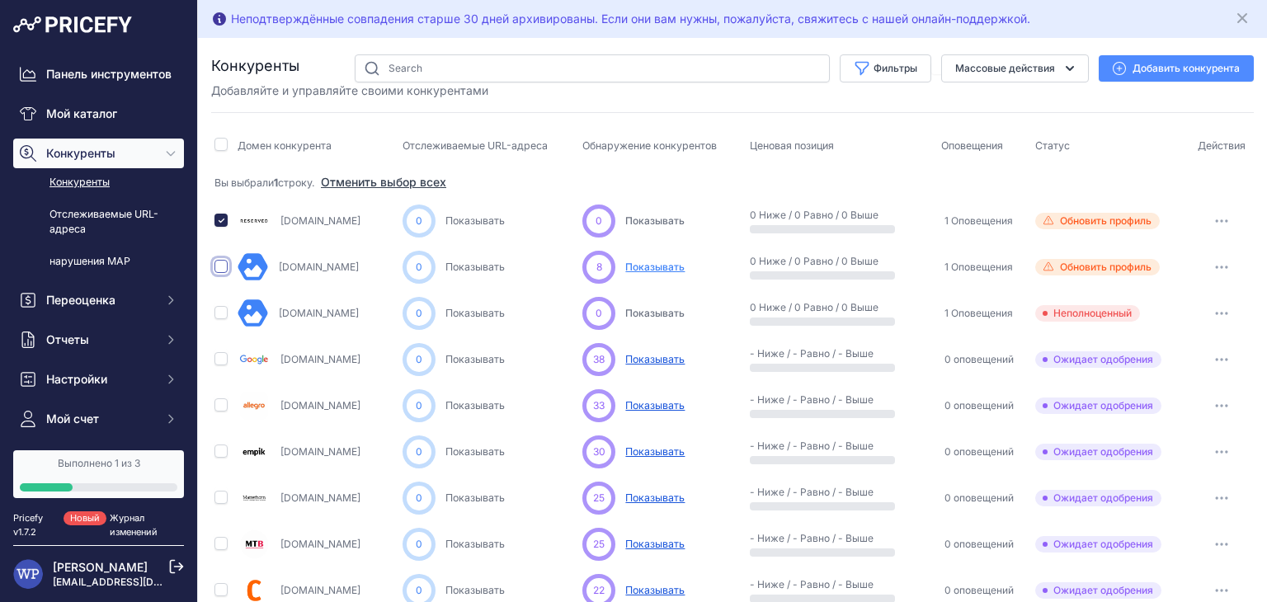
click at [221, 269] on input "checkbox" at bounding box center [221, 266] width 13 height 13
checkbox input "true"
click at [1219, 215] on button "button" at bounding box center [1222, 221] width 33 height 23
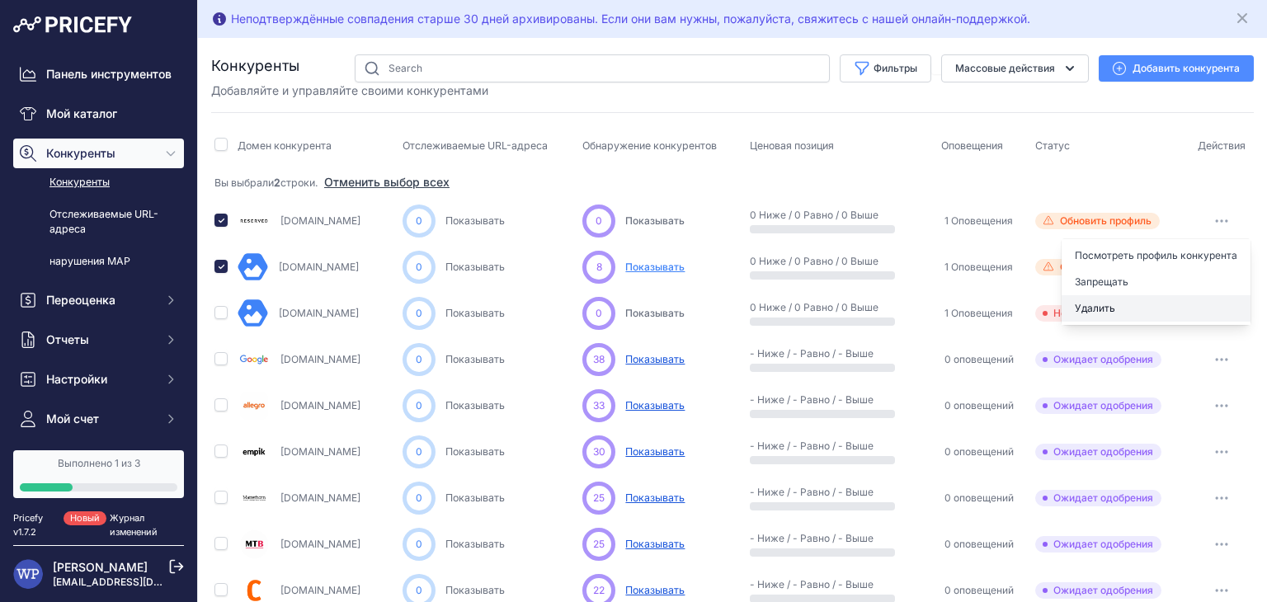
click at [1134, 310] on button "Удалить" at bounding box center [1156, 308] width 189 height 26
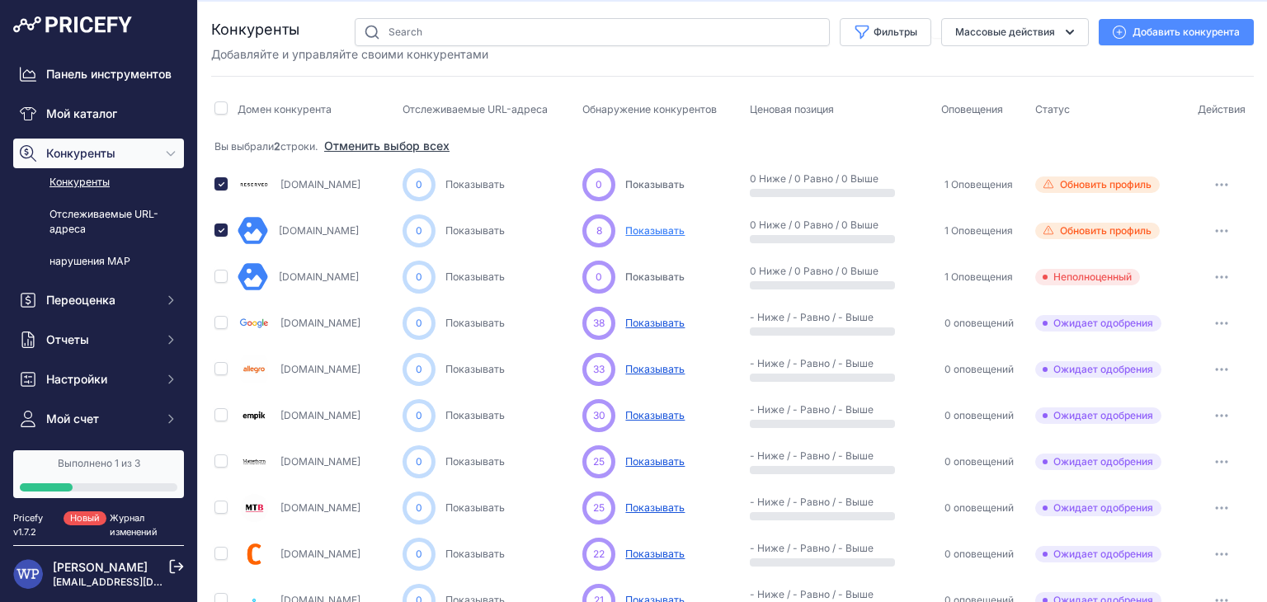
scroll to position [83, 0]
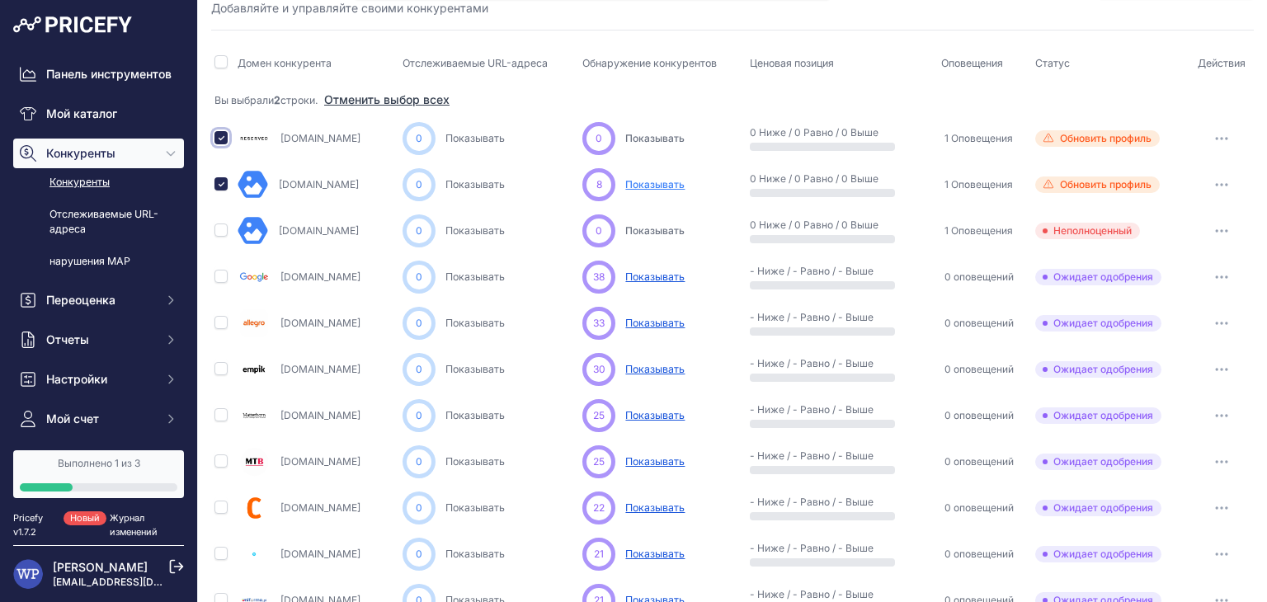
click at [223, 136] on input "checkbox" at bounding box center [221, 137] width 13 height 13
checkbox input "false"
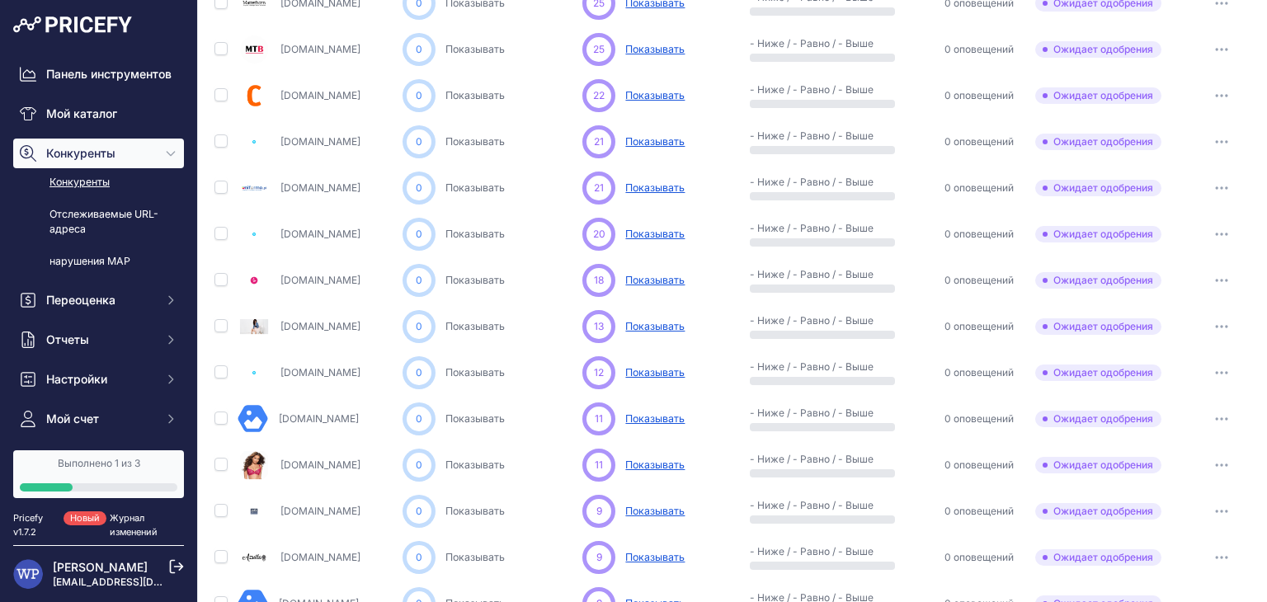
scroll to position [818, 0]
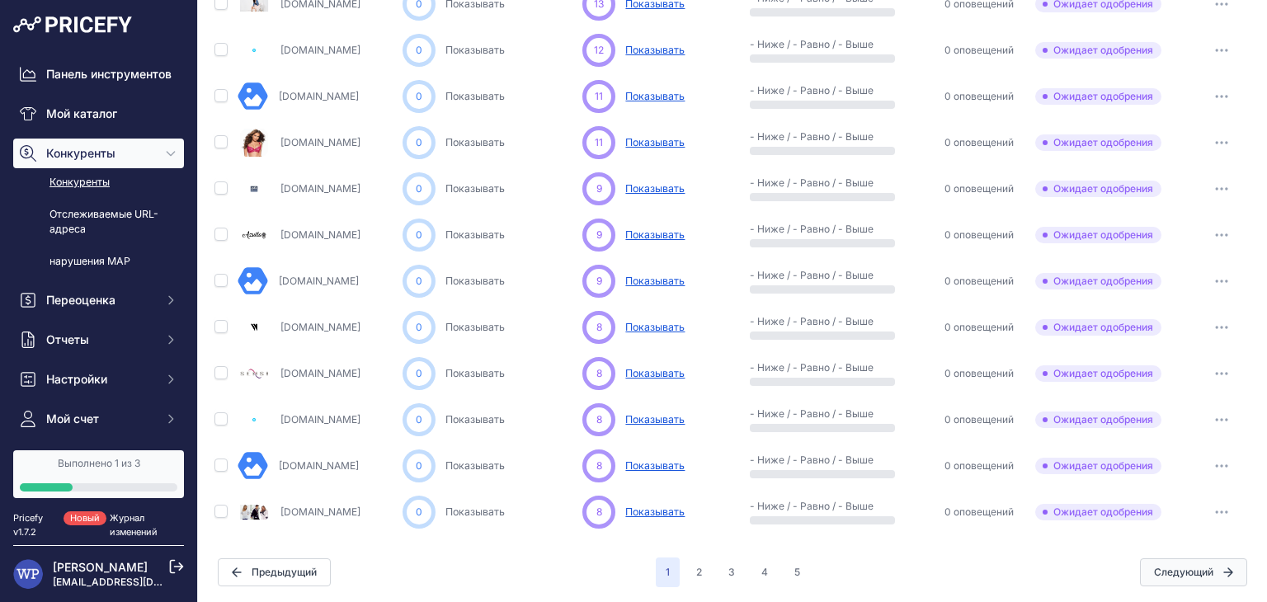
click at [1154, 569] on font "Следующий" at bounding box center [1183, 572] width 59 height 12
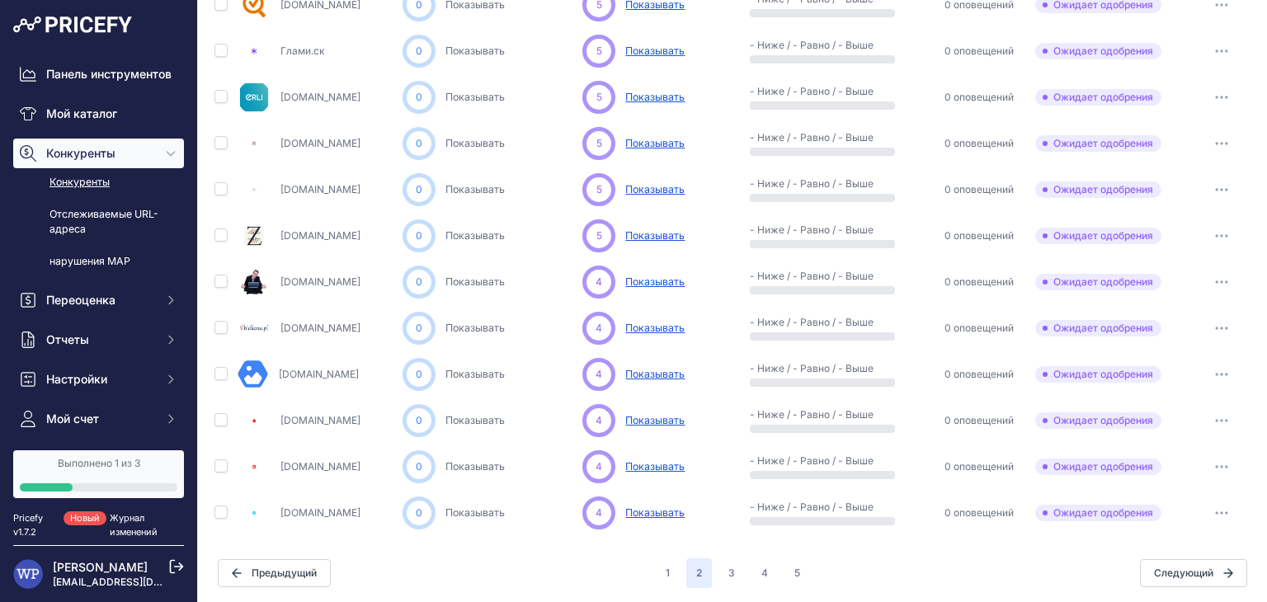
scroll to position [818, 0]
click at [1170, 573] on font "Следующий" at bounding box center [1183, 572] width 59 height 12
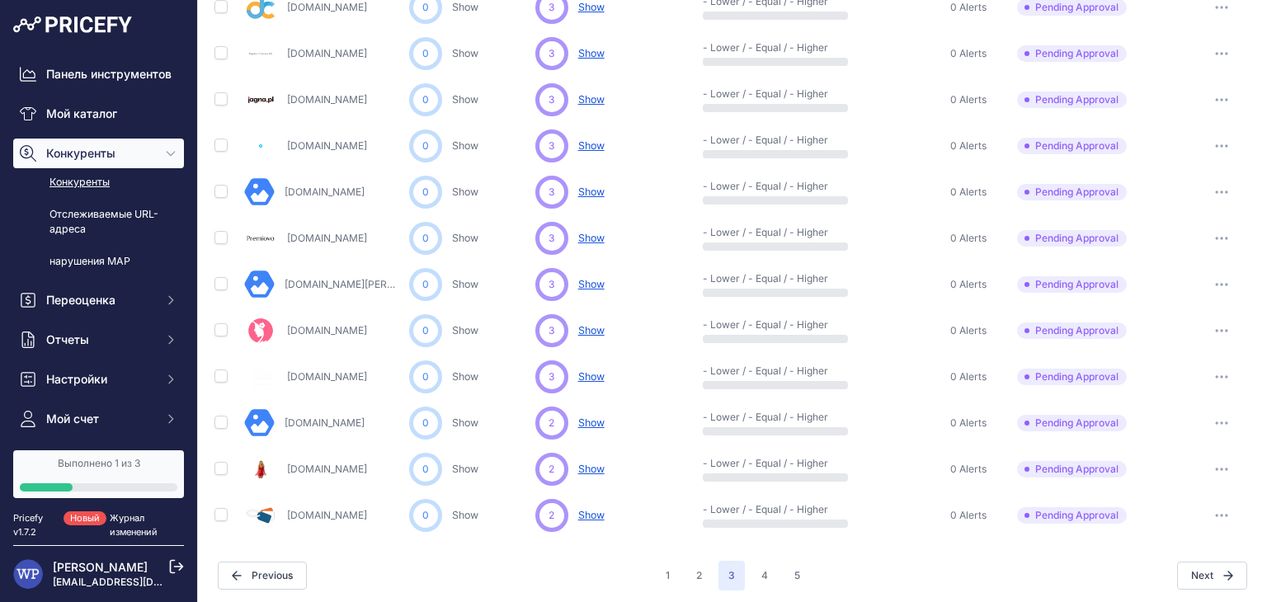
scroll to position [818, 0]
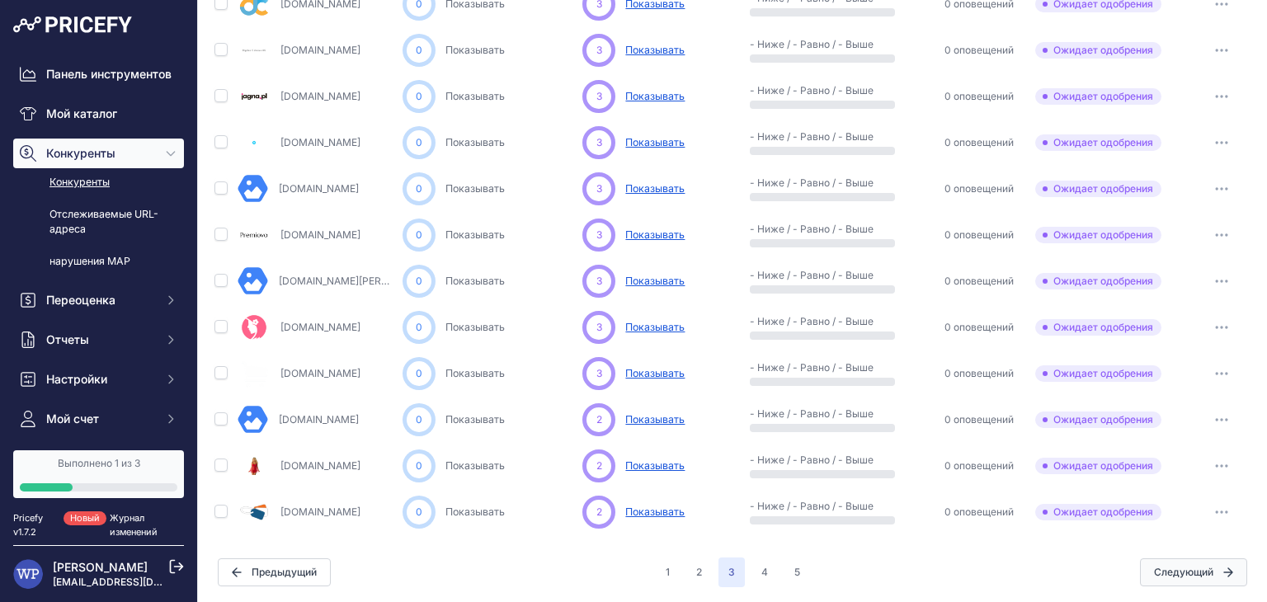
click at [1155, 575] on font "Следующий" at bounding box center [1183, 572] width 59 height 12
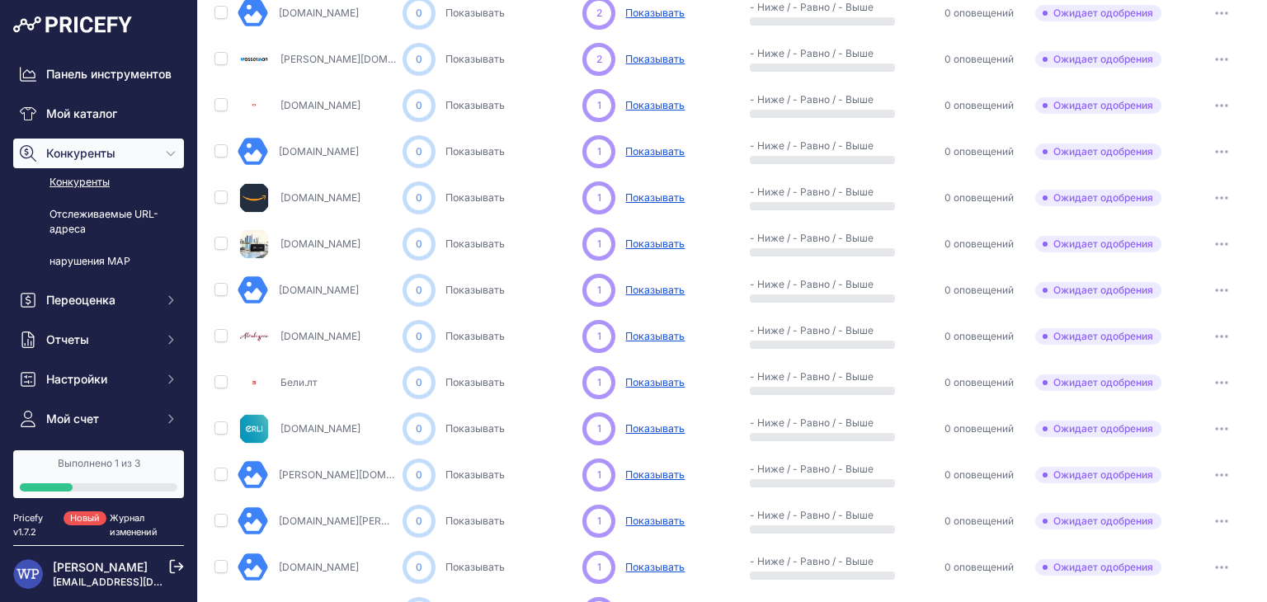
scroll to position [818, 0]
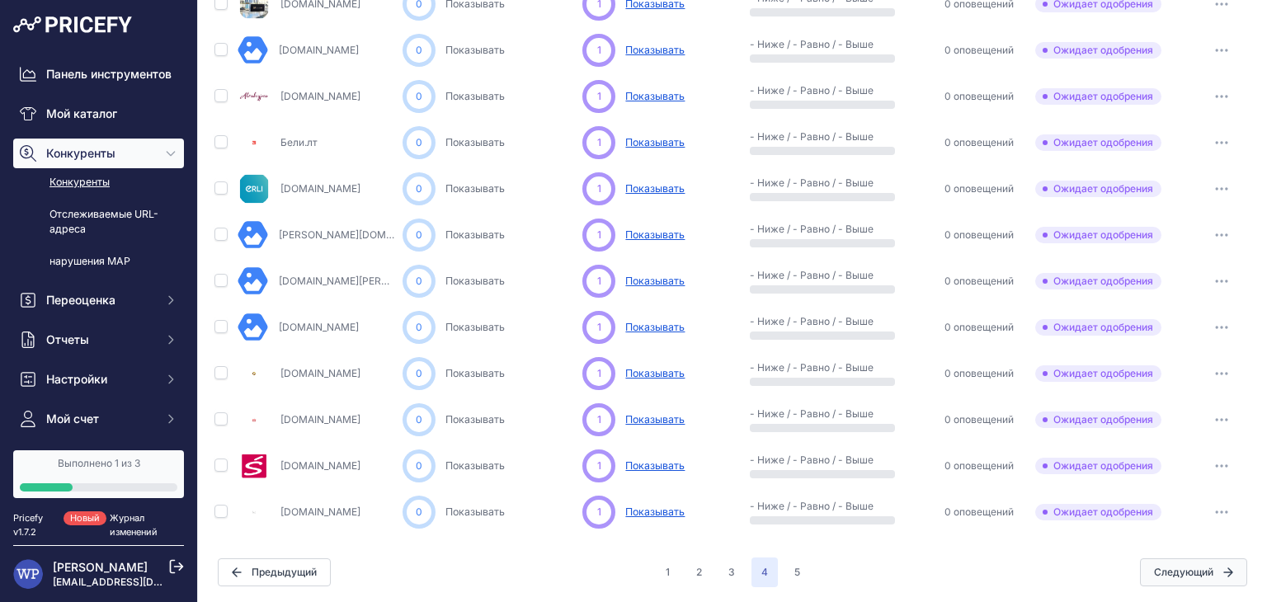
click at [1178, 575] on font "Следующий" at bounding box center [1183, 572] width 59 height 12
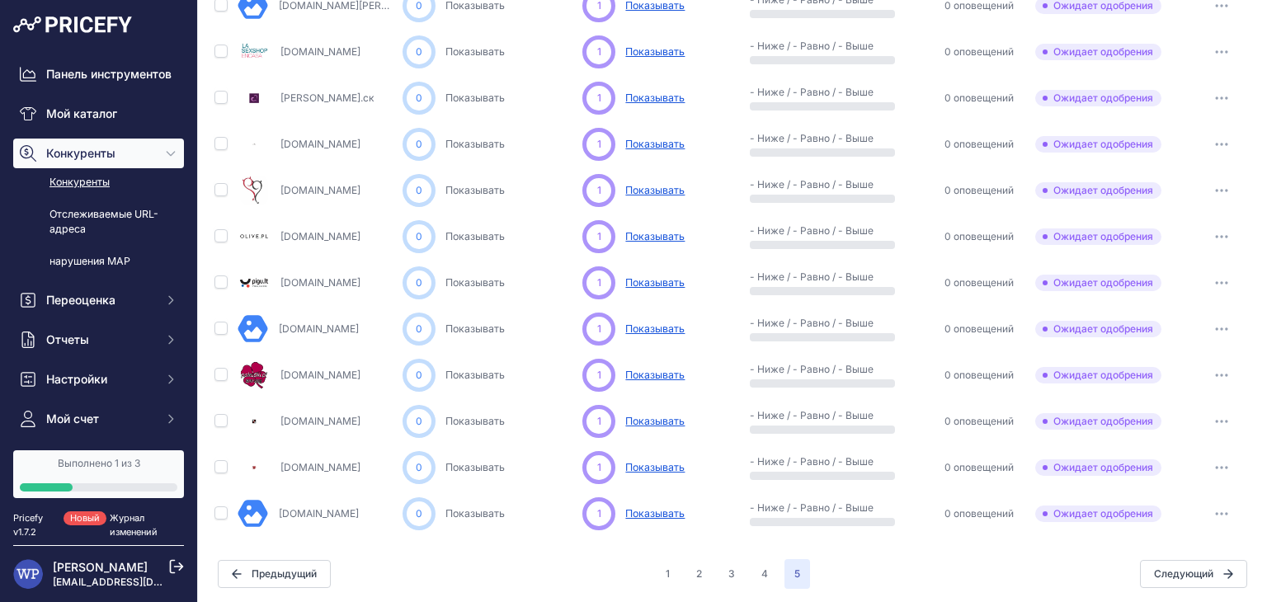
scroll to position [494, 0]
click at [663, 572] on button "1" at bounding box center [668, 573] width 24 height 30
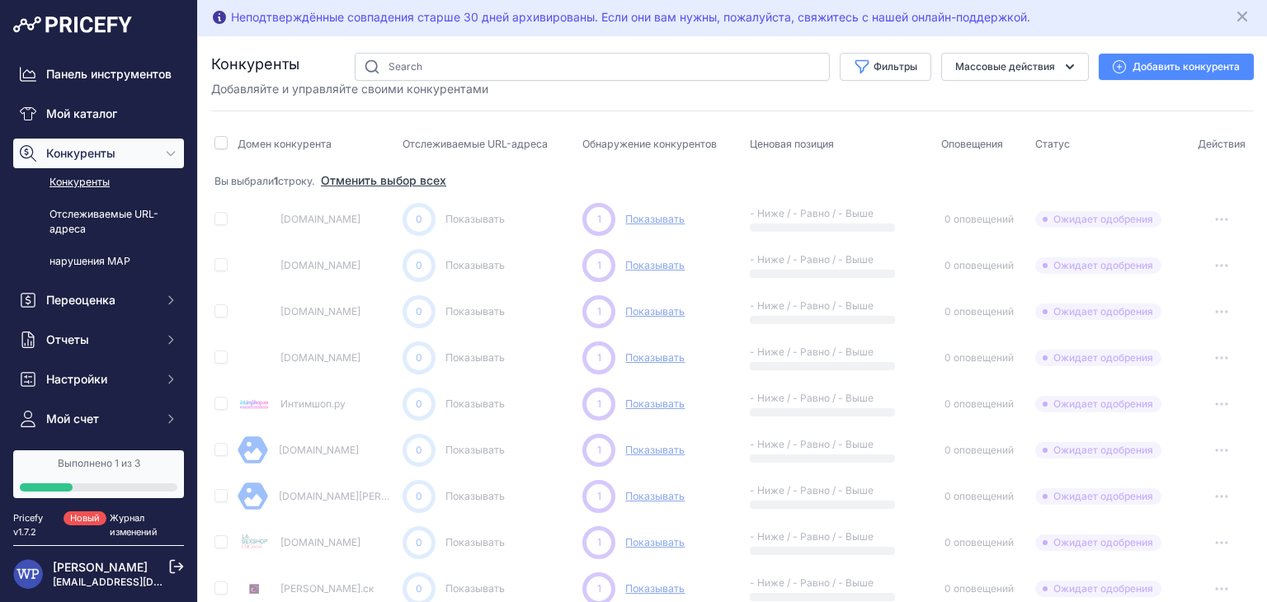
scroll to position [0, 0]
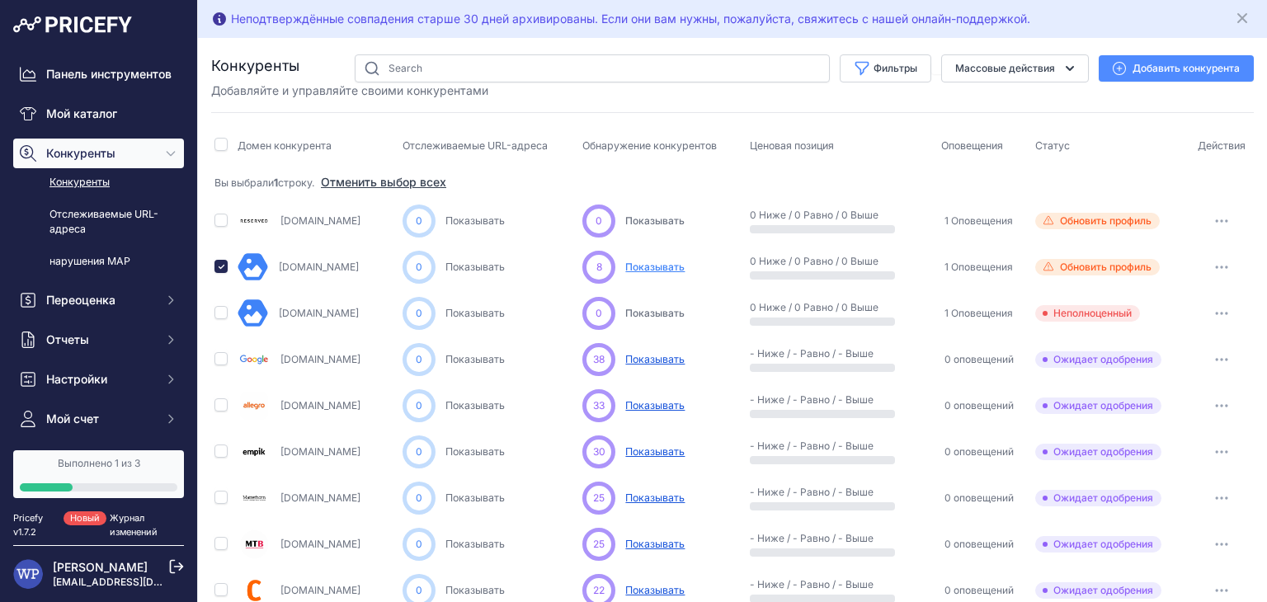
click at [103, 188] on font "Конкуренты" at bounding box center [80, 182] width 60 height 12
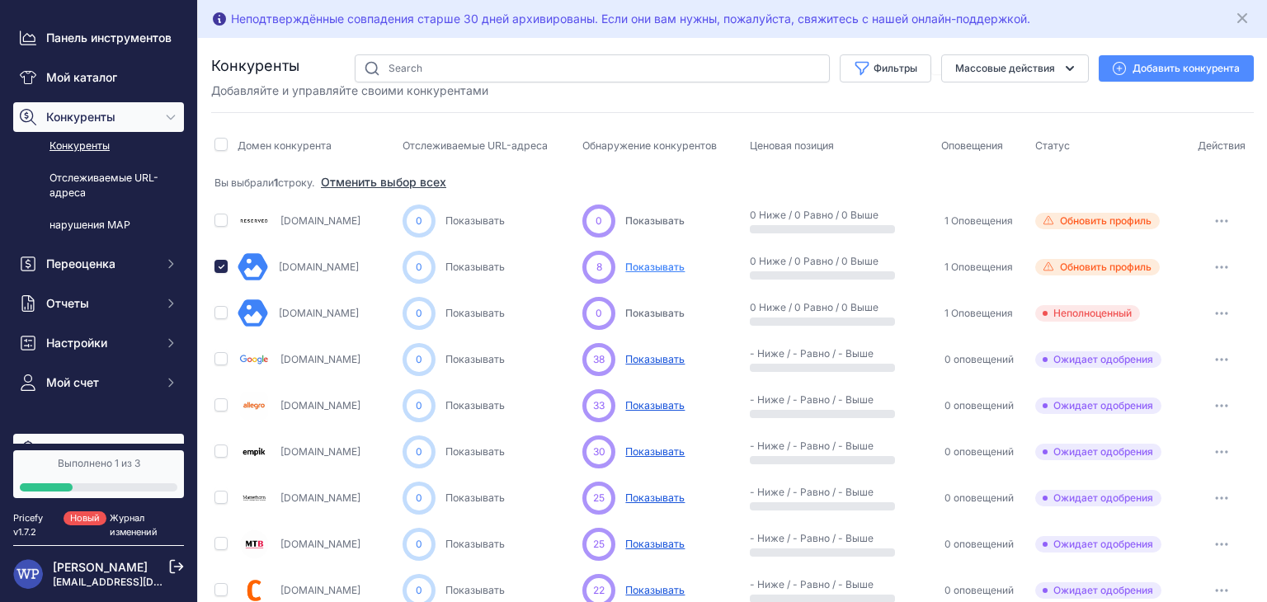
scroll to position [83, 0]
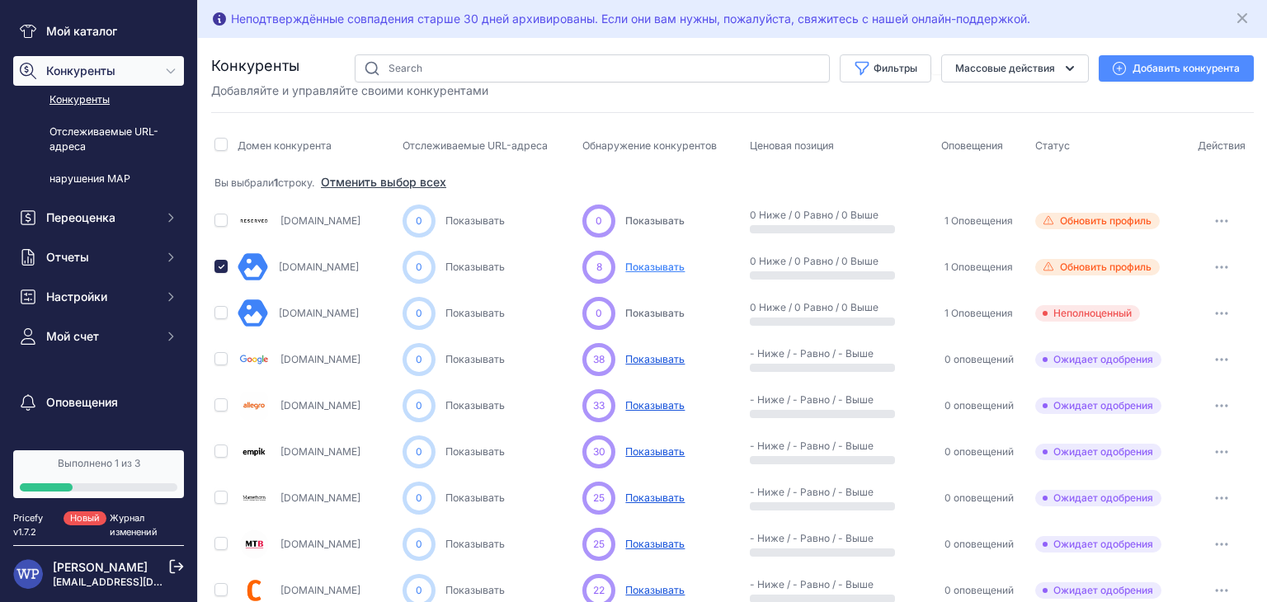
click at [134, 484] on div at bounding box center [99, 488] width 158 height 8
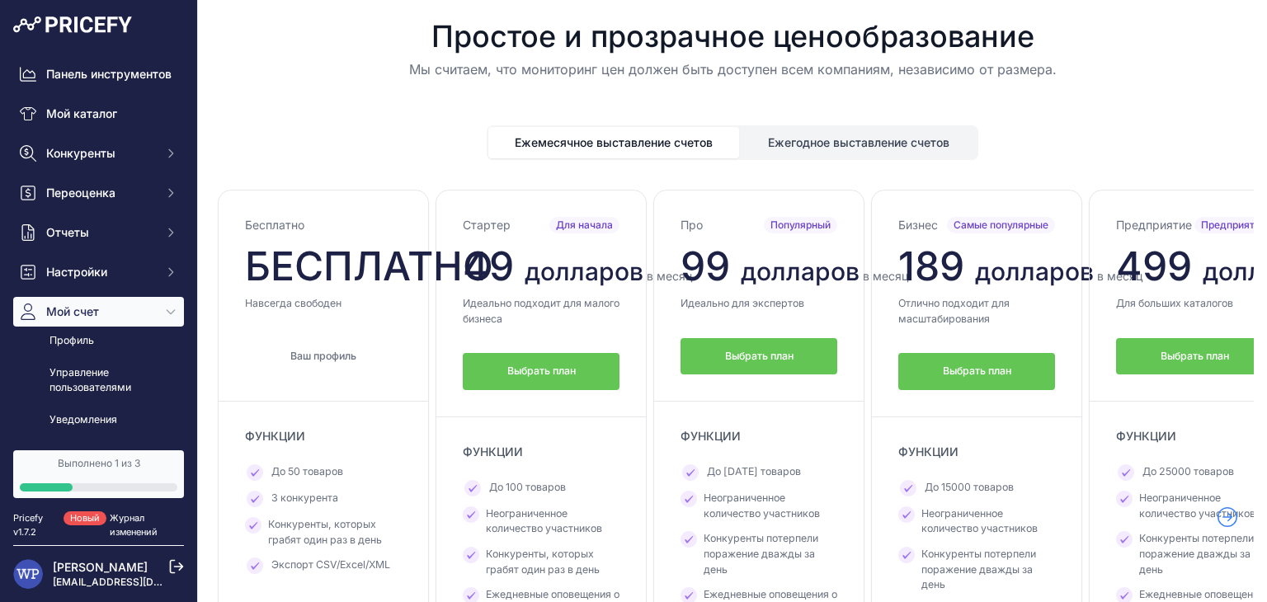
click at [598, 143] on font "Ежемесячное выставление счетов" at bounding box center [614, 142] width 198 height 14
click at [793, 139] on font "Ежегодное выставление счетов" at bounding box center [859, 142] width 182 height 14
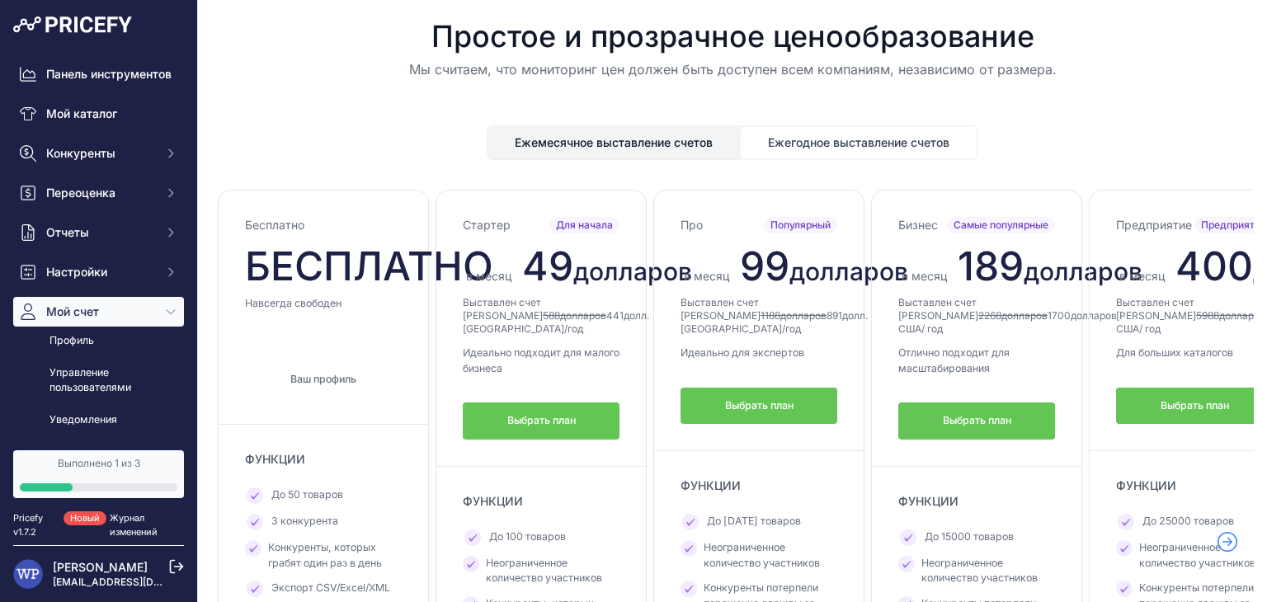
click at [700, 142] on font "Ежемесячное выставление счетов" at bounding box center [614, 142] width 198 height 14
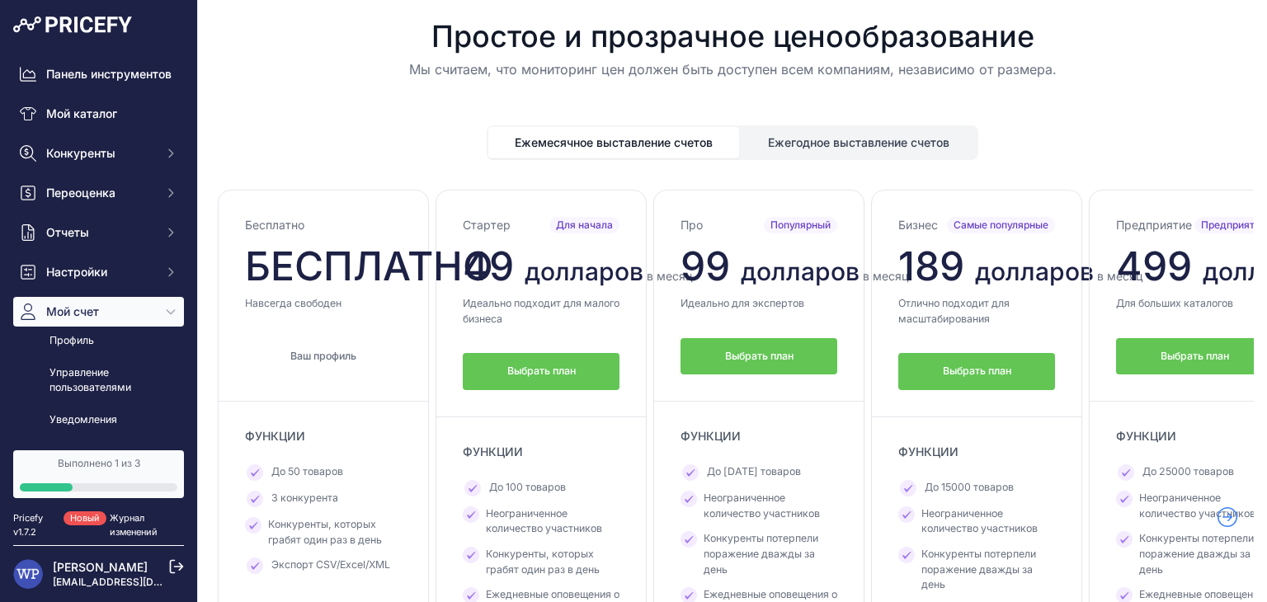
click at [772, 143] on font "Ежегодное выставление счетов" at bounding box center [859, 142] width 182 height 14
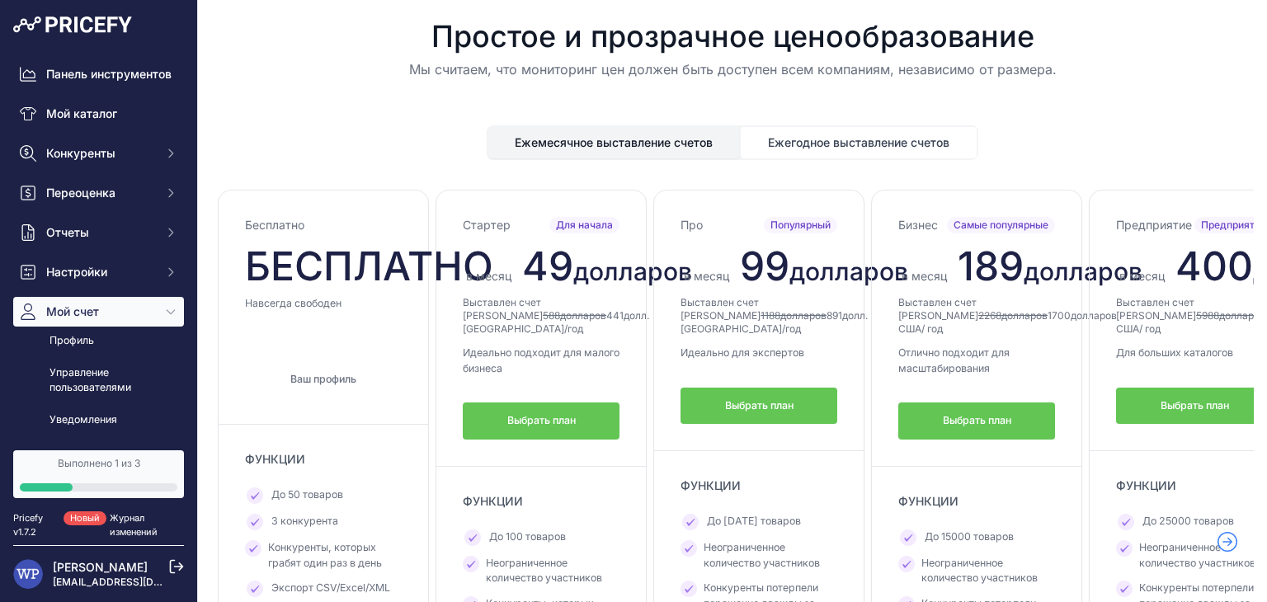
click at [698, 140] on font "Ежемесячное выставление счетов" at bounding box center [614, 142] width 198 height 14
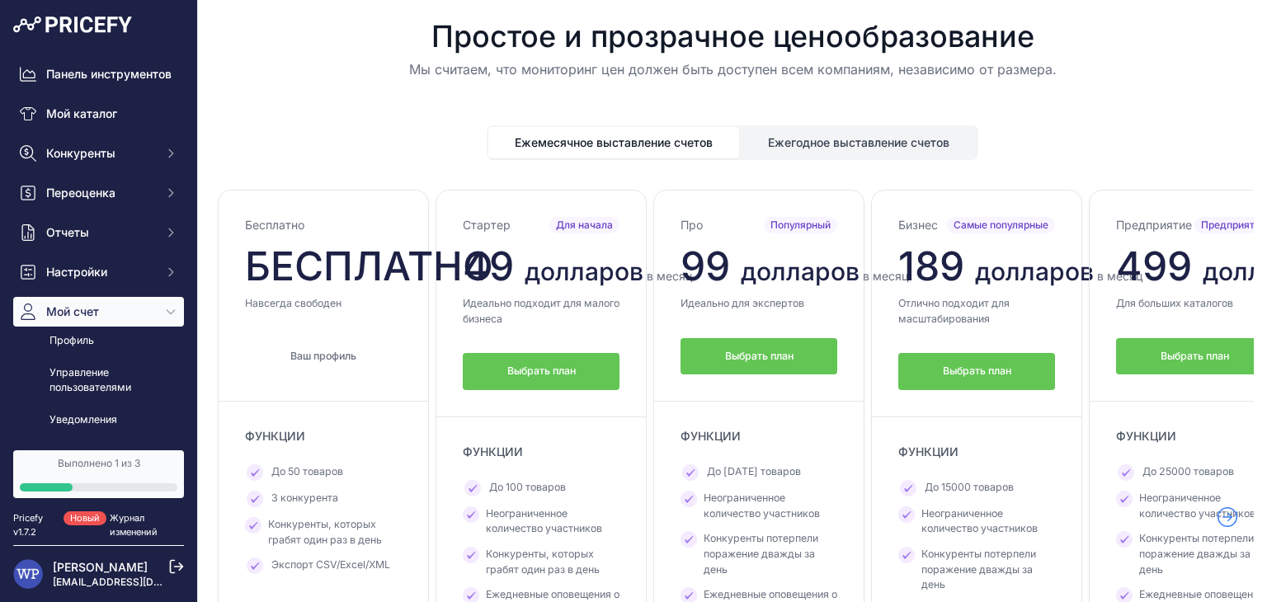
click at [762, 158] on div "Ежемесячное выставление счетов Ежегодное выставление счетов" at bounding box center [733, 142] width 492 height 35
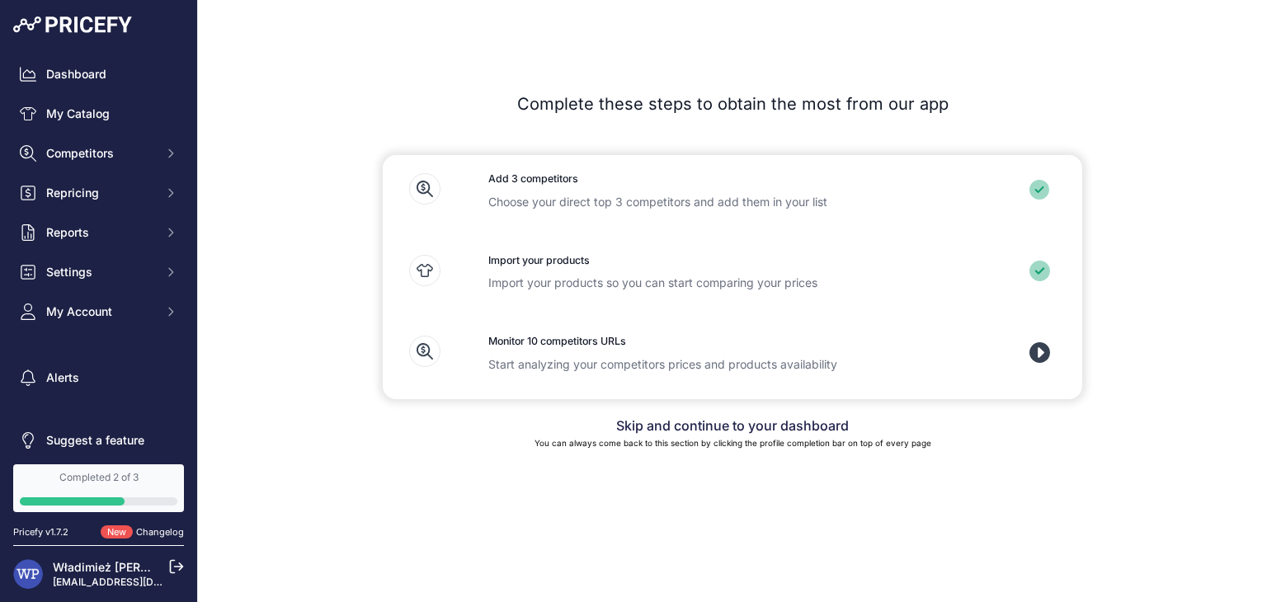
click at [659, 274] on div "Import your products Import your products so you can start comparing your prices" at bounding box center [732, 278] width 541 height 82
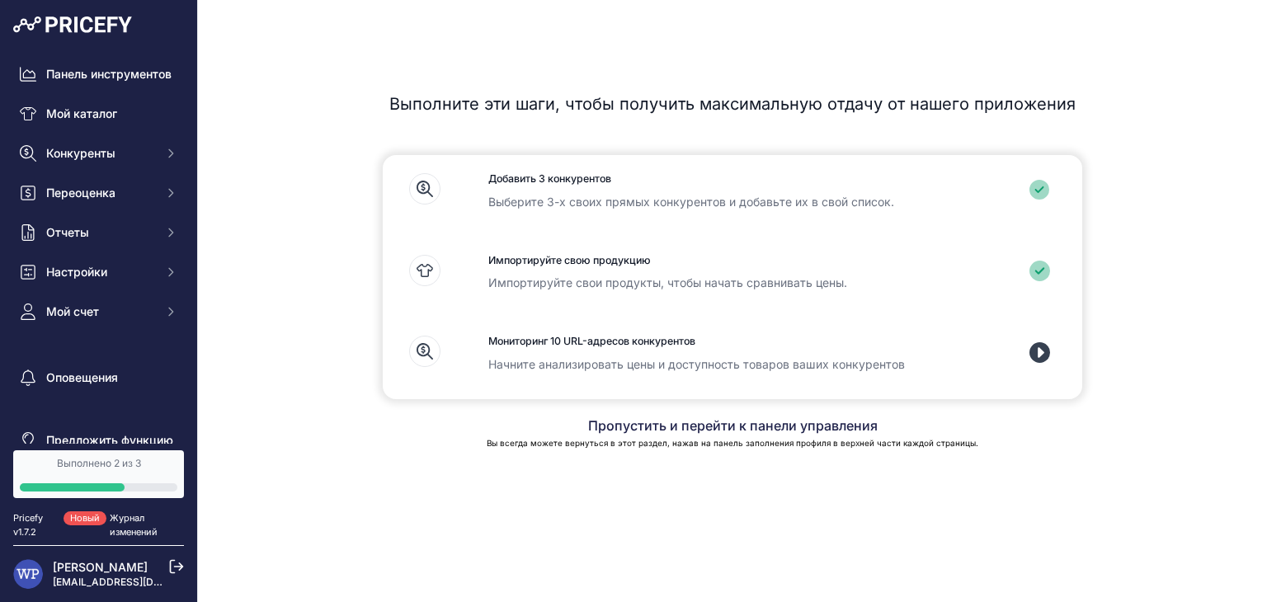
click at [1040, 271] on icon at bounding box center [1041, 270] width 10 height 7
drag, startPoint x: 918, startPoint y: 280, endPoint x: 749, endPoint y: 267, distance: 168.9
click at [898, 277] on p "Импортируйте свои продукты, чтобы начать сравнивать цены." at bounding box center [733, 283] width 489 height 17
click at [652, 268] on h3 "Импортируйте свою продукцию" at bounding box center [733, 261] width 489 height 16
drag, startPoint x: 591, startPoint y: 264, endPoint x: 574, endPoint y: 280, distance: 22.8
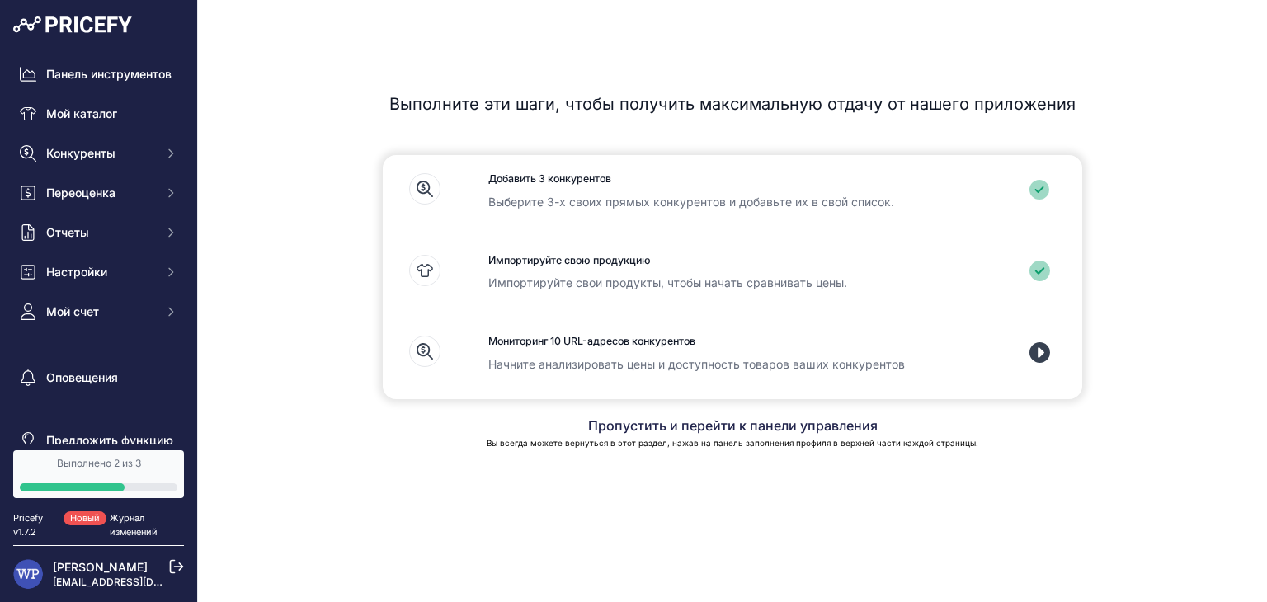
click at [589, 264] on font "Импортируйте свою продукцию" at bounding box center [570, 260] width 163 height 12
click at [573, 281] on font "Импортируйте свои продукты, чтобы начать сравнивать цены." at bounding box center [668, 283] width 359 height 14
click at [600, 191] on div "Добавить 3 конкурентов Выберите 3-х своих прямых конкурентов и добавьте их в св…" at bounding box center [732, 196] width 541 height 82
click at [982, 204] on div "Добавить 3 конкурентов Выберите 3-х своих прямых конкурентов и добавьте их в св…" at bounding box center [732, 196] width 541 height 82
click at [1044, 193] on icon at bounding box center [1040, 190] width 21 height 21
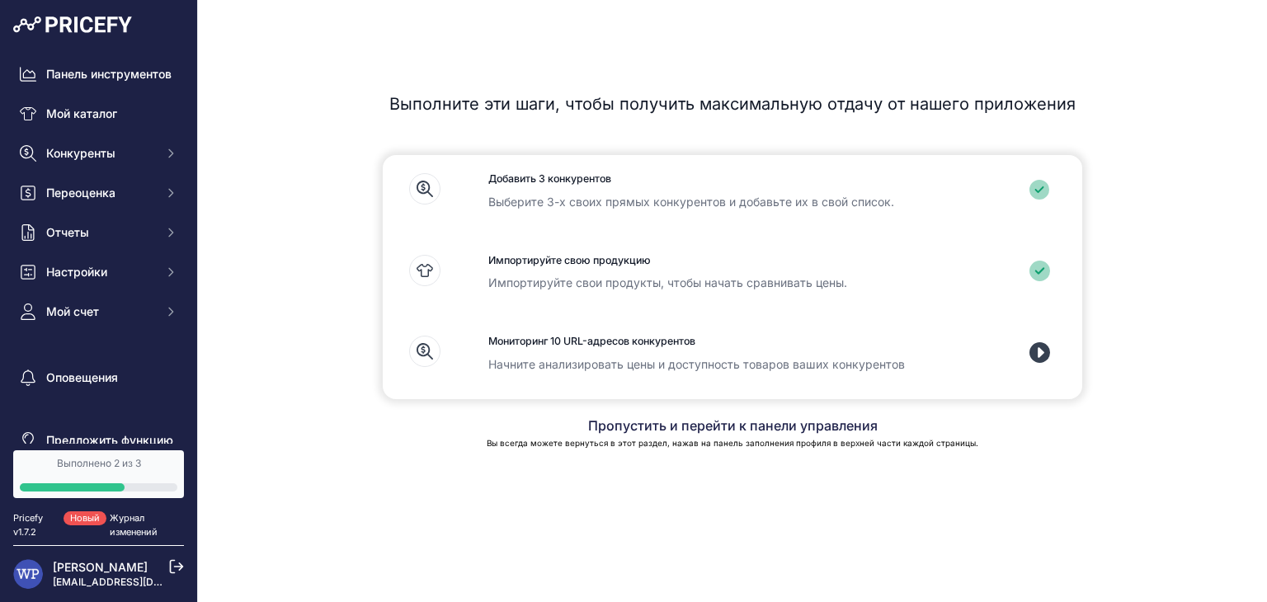
click at [1037, 189] on icon at bounding box center [1040, 190] width 21 height 21
drag, startPoint x: 63, startPoint y: 281, endPoint x: 68, endPoint y: 272, distance: 10.8
click at [68, 274] on button "Настройки" at bounding box center [98, 272] width 171 height 30
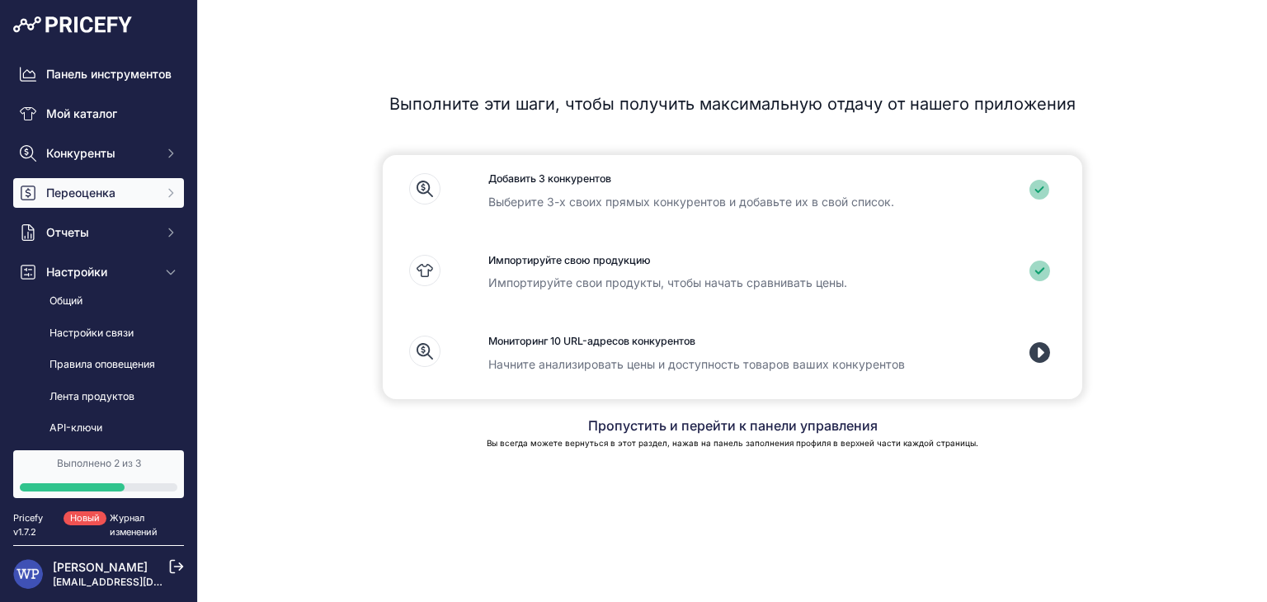
click at [127, 201] on span "Переоценка" at bounding box center [100, 193] width 108 height 17
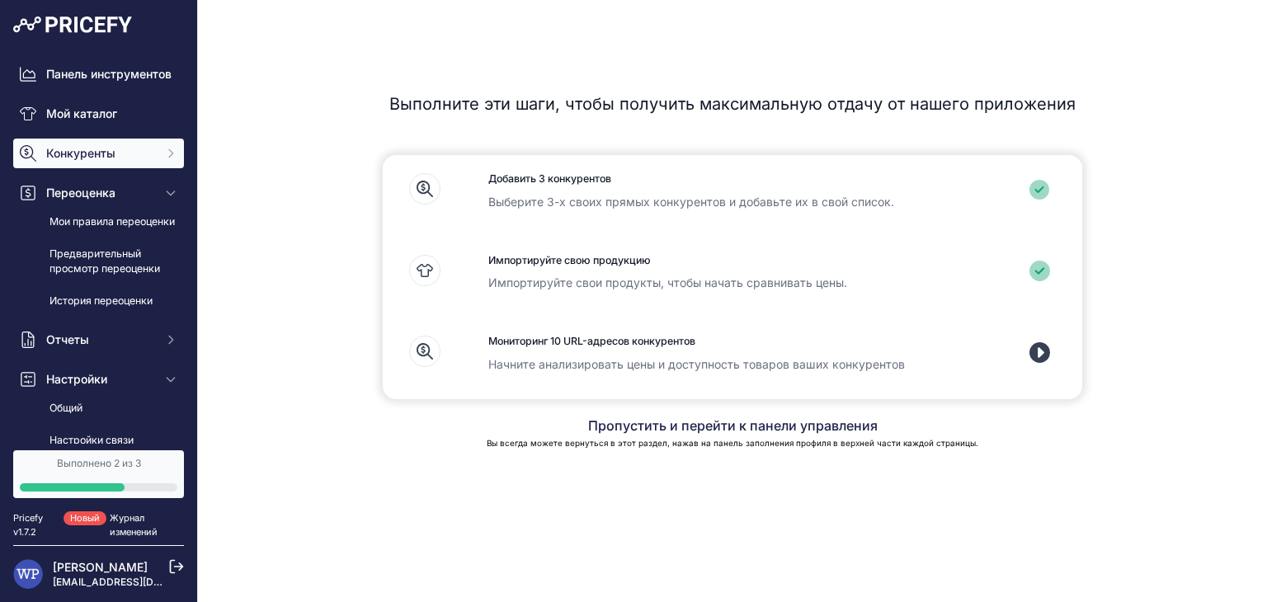
click at [119, 162] on span "Конкуренты" at bounding box center [100, 153] width 108 height 17
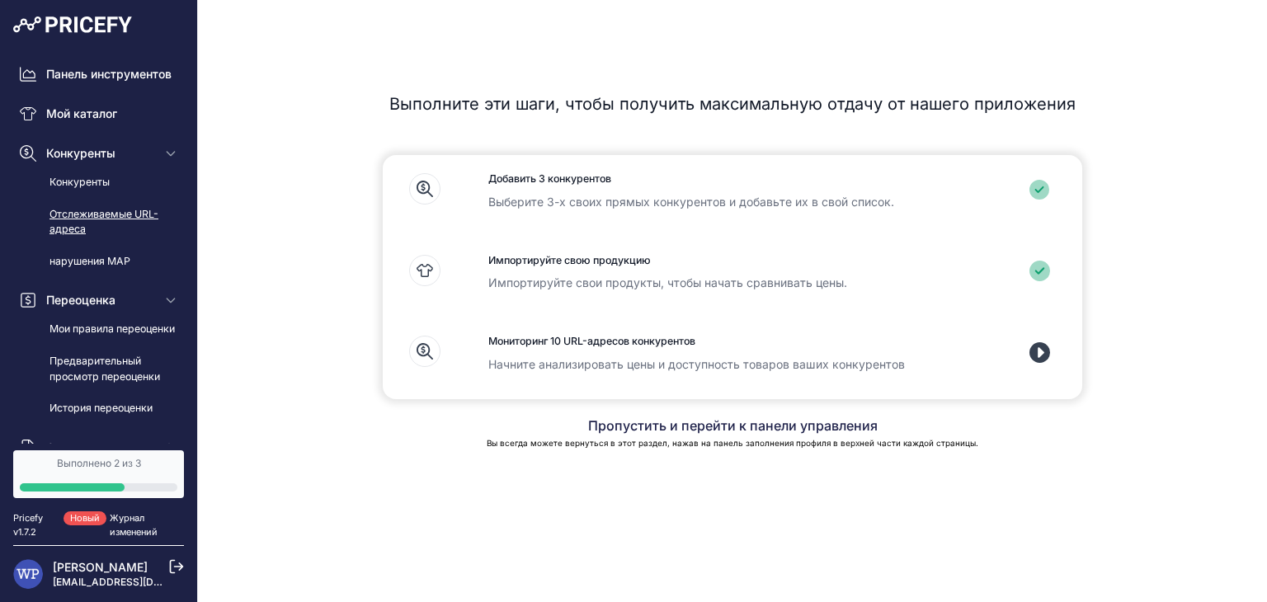
click at [111, 229] on font "Отслеживаемые URL-адреса" at bounding box center [104, 222] width 109 height 28
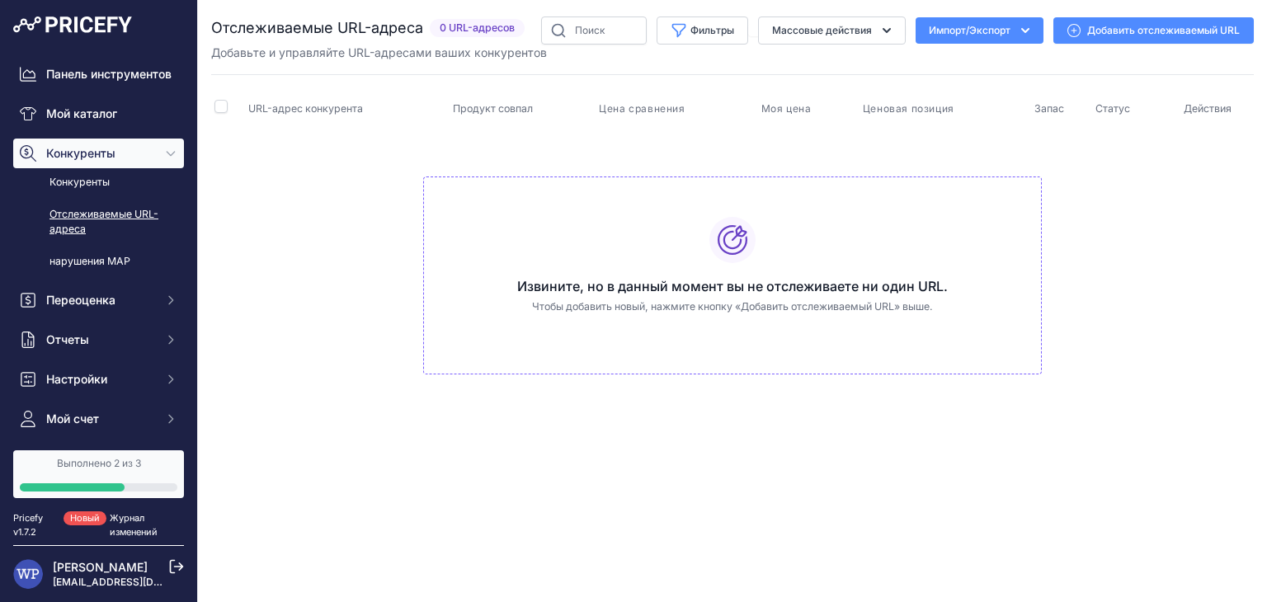
click at [753, 238] on div at bounding box center [733, 240] width 46 height 46
click at [86, 197] on link "Конкуренты" at bounding box center [98, 182] width 171 height 29
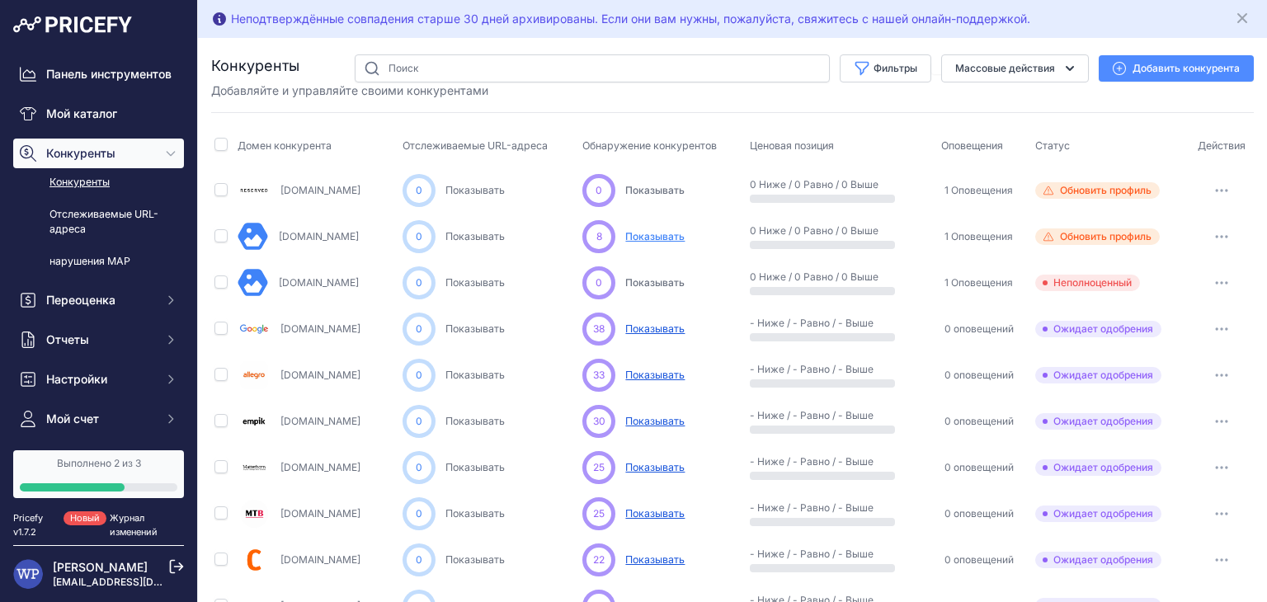
click at [1214, 238] on button "button" at bounding box center [1222, 236] width 33 height 23
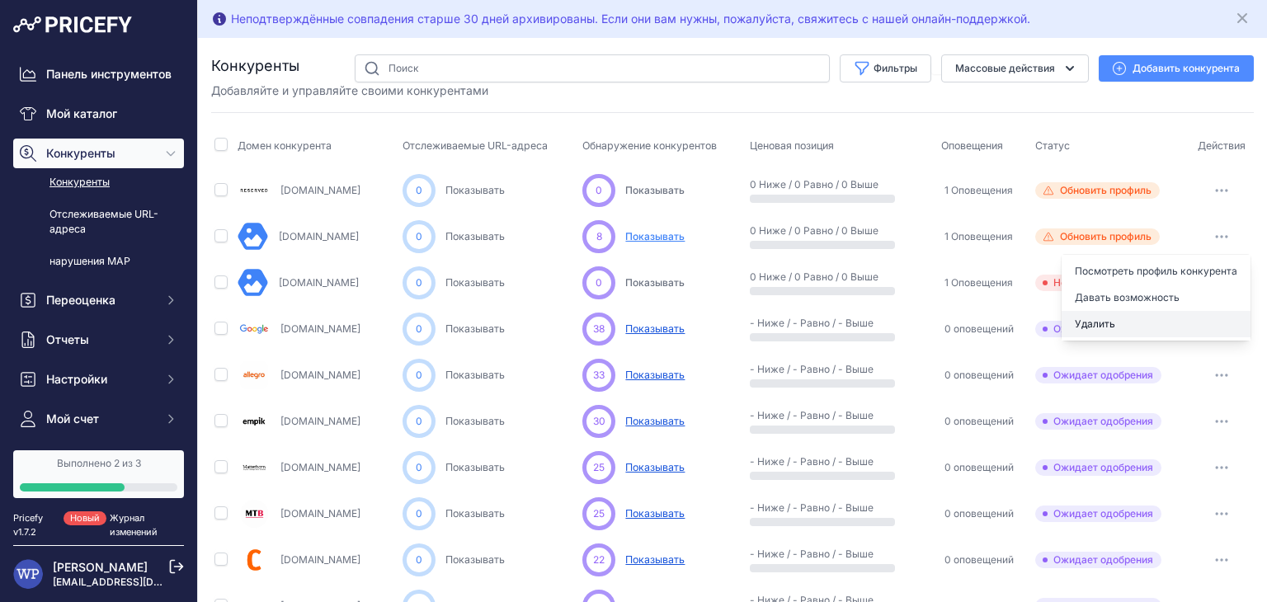
click at [1088, 321] on font "Удалить" at bounding box center [1095, 324] width 40 height 12
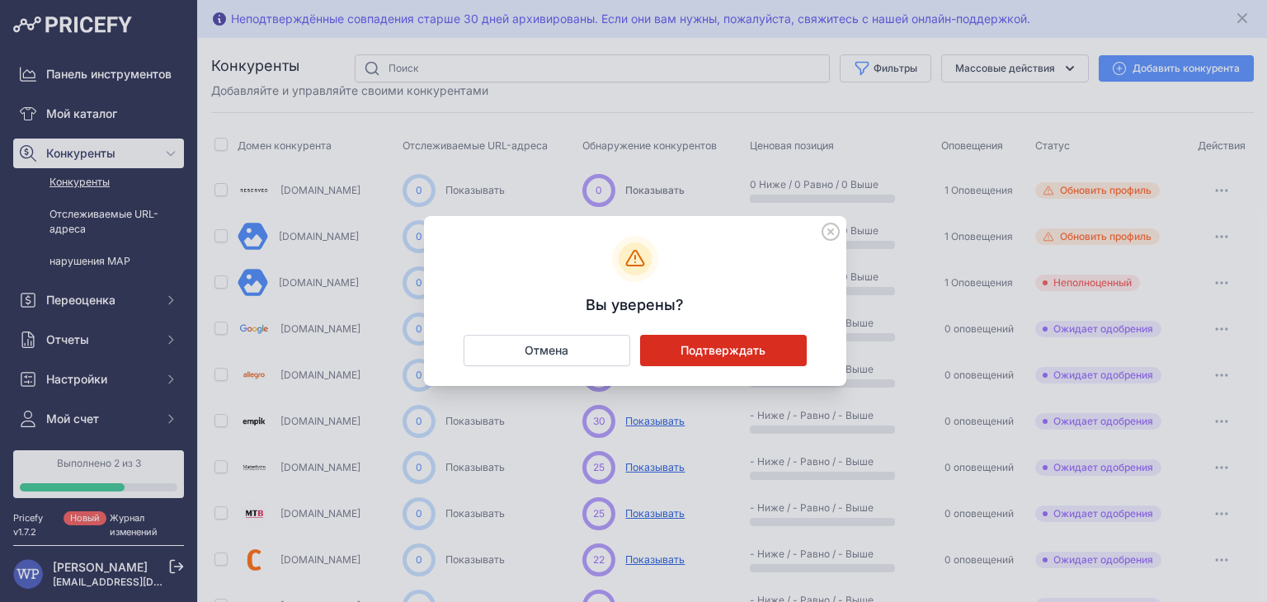
click at [710, 348] on font "Подтверждать" at bounding box center [723, 350] width 85 height 14
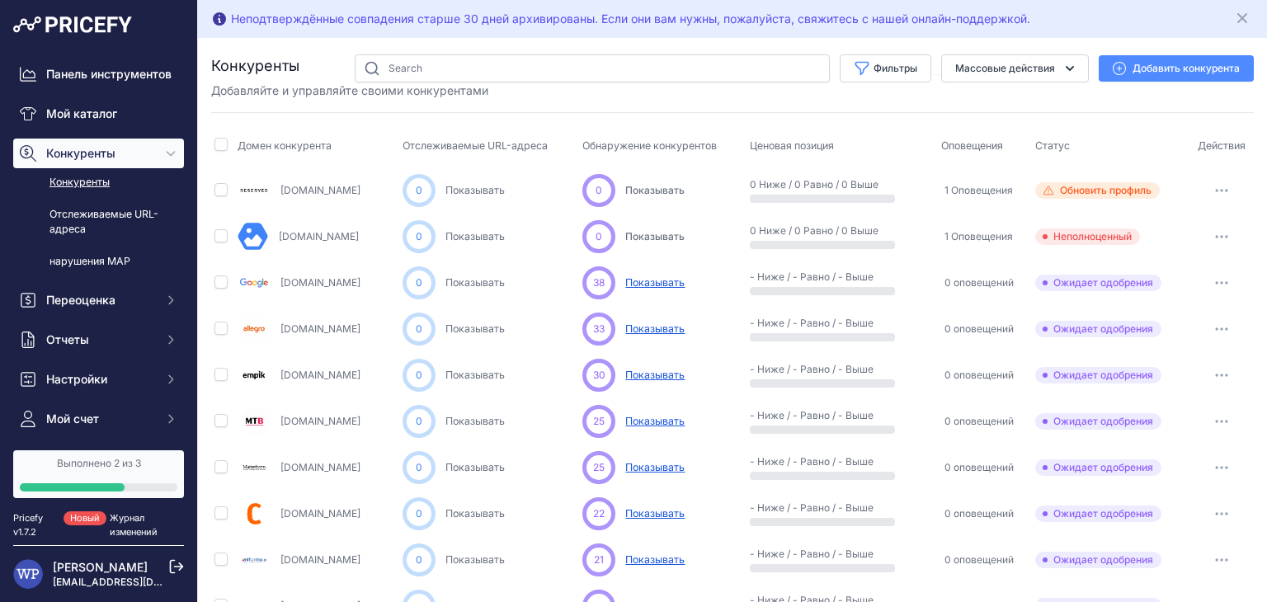
click at [1217, 238] on button "button" at bounding box center [1222, 236] width 33 height 23
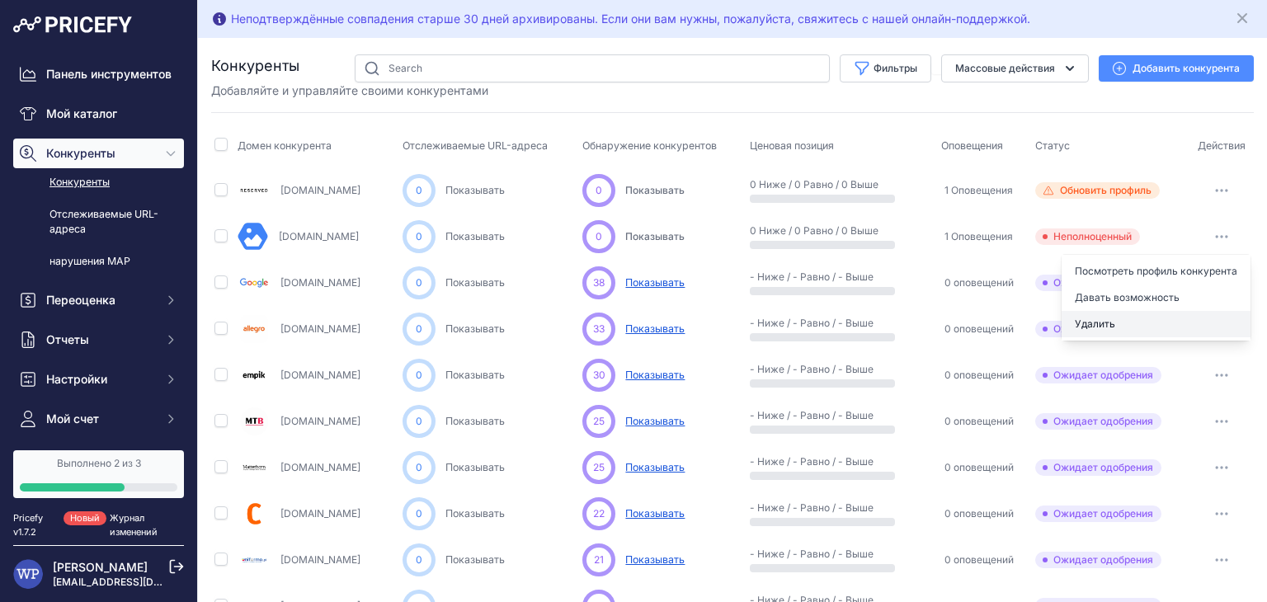
click at [1139, 322] on button "Удалить" at bounding box center [1156, 324] width 189 height 26
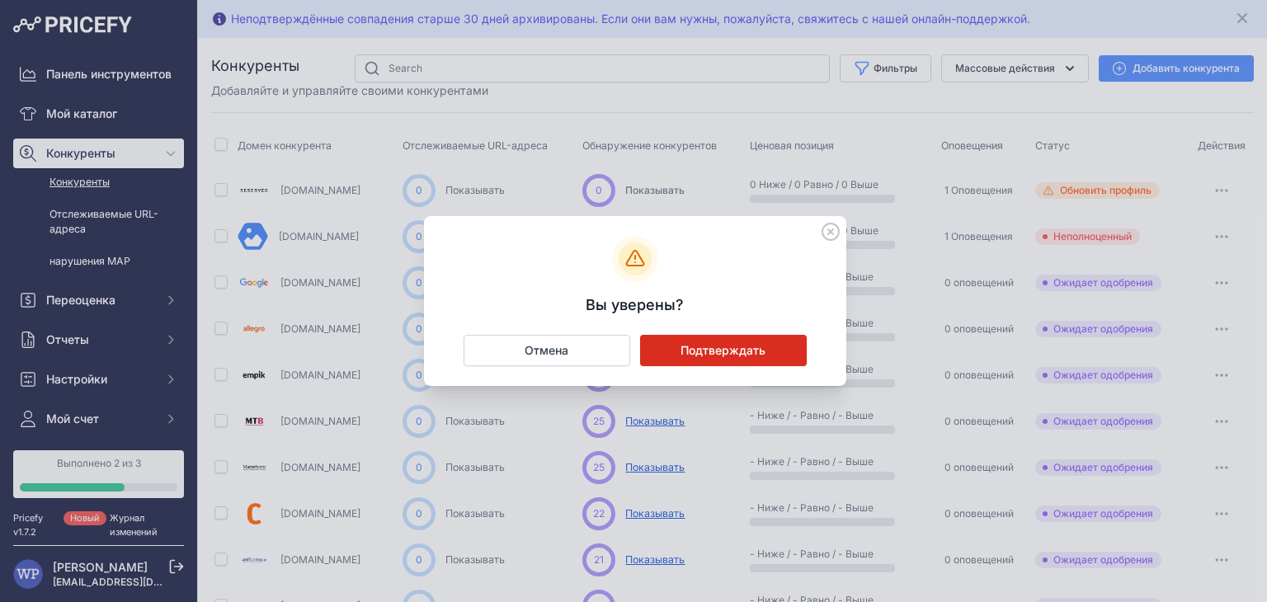
click at [791, 352] on button "Подтверждать" at bounding box center [723, 350] width 167 height 31
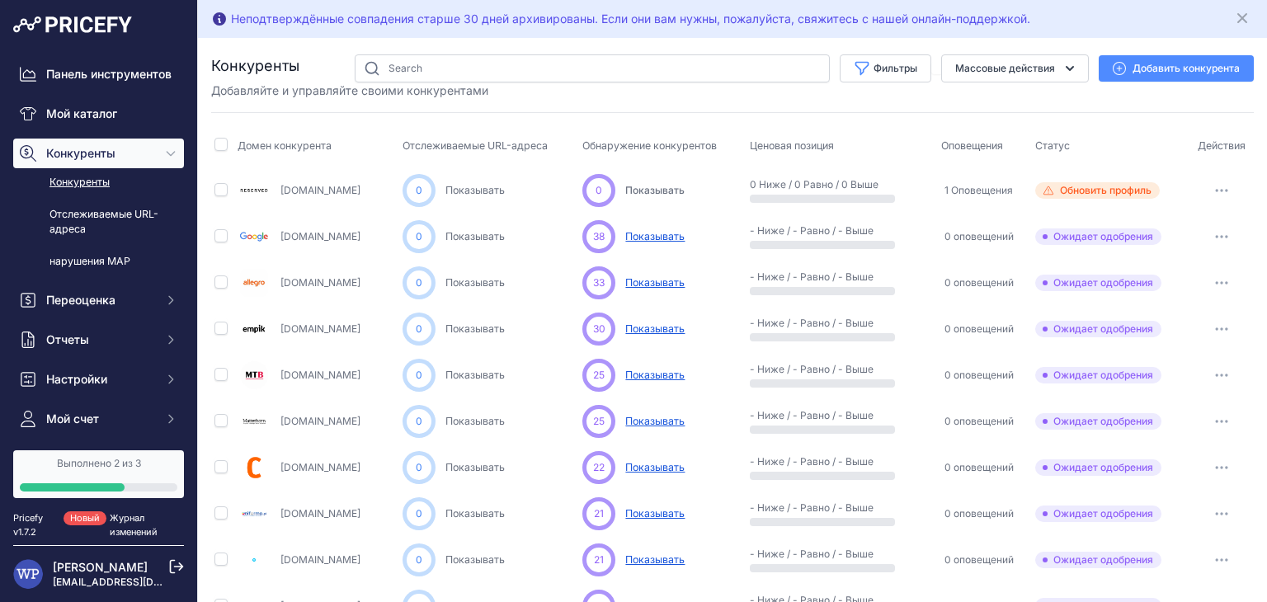
click at [1206, 239] on button "button" at bounding box center [1222, 236] width 33 height 23
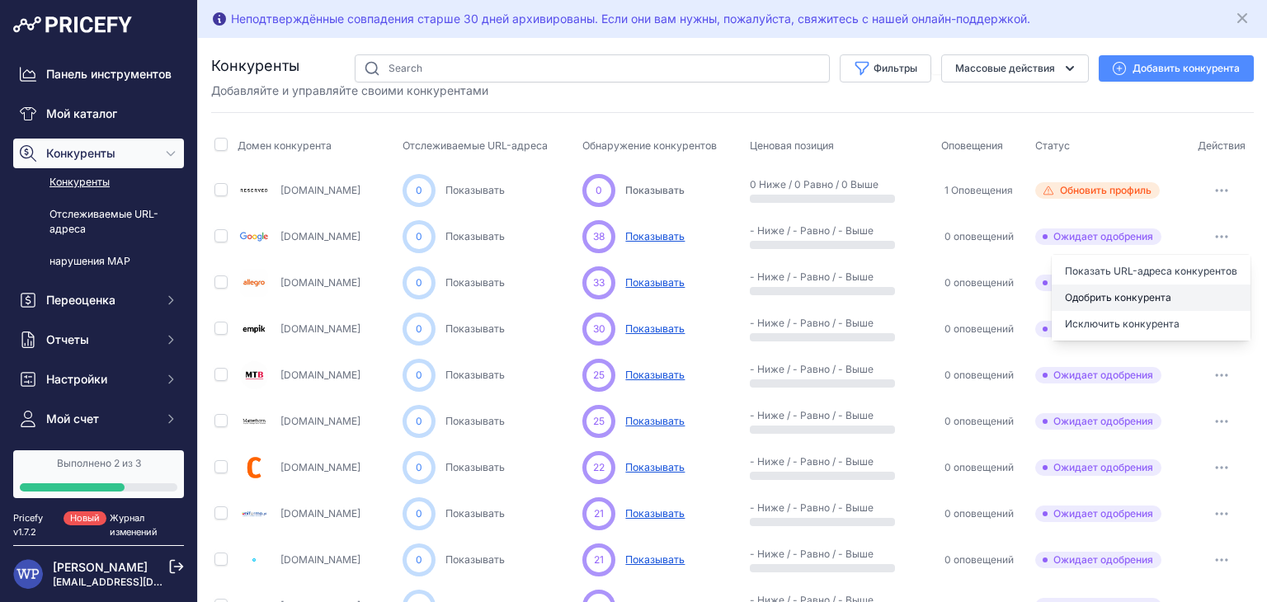
click at [1116, 304] on button "Одобрить конкурента" at bounding box center [1151, 298] width 199 height 26
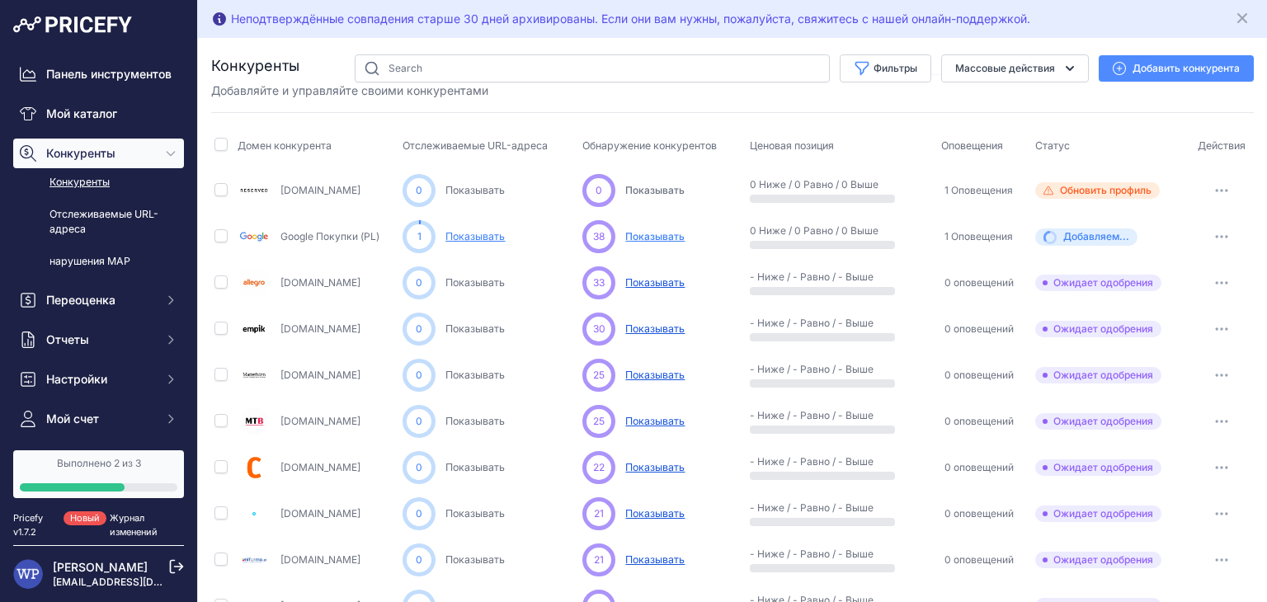
click at [1215, 322] on button "button" at bounding box center [1222, 329] width 33 height 23
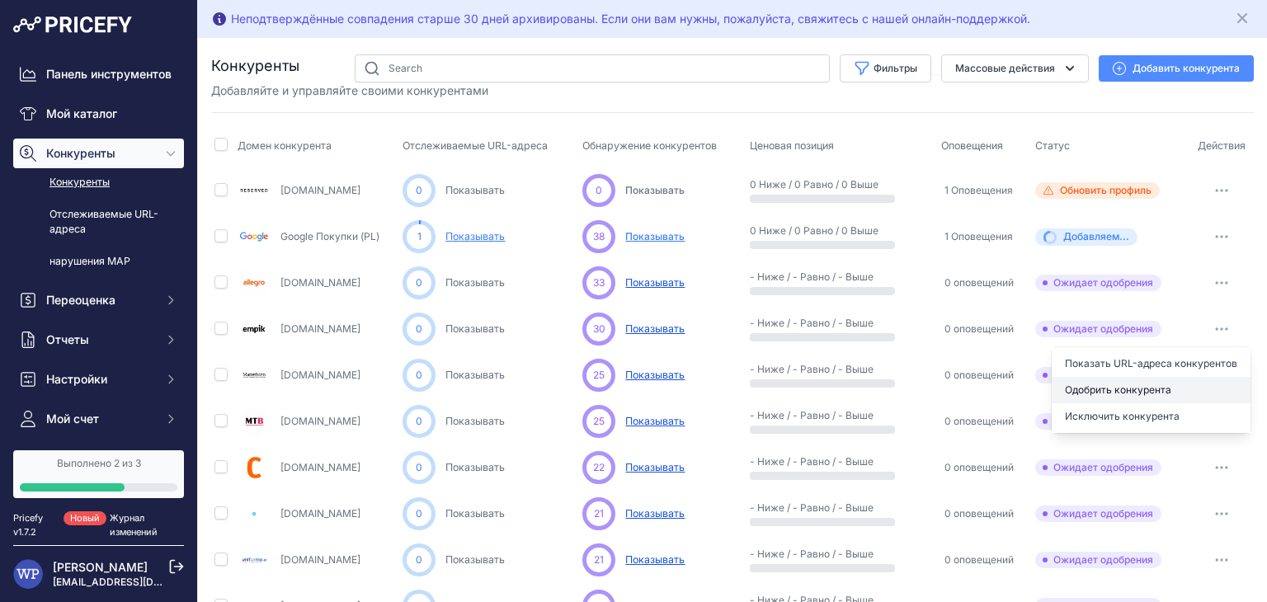
click at [1142, 394] on font "Одобрить конкурента" at bounding box center [1118, 390] width 106 height 12
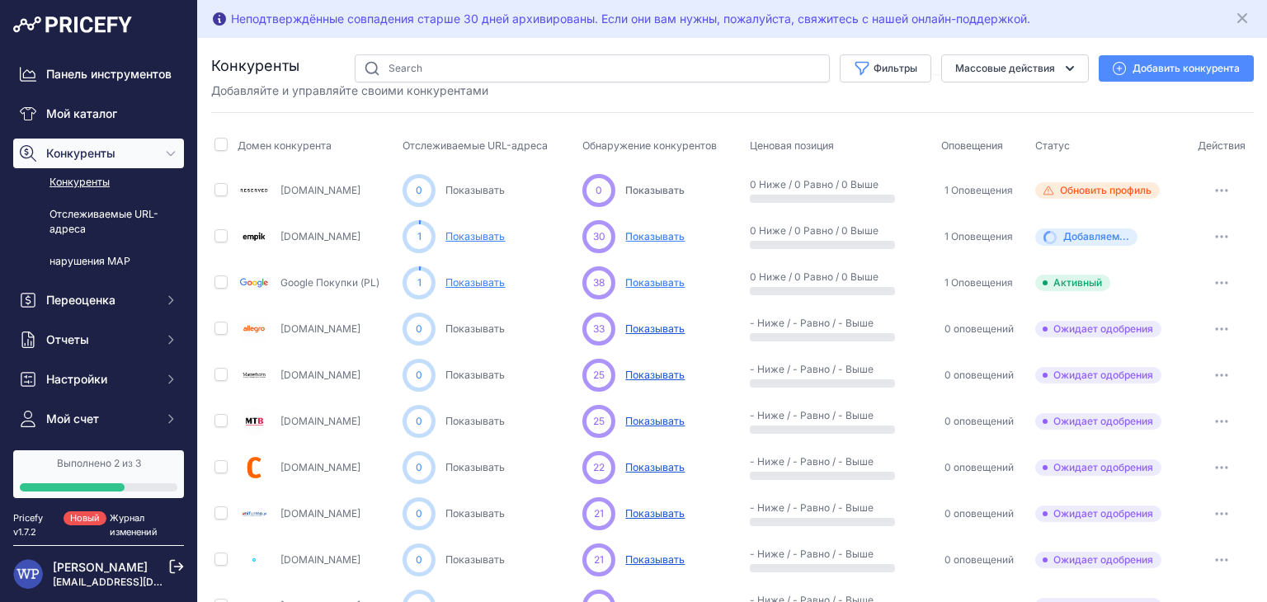
click at [653, 284] on font "Показывать" at bounding box center [654, 282] width 59 height 12
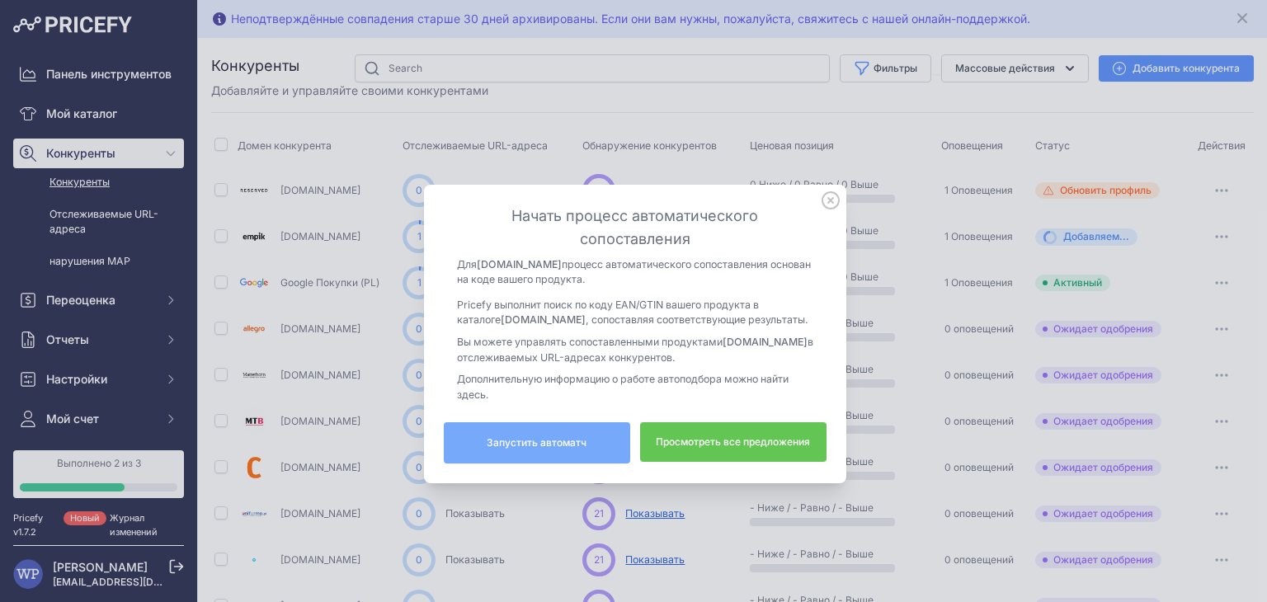
click at [540, 450] on font "Запустить автоматч" at bounding box center [537, 443] width 100 height 13
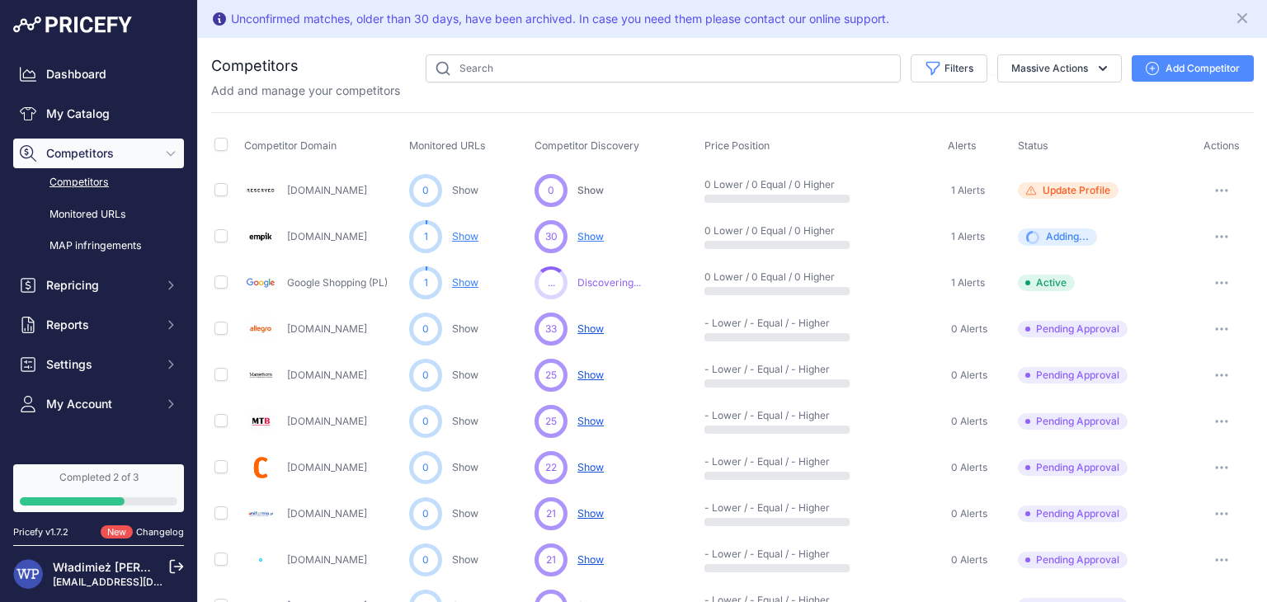
click at [1214, 323] on button "button" at bounding box center [1222, 329] width 33 height 23
click at [1168, 21] on div "Unconfirmed matches, older than 30 days, have been archived. In case you need t…" at bounding box center [732, 19] width 1043 height 25
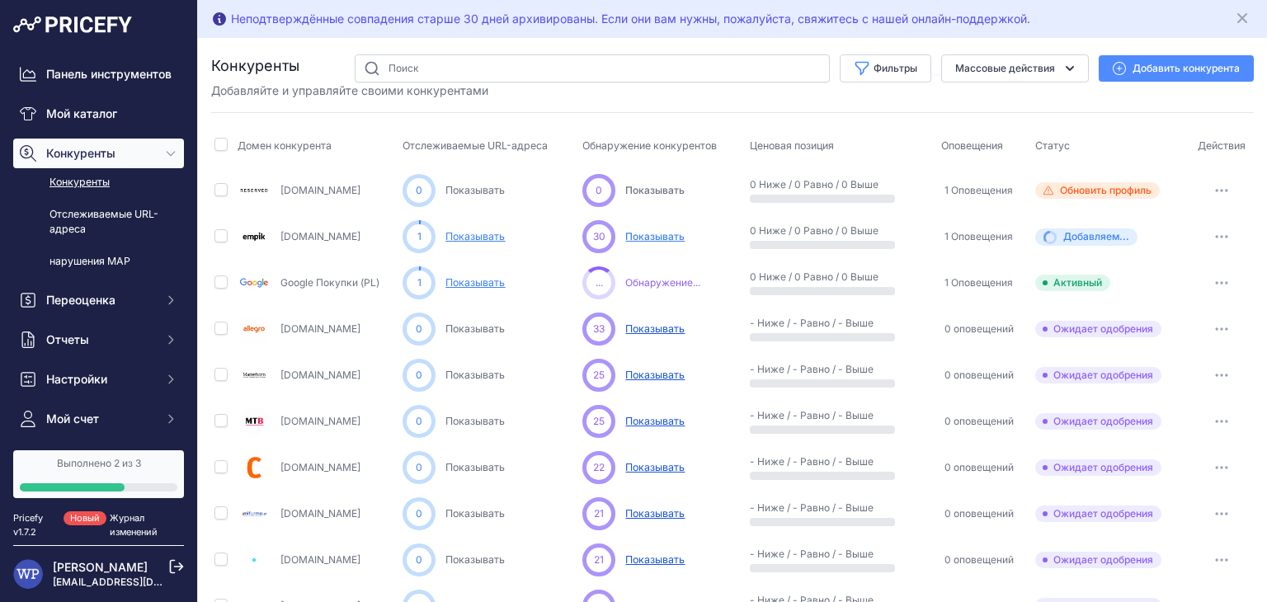
click at [1206, 333] on button "button" at bounding box center [1222, 329] width 33 height 23
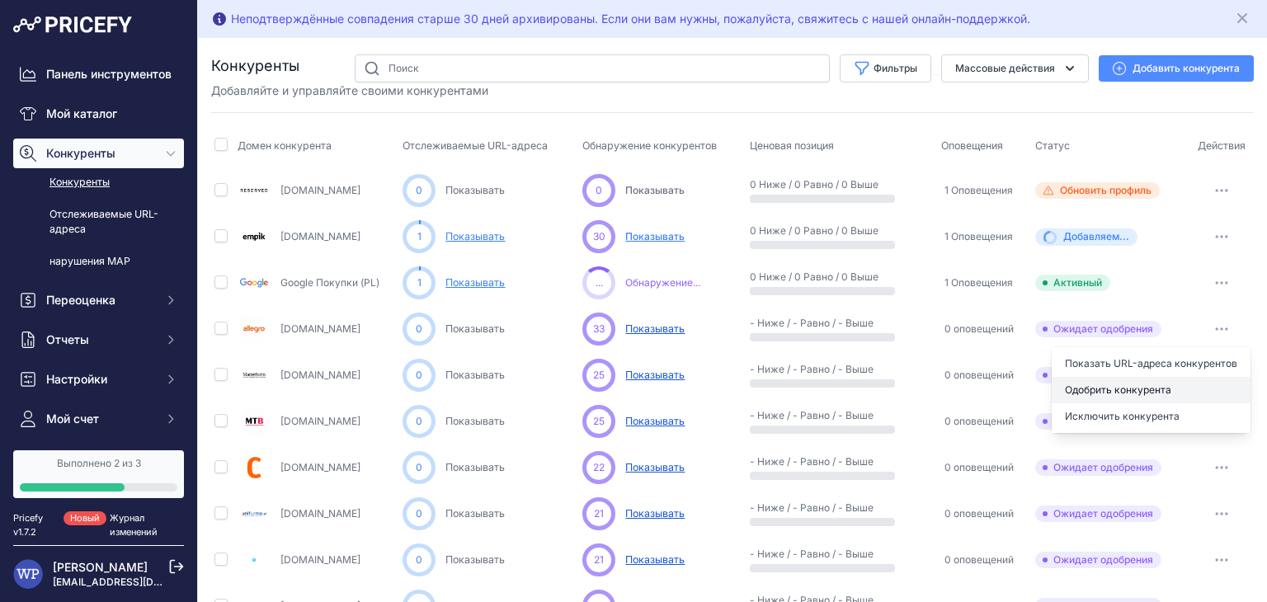
click at [1137, 399] on button "Одобрить конкурента" at bounding box center [1151, 390] width 199 height 26
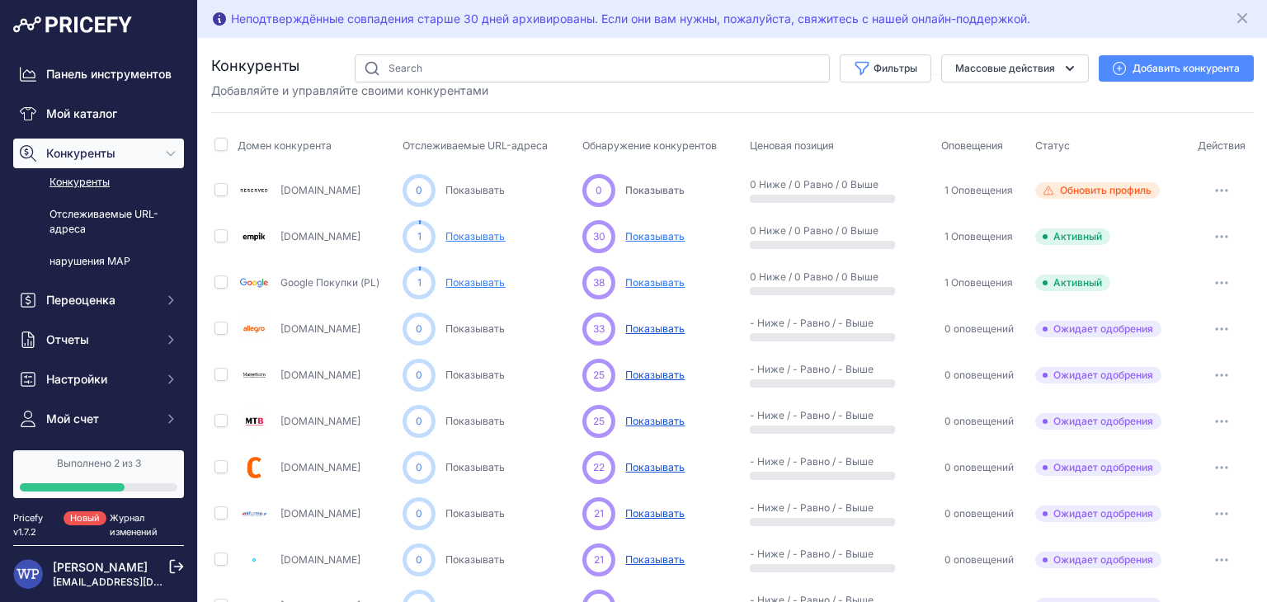
click at [658, 284] on font "Показывать" at bounding box center [654, 282] width 59 height 12
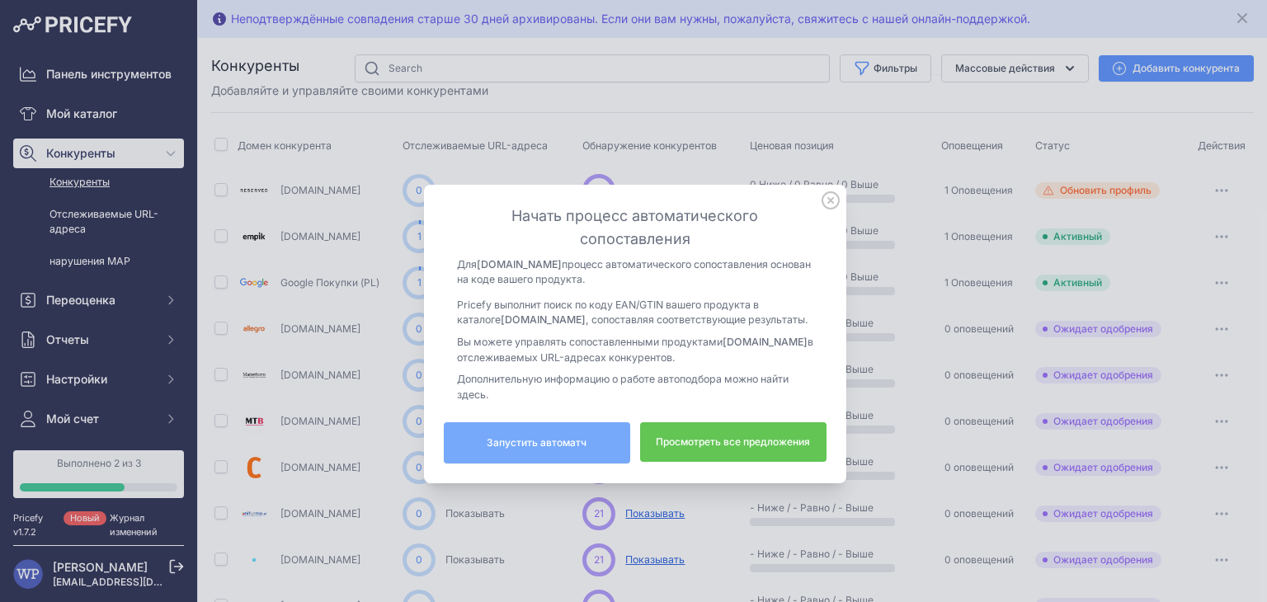
click at [581, 456] on button "Запустить автоматч" at bounding box center [537, 442] width 186 height 41
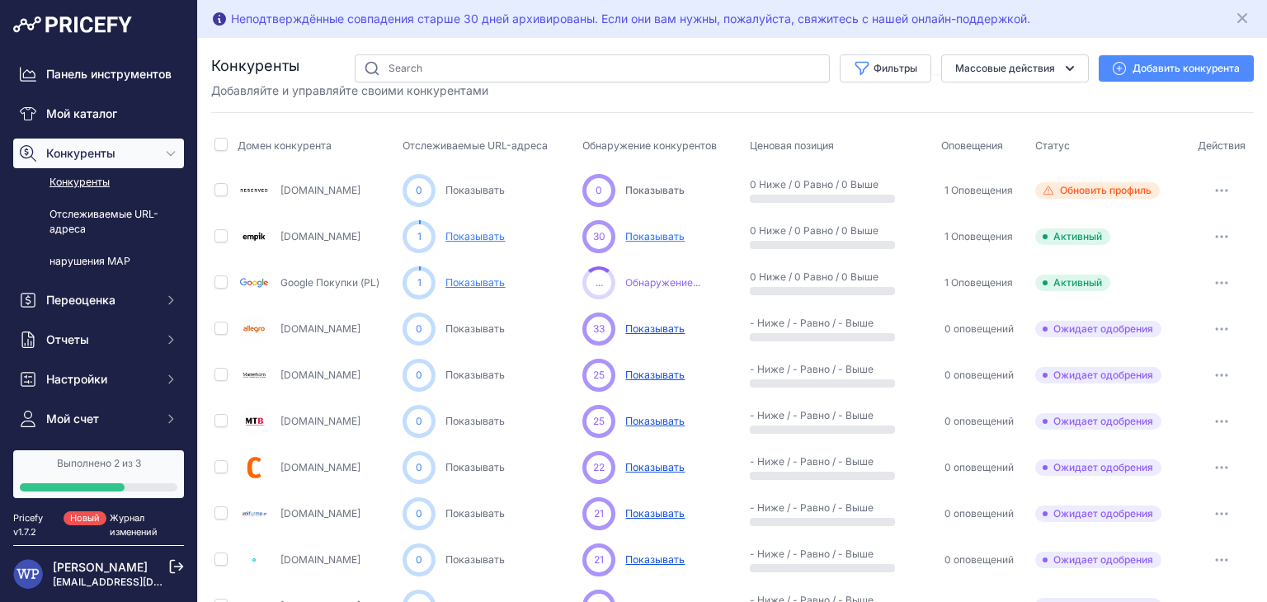
click at [489, 282] on font "Показывать" at bounding box center [475, 282] width 59 height 12
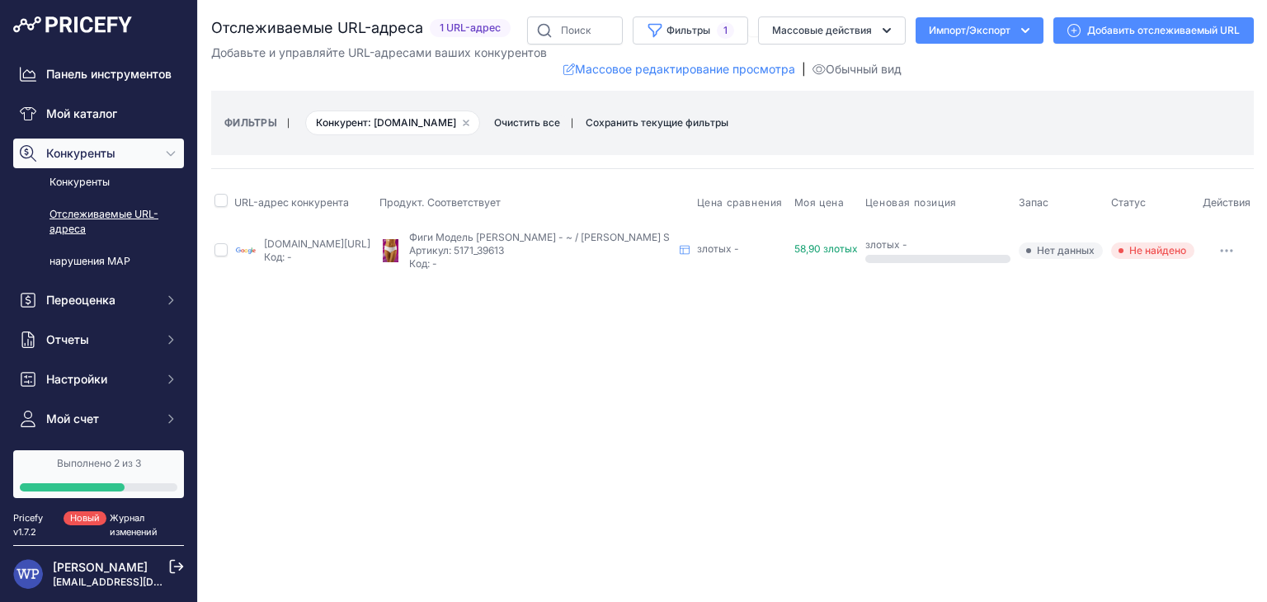
click at [1222, 260] on button "button" at bounding box center [1227, 250] width 33 height 23
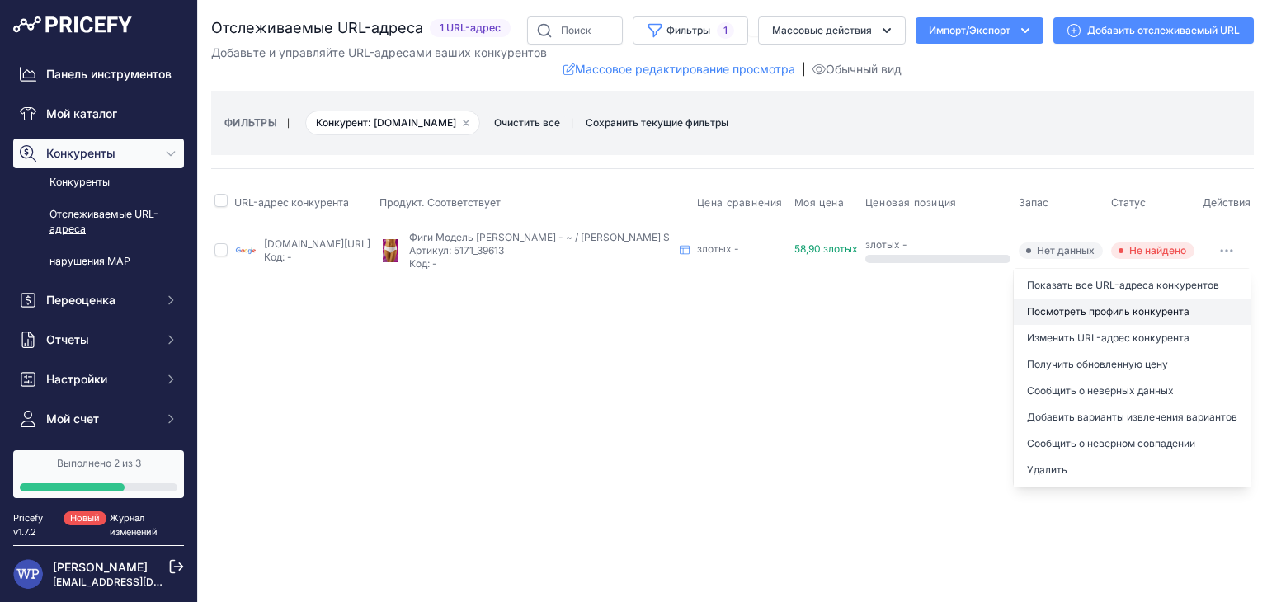
click at [1160, 311] on link "Посмотреть профиль конкурента" at bounding box center [1132, 312] width 237 height 26
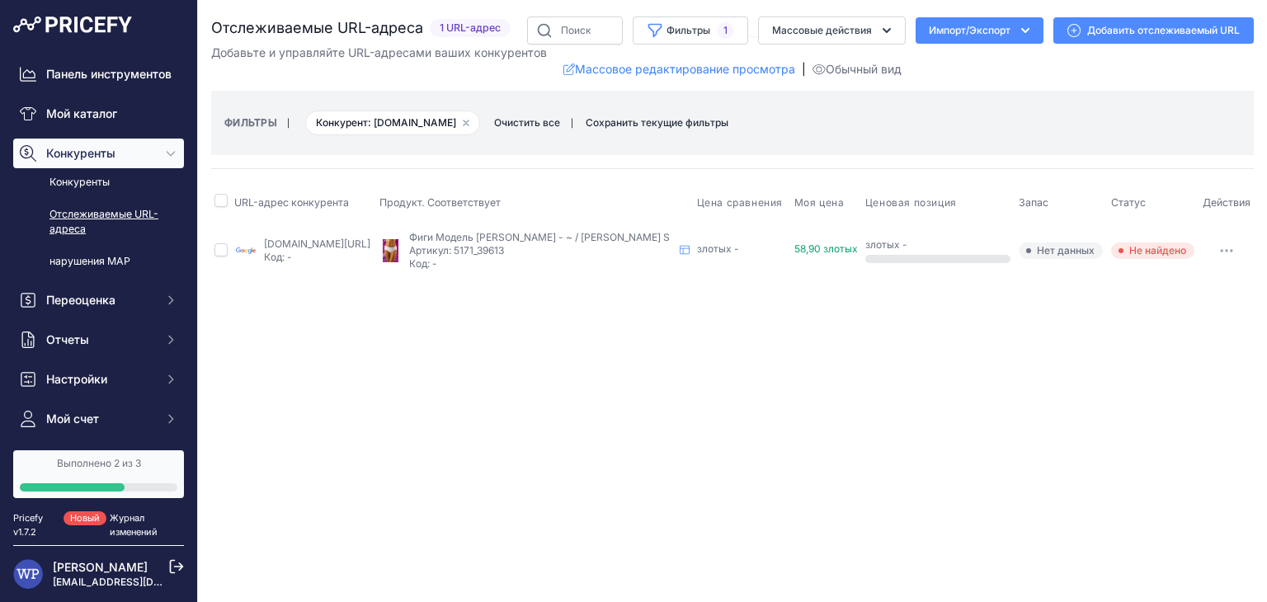
click at [944, 263] on div at bounding box center [938, 259] width 145 height 8
click at [75, 189] on link "Конкуренты" at bounding box center [98, 182] width 171 height 29
click at [38, 196] on link "Конкуренты" at bounding box center [98, 182] width 171 height 29
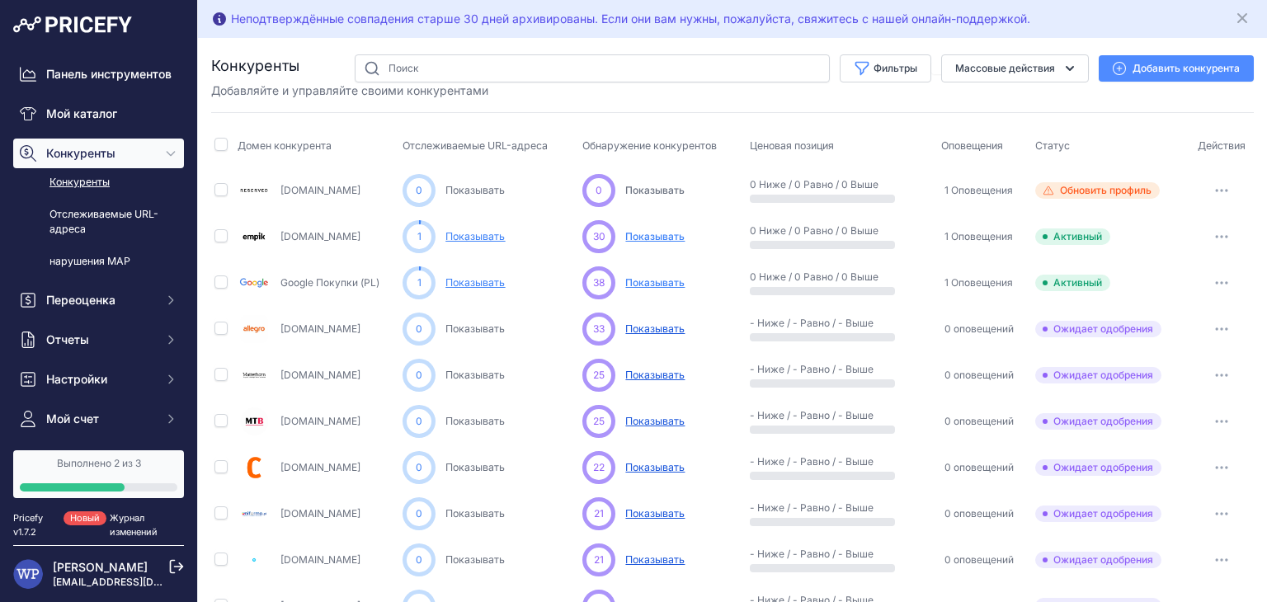
click at [654, 285] on font "Показывать" at bounding box center [654, 282] width 59 height 12
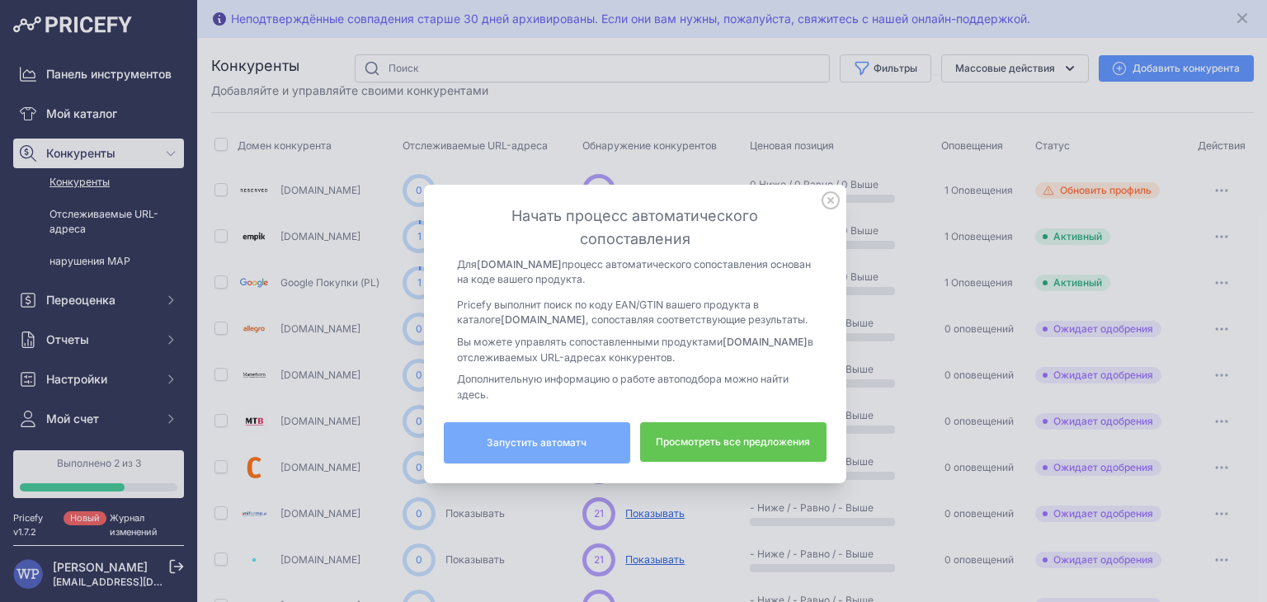
click at [585, 446] on button "Запустить автоматч" at bounding box center [537, 442] width 186 height 41
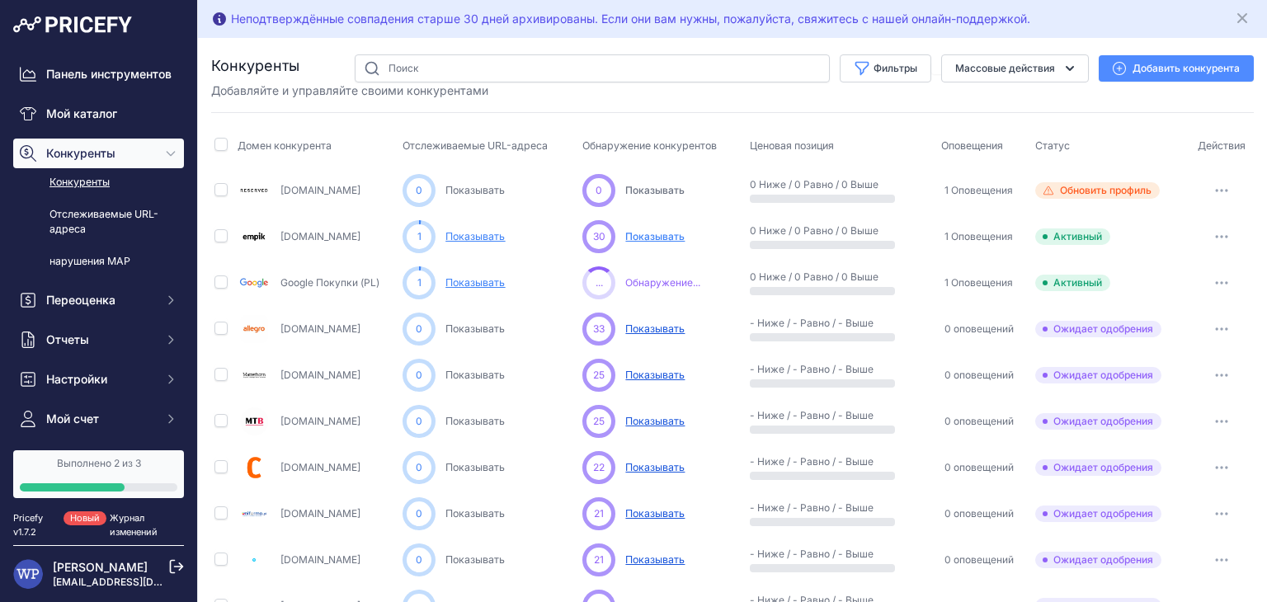
click at [643, 235] on font "Показывать" at bounding box center [654, 236] width 59 height 12
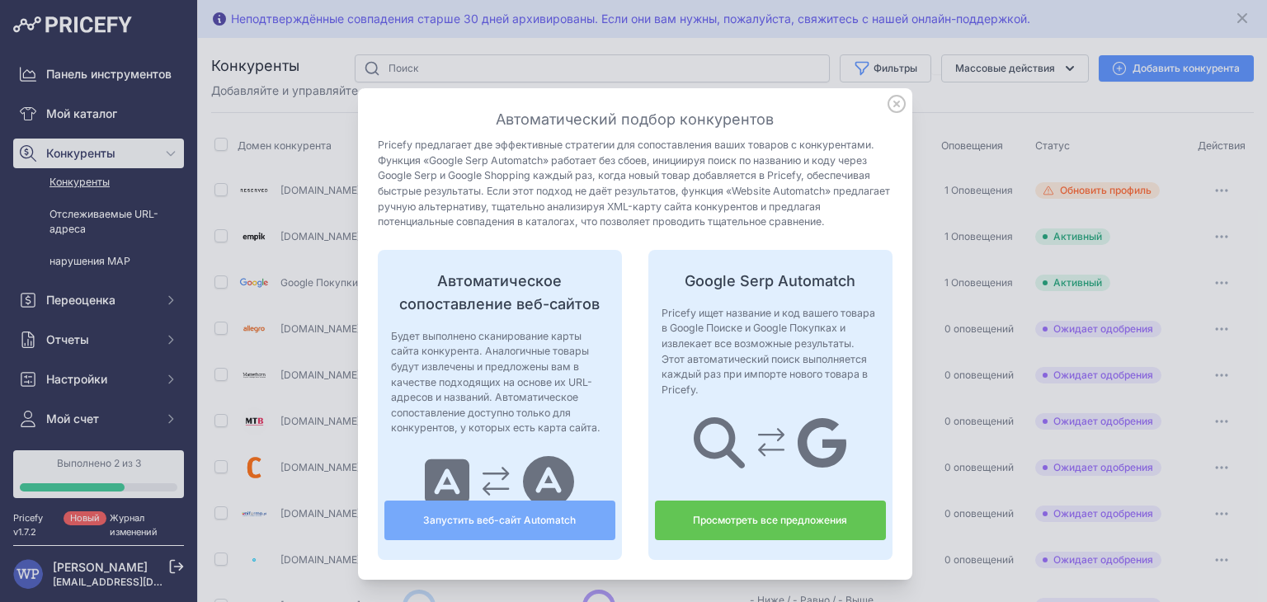
click at [729, 512] on link "Просмотреть все предложения" at bounding box center [770, 521] width 231 height 40
click at [892, 97] on icon at bounding box center [897, 104] width 18 height 18
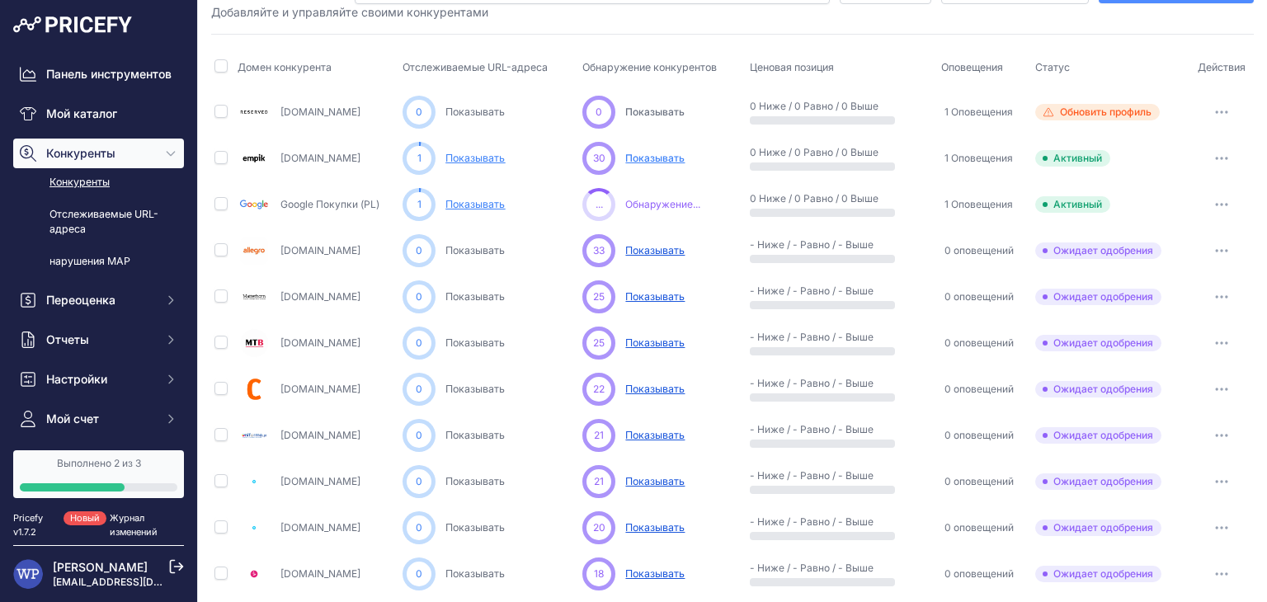
scroll to position [83, 0]
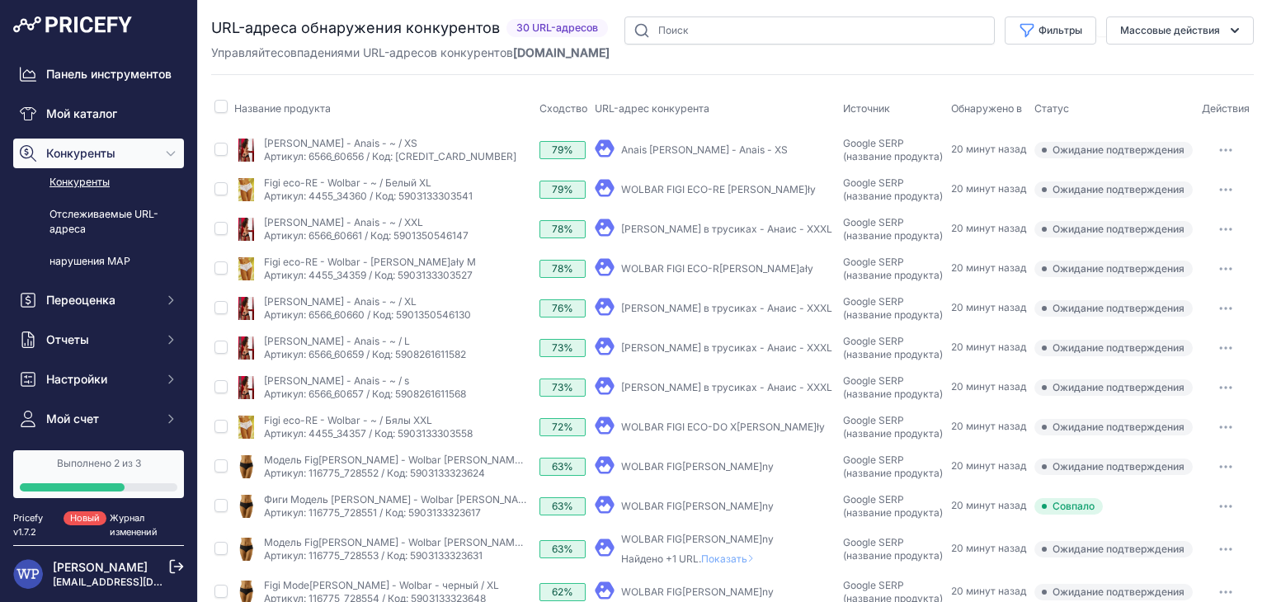
click at [1210, 144] on button "button" at bounding box center [1226, 150] width 33 height 23
click at [751, 111] on th "URL-адрес конкурента" at bounding box center [716, 108] width 248 height 41
click at [701, 144] on font "Anais [PERSON_NAME] - Anais - XS" at bounding box center [704, 150] width 167 height 12
click at [366, 155] on font "Артикул: 6566_60656 / Код: [CREDIT_CARD_NUMBER]" at bounding box center [390, 156] width 253 height 12
click at [635, 149] on font "Anais Fanny Panty - Anais - XS" at bounding box center [704, 150] width 167 height 12
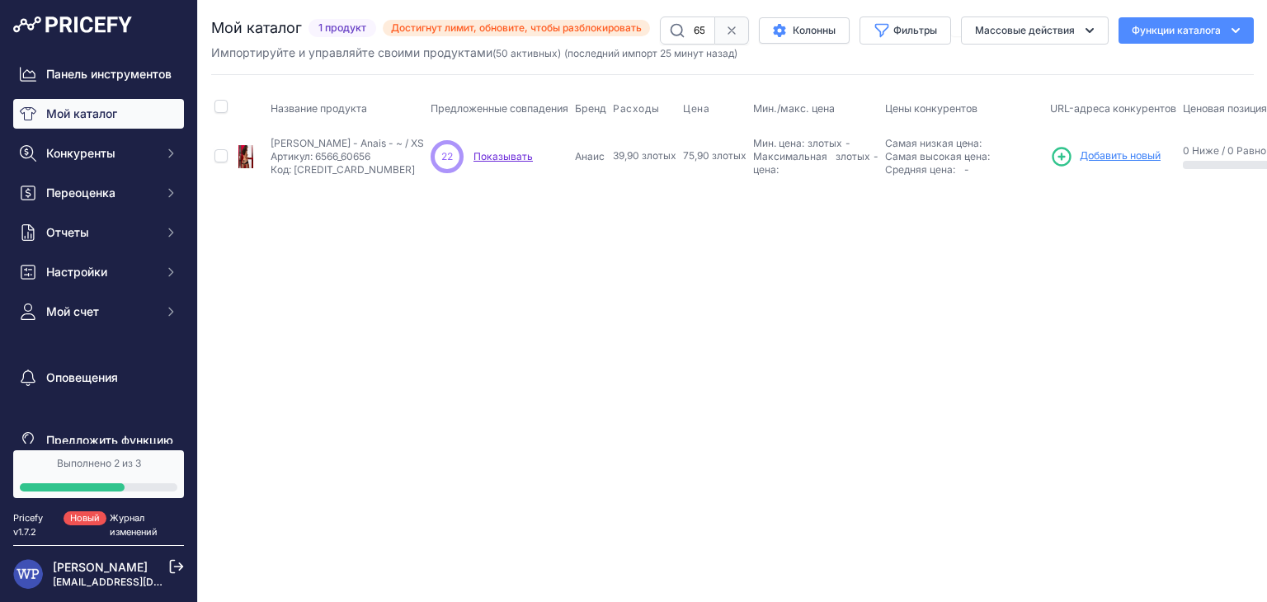
click at [474, 156] on font "Показывать" at bounding box center [503, 156] width 59 height 12
click at [755, 150] on div "Максимальная цена: злотых - Нажмите, чтобы изменить максимальную цену" at bounding box center [815, 163] width 125 height 26
click at [1080, 154] on font "Добавить новый" at bounding box center [1120, 155] width 81 height 12
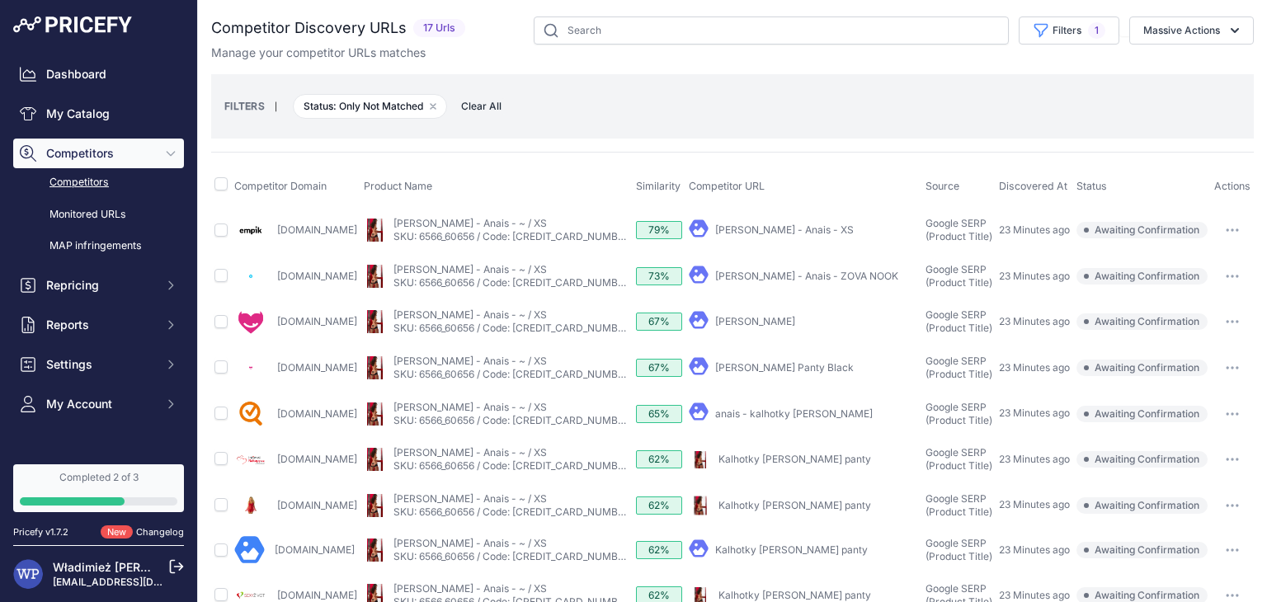
click at [1216, 229] on button "button" at bounding box center [1232, 230] width 33 height 23
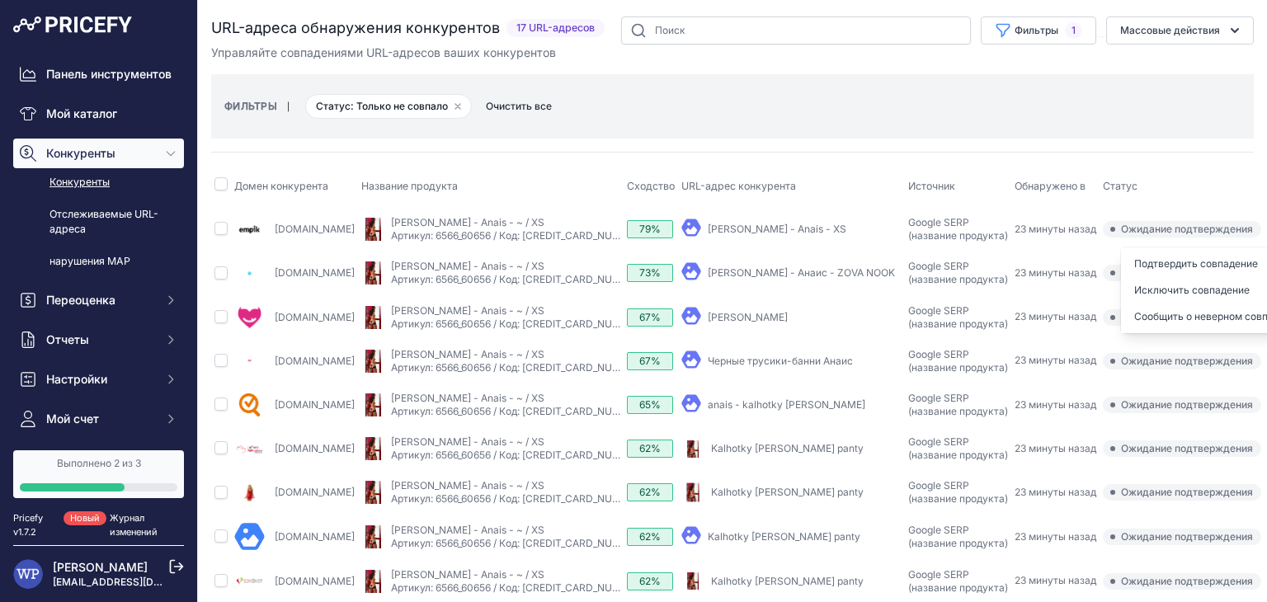
click at [1267, 229] on icon "button" at bounding box center [1292, 230] width 2 height 2
click at [1267, 238] on button "button" at bounding box center [1292, 229] width 33 height 23
click at [1211, 261] on font "Подтвердить совпадение" at bounding box center [1197, 263] width 124 height 12
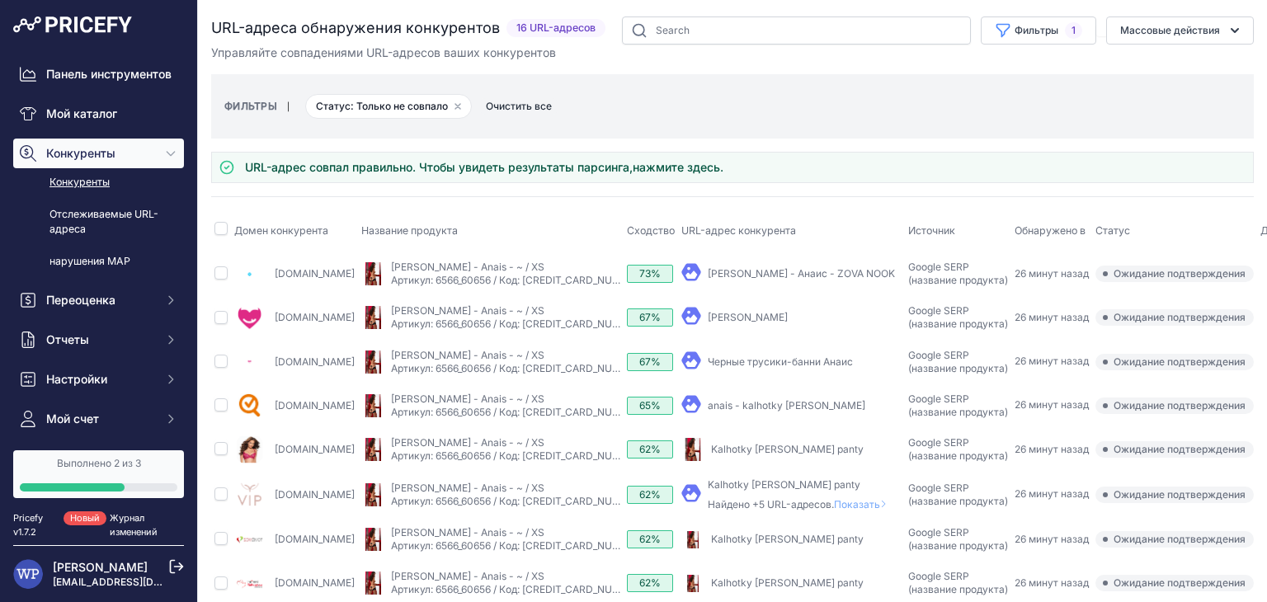
click at [1267, 278] on button "button" at bounding box center [1284, 273] width 33 height 23
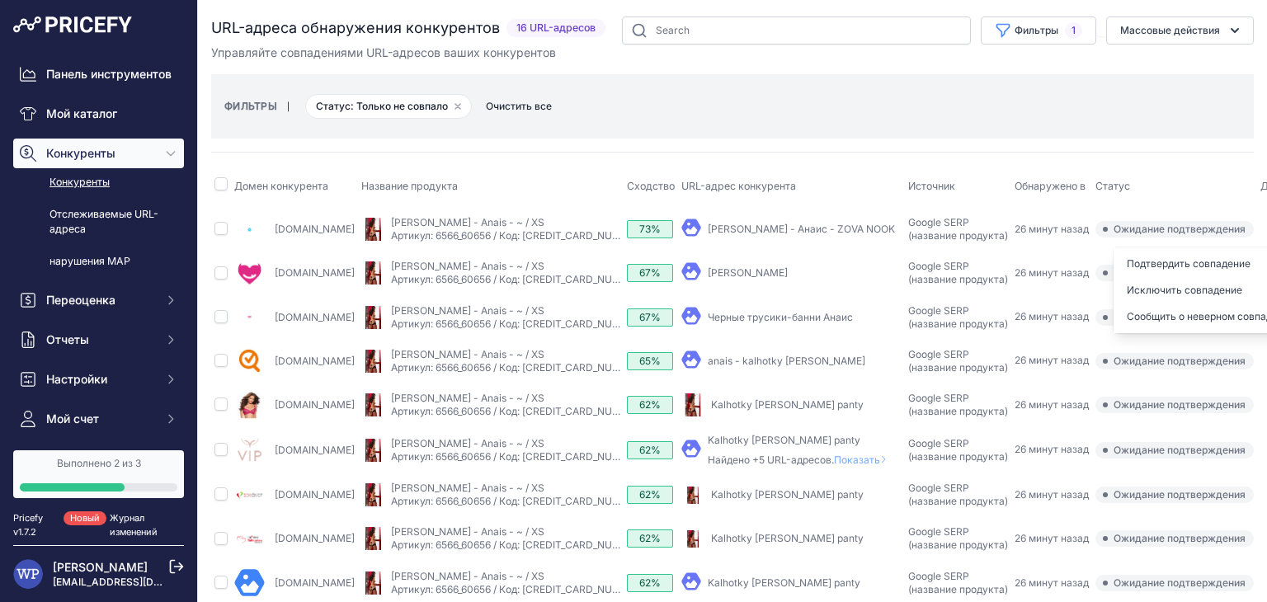
drag, startPoint x: 480, startPoint y: 149, endPoint x: 489, endPoint y: 119, distance: 31.6
click at [479, 149] on div "URL-адреса обнаружения конкурентов 16 URL-адресов" at bounding box center [732, 466] width 1043 height 899
click at [703, 308] on td "​ Хотите продолжить это обновление? Да ​" at bounding box center [791, 317] width 227 height 44
click at [708, 321] on font "Черные трусики-банни Анаис" at bounding box center [780, 317] width 145 height 12
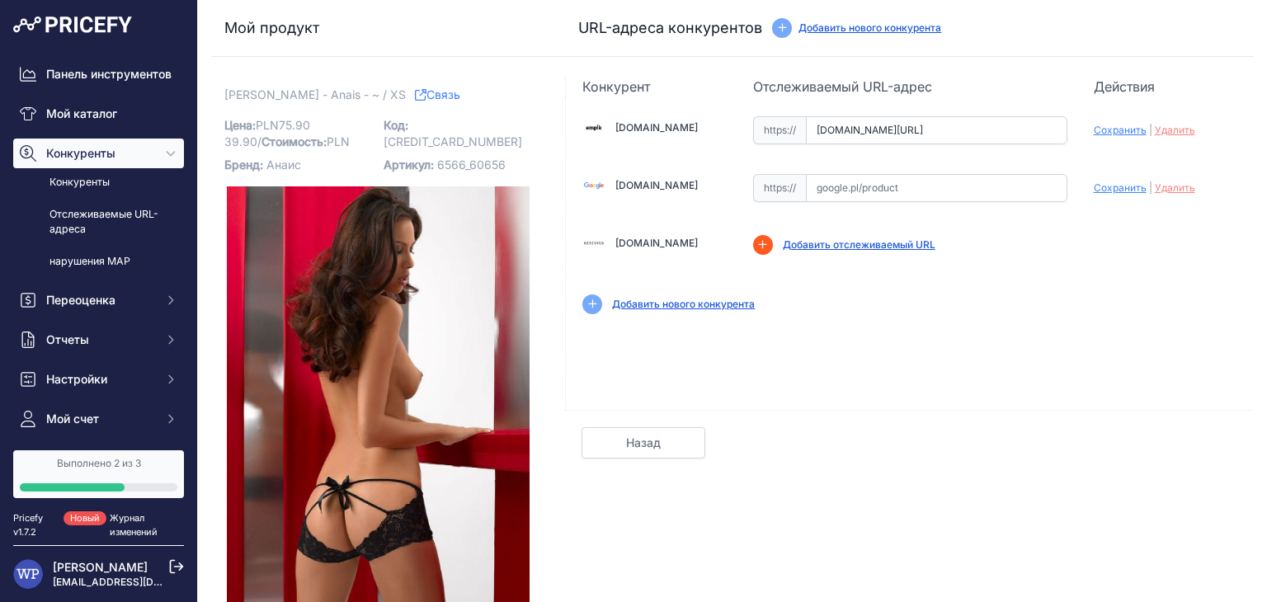
click at [1122, 187] on font "Сохранить" at bounding box center [1120, 188] width 53 height 12
click at [937, 190] on input "text" at bounding box center [937, 188] width 262 height 28
paste input "[URL][DOMAIN_NAME]"
type input "[DOMAIN_NAME][URL]"
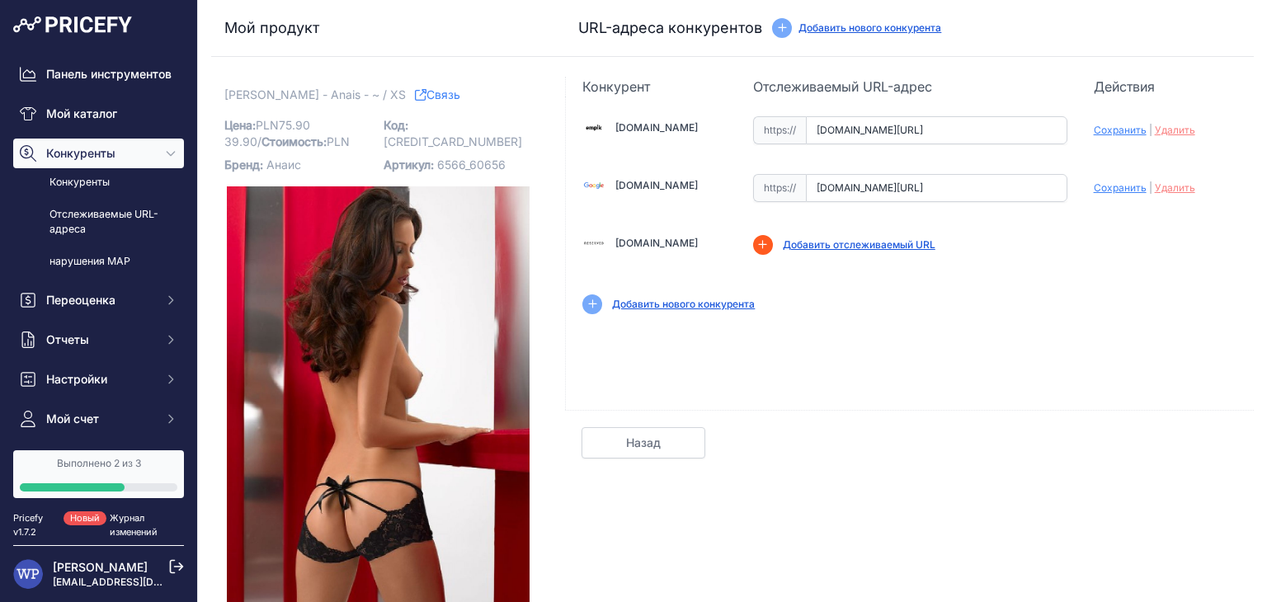
scroll to position [0, 0]
click at [1094, 130] on font "Сохранить" at bounding box center [1120, 130] width 53 height 12
type input "[URL][DOMAIN_NAME]"
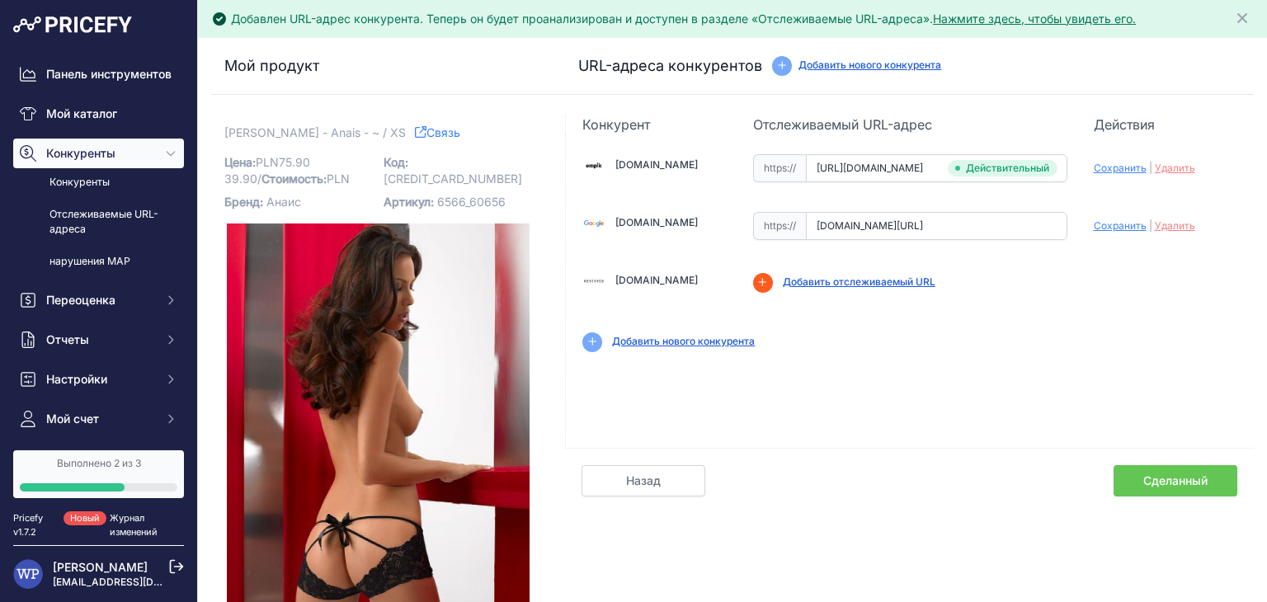
click at [961, 224] on input "[DOMAIN_NAME][URL]" at bounding box center [937, 226] width 262 height 28
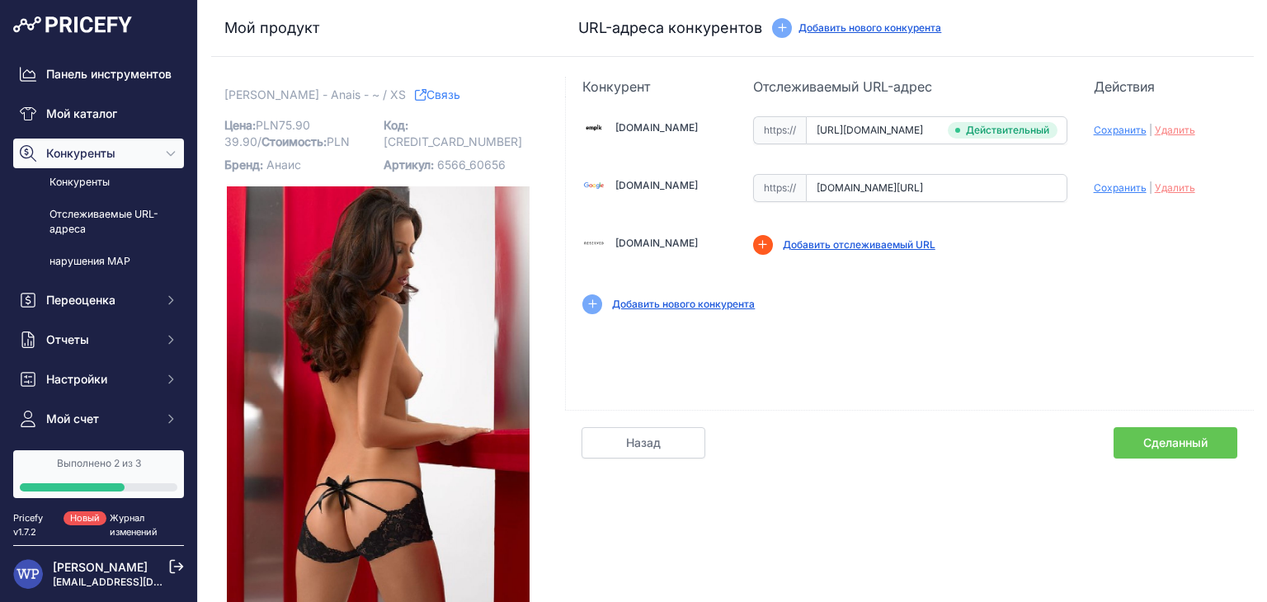
click at [915, 192] on input "[DOMAIN_NAME][URL]" at bounding box center [937, 188] width 262 height 28
click at [915, 191] on input "[DOMAIN_NAME][URL]" at bounding box center [937, 188] width 262 height 28
click at [914, 189] on input "[DOMAIN_NAME][URL]" at bounding box center [937, 188] width 262 height 28
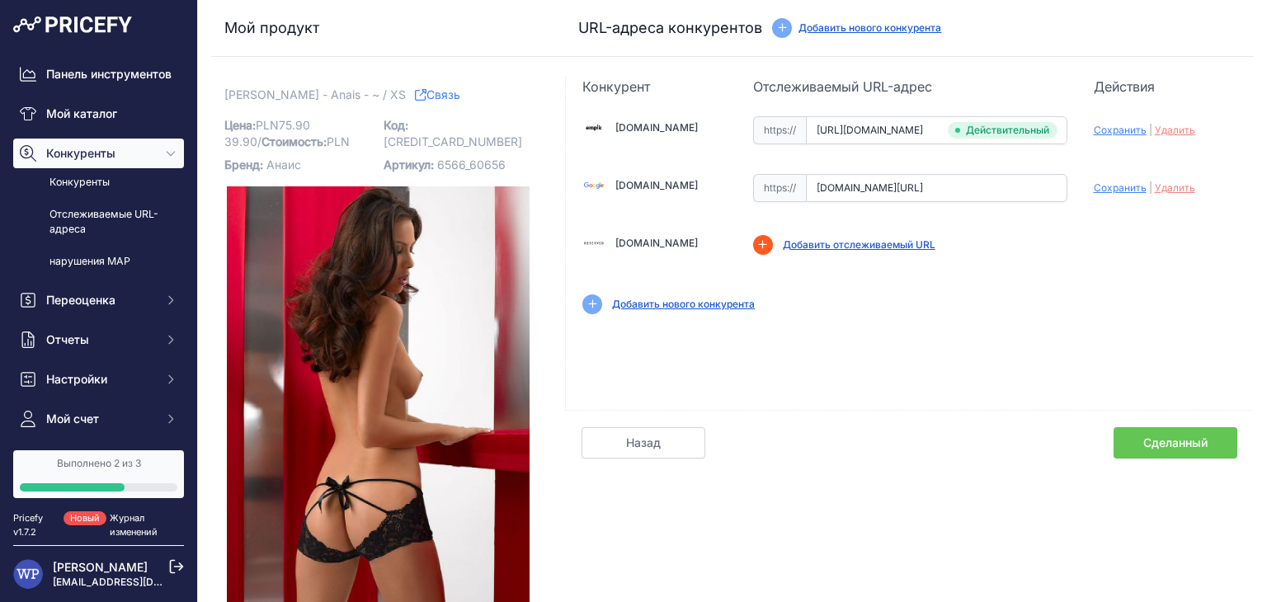
click at [913, 189] on input "[DOMAIN_NAME][URL]" at bounding box center [937, 188] width 262 height 28
click at [913, 188] on input "[DOMAIN_NAME][URL]" at bounding box center [937, 188] width 262 height 28
click at [912, 188] on input "[DOMAIN_NAME][URL]" at bounding box center [937, 188] width 262 height 28
paste input "[URL][DOMAIN_NAME]"
click at [1120, 186] on font "Сохранить" at bounding box center [1120, 188] width 53 height 12
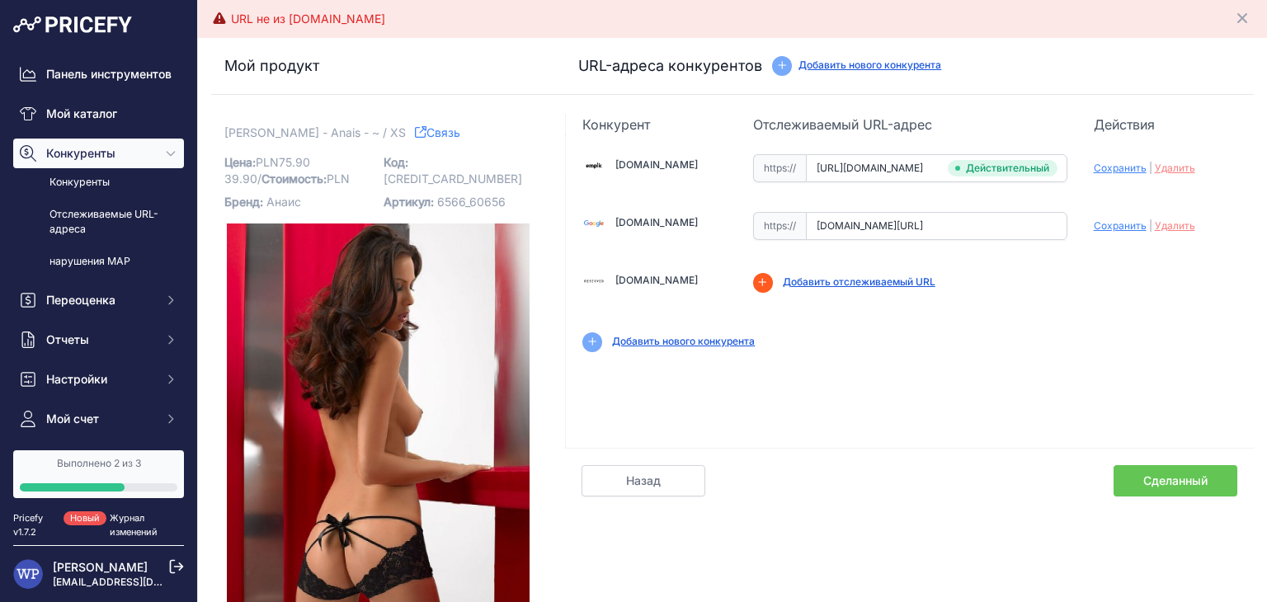
click at [811, 227] on input "[DOMAIN_NAME][URL]" at bounding box center [937, 226] width 262 height 28
click at [811, 225] on input "[DOMAIN_NAME][URL]" at bounding box center [937, 226] width 262 height 28
click at [810, 222] on input "[DOMAIN_NAME][URL]" at bounding box center [937, 226] width 262 height 28
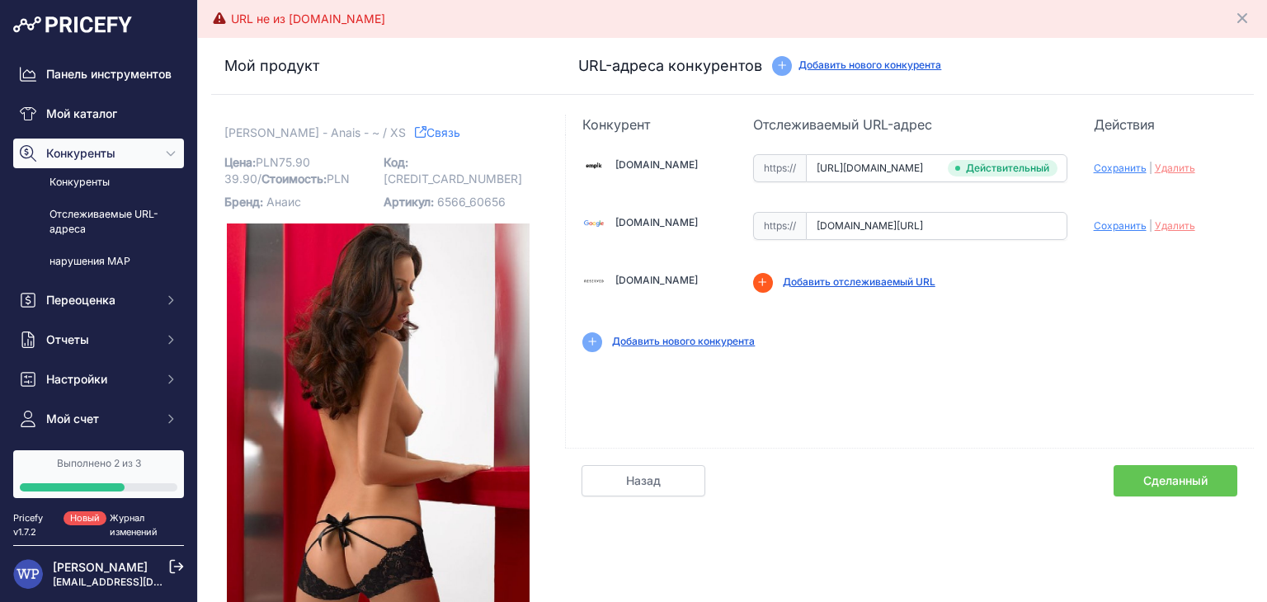
paste input "https://"
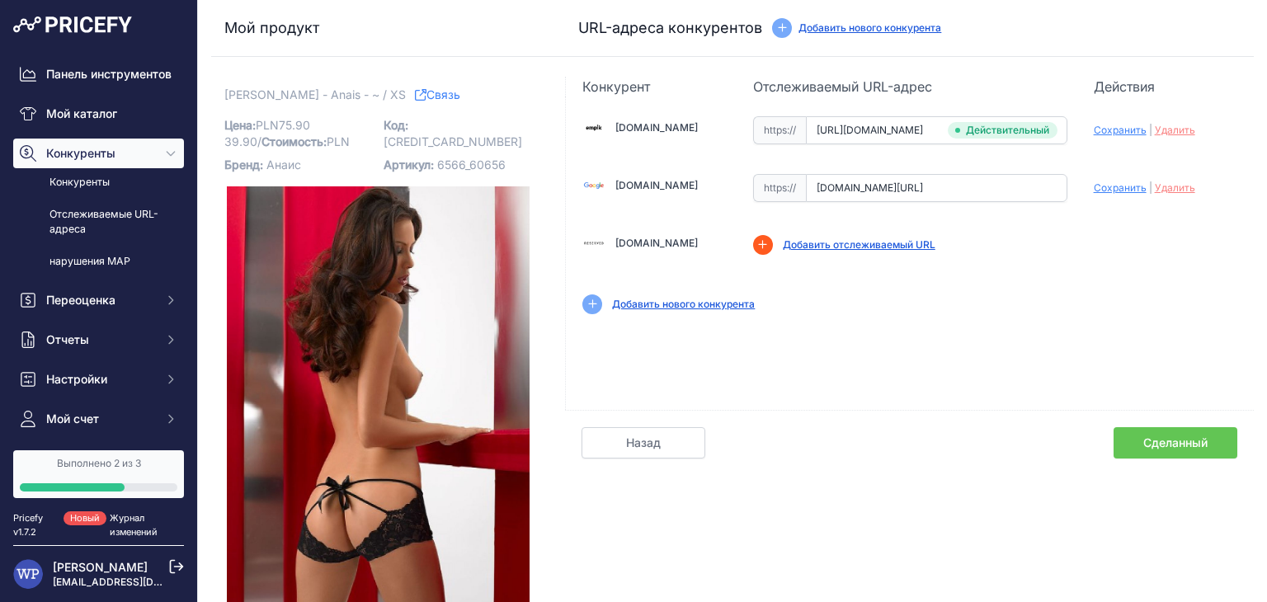
click at [1094, 183] on font "Сохранить" at bounding box center [1120, 188] width 53 height 12
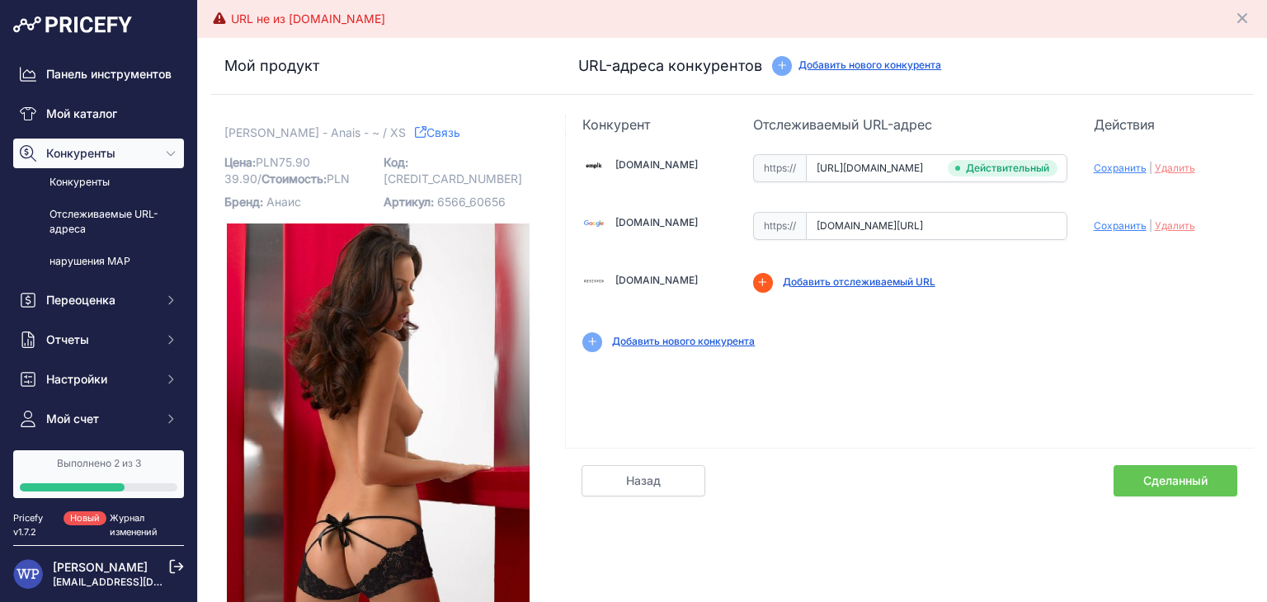
drag, startPoint x: 876, startPoint y: 231, endPoint x: 753, endPoint y: 225, distance: 123.9
click at [755, 232] on div "https:// [DOMAIN_NAME][URL] Действительный Неправильный домен" at bounding box center [910, 226] width 314 height 28
drag, startPoint x: 876, startPoint y: 238, endPoint x: 1053, endPoint y: 219, distance: 177.7
click at [1116, 215] on div "[DOMAIN_NAME] Неверный" at bounding box center [910, 252] width 688 height 234
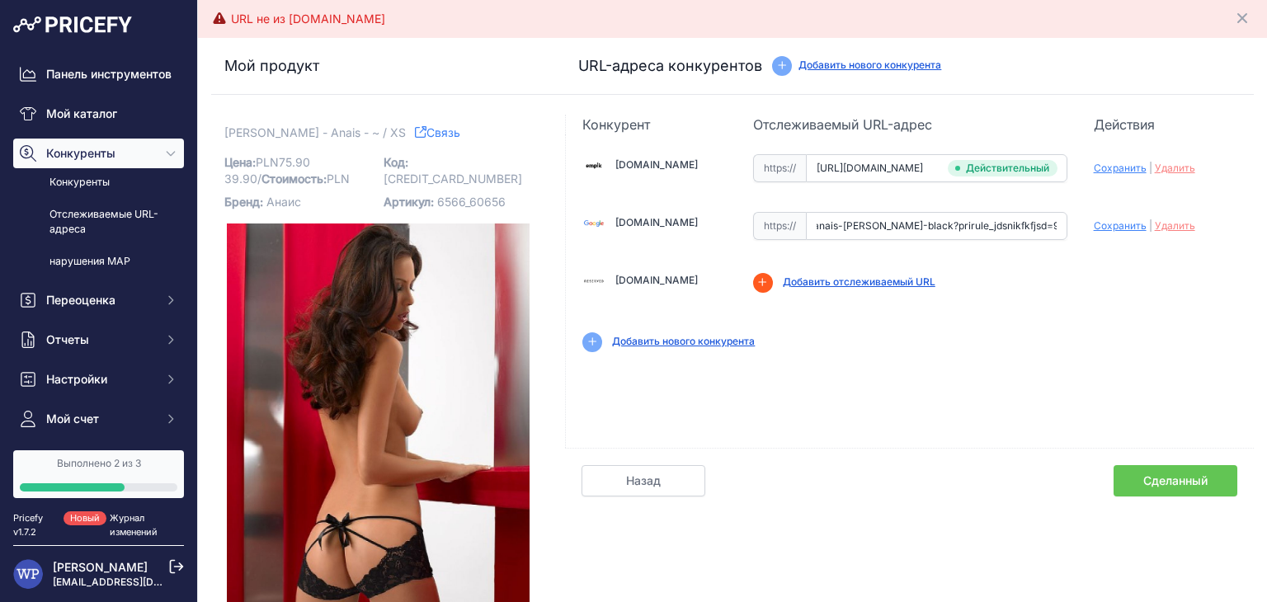
type input "a"
paste input "[URL][DOMAIN_NAME]"
type input "[DOMAIN_NAME][URL]"
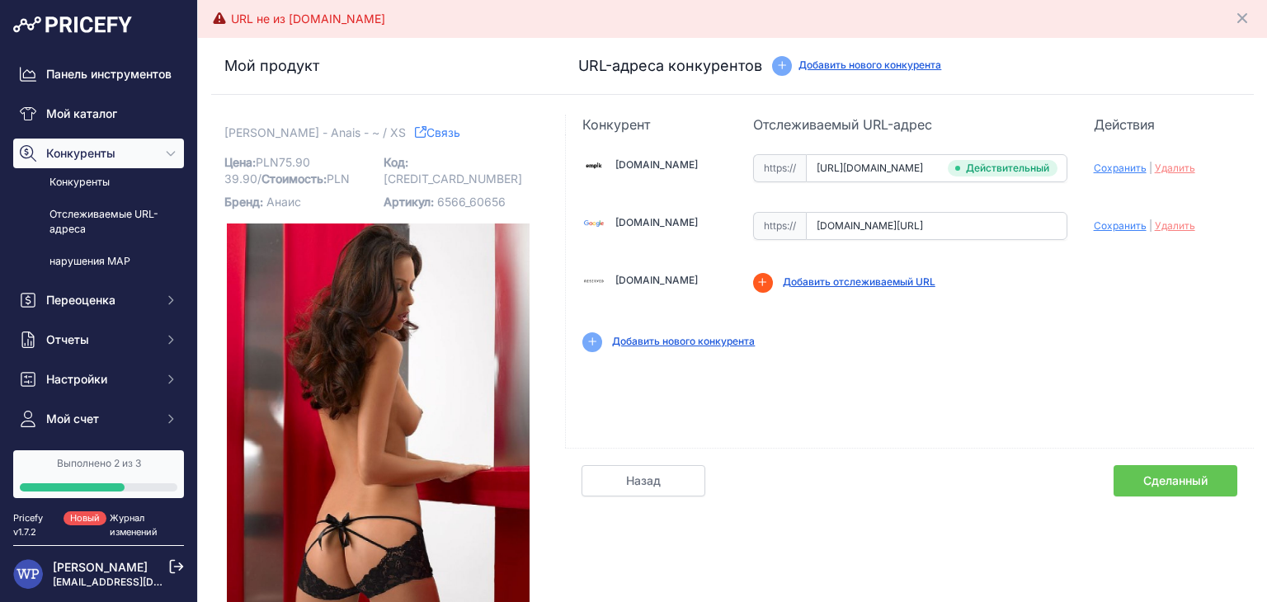
scroll to position [0, 0]
click at [1109, 226] on font "Сохранить" at bounding box center [1120, 225] width 53 height 12
click at [848, 221] on input "[DOMAIN_NAME][URL]" at bounding box center [937, 226] width 262 height 28
click at [848, 222] on input "[DOMAIN_NAME][URL]" at bounding box center [937, 226] width 262 height 28
click at [847, 222] on input "[DOMAIN_NAME][URL]" at bounding box center [937, 226] width 262 height 28
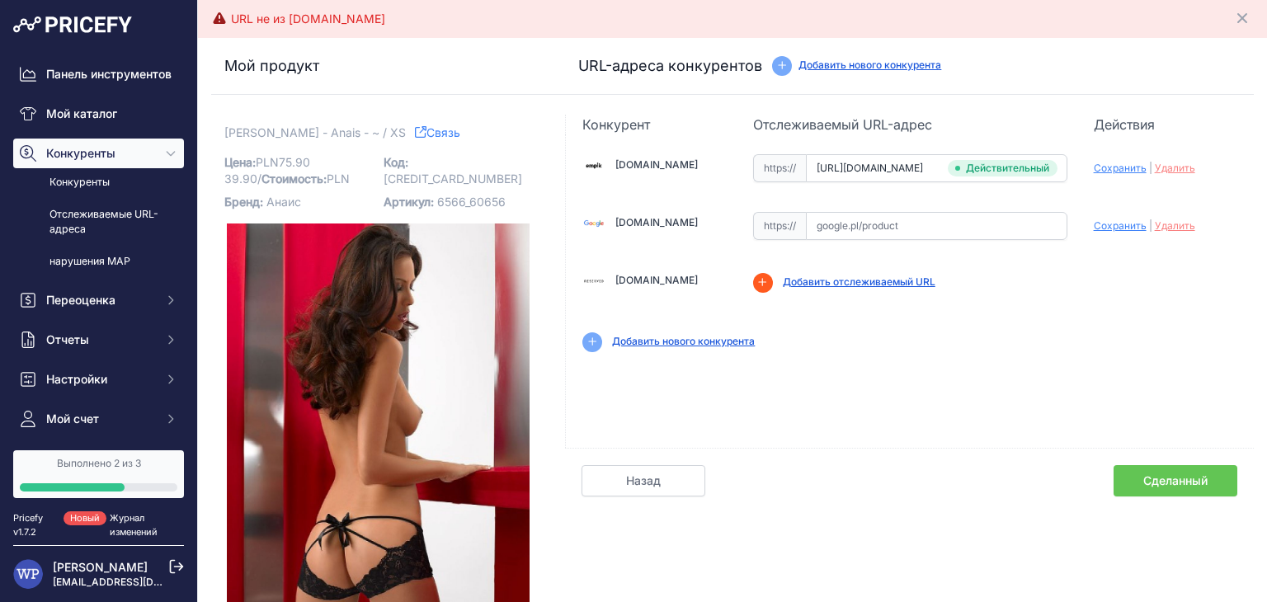
click at [1172, 483] on font "Сделанный" at bounding box center [1176, 481] width 64 height 14
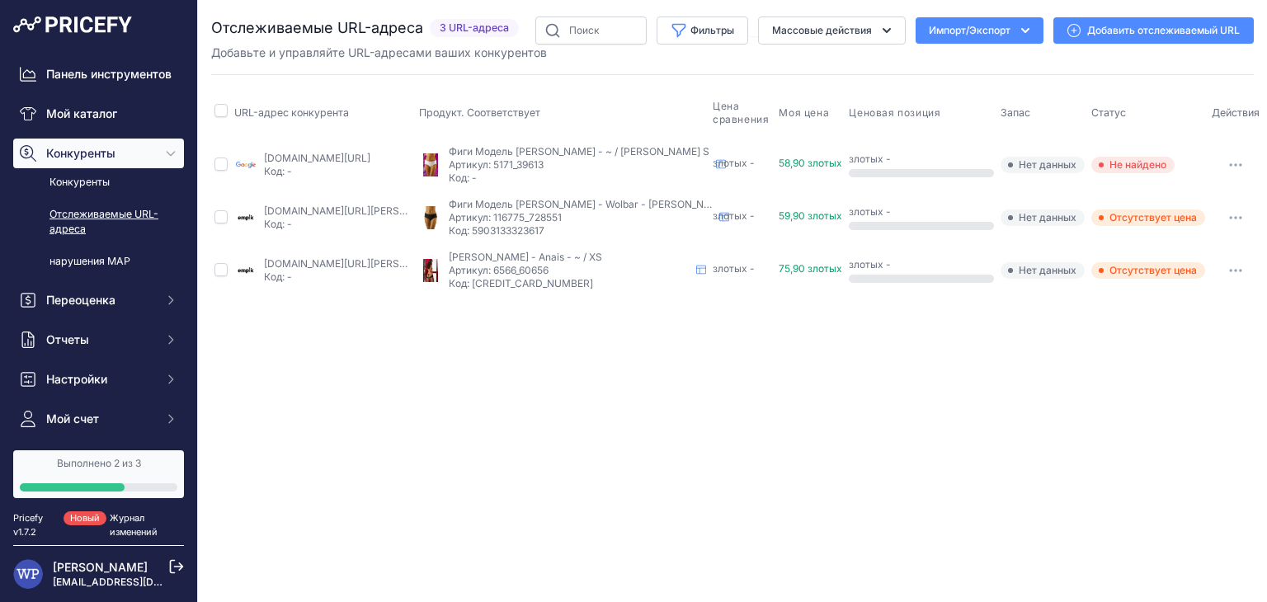
click at [1231, 212] on button "button" at bounding box center [1236, 217] width 33 height 23
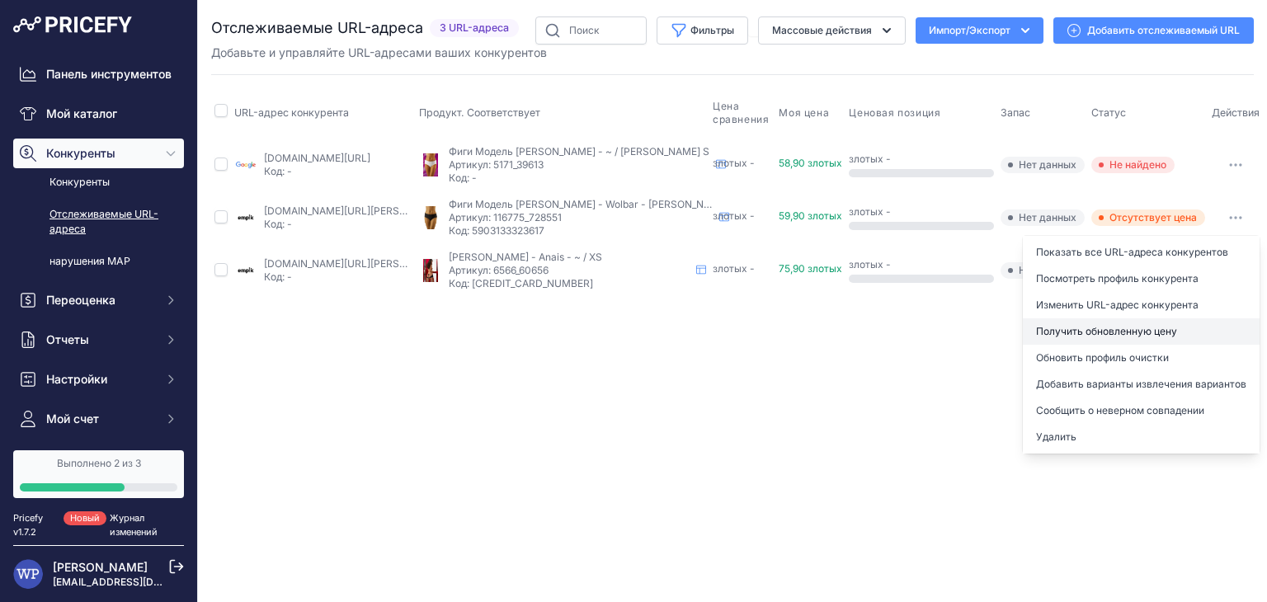
click at [1149, 333] on font "Получить обновленную цену" at bounding box center [1106, 331] width 141 height 12
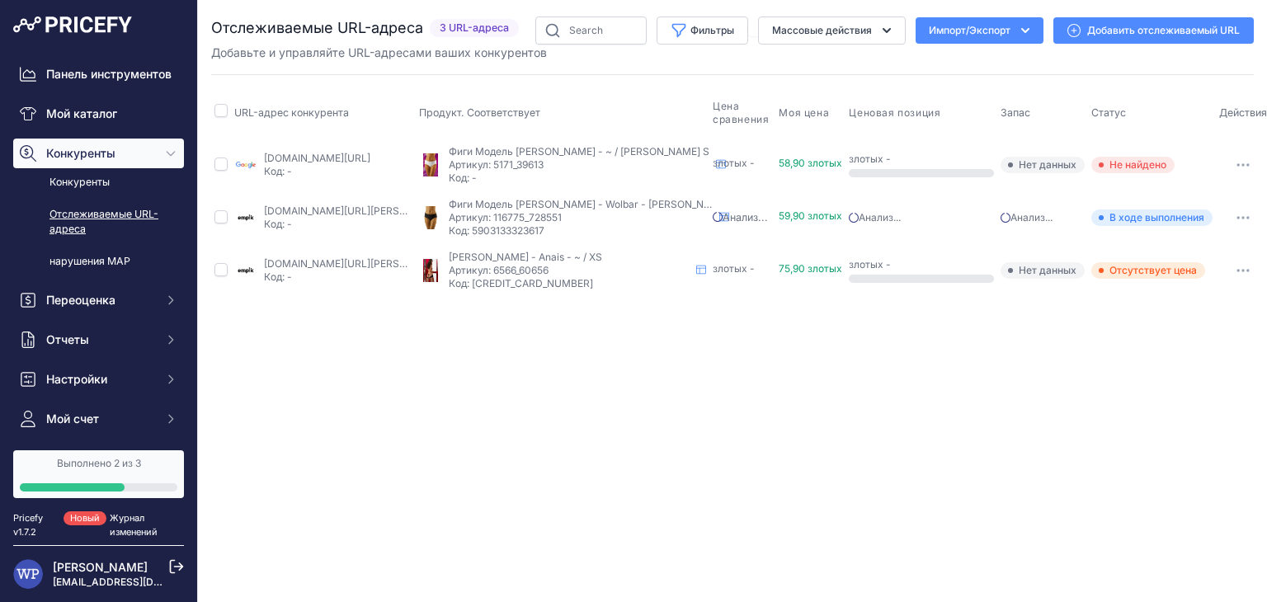
click at [1227, 271] on button "button" at bounding box center [1243, 270] width 33 height 23
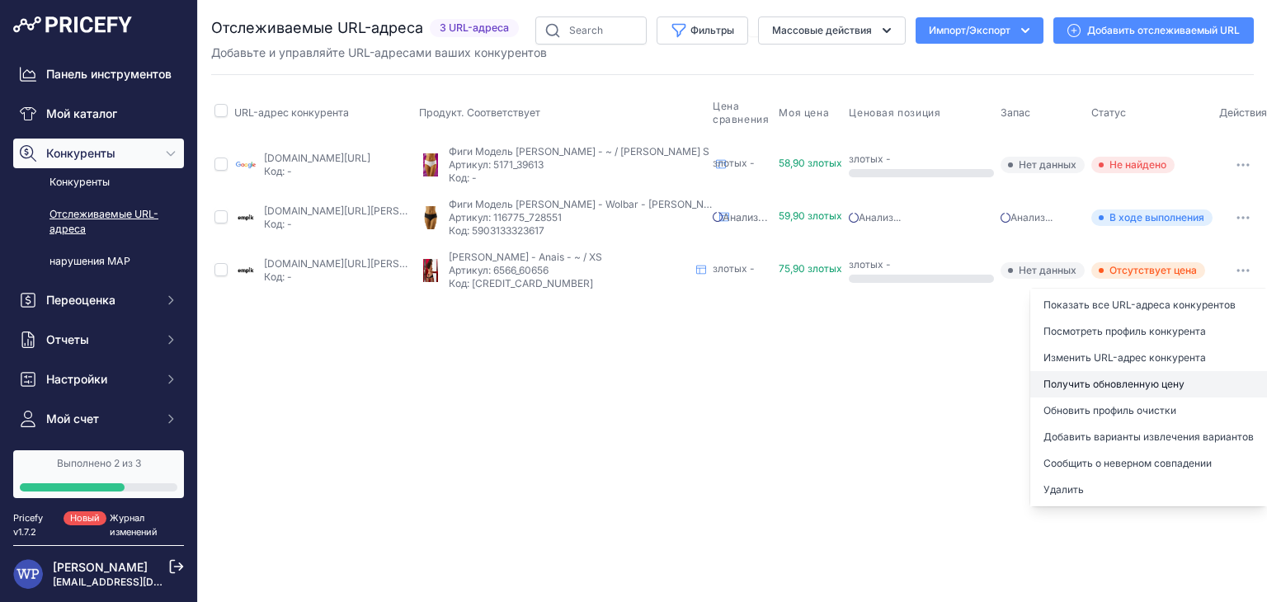
click at [1159, 379] on font "Получить обновленную цену" at bounding box center [1114, 384] width 141 height 12
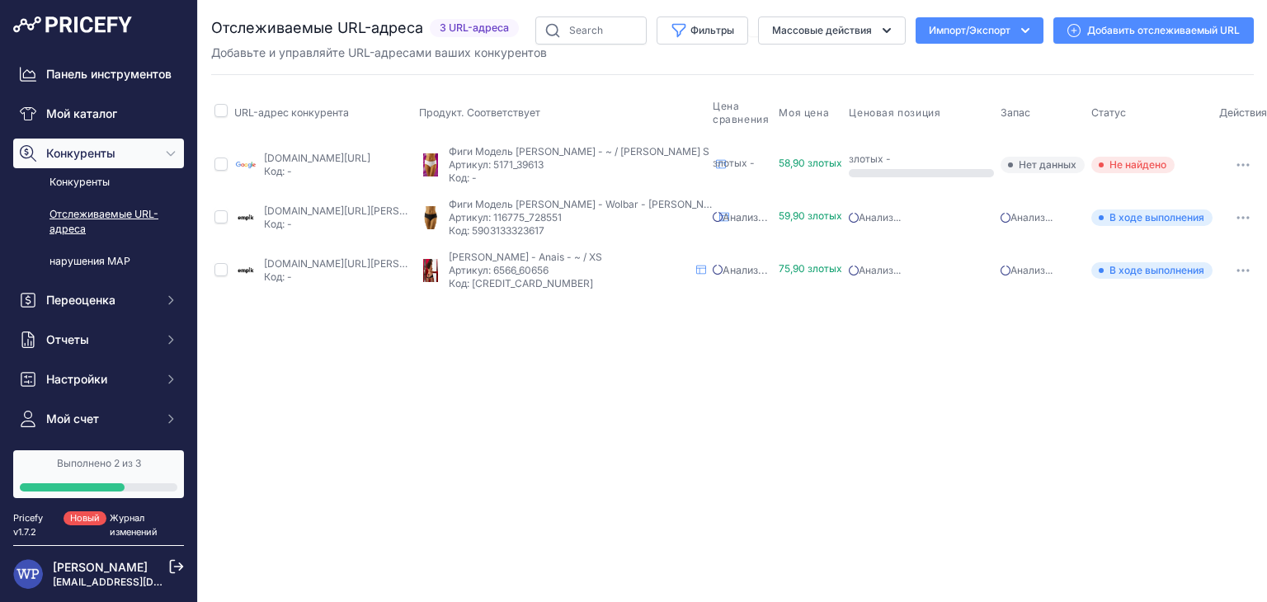
click at [1227, 167] on button "button" at bounding box center [1243, 164] width 33 height 23
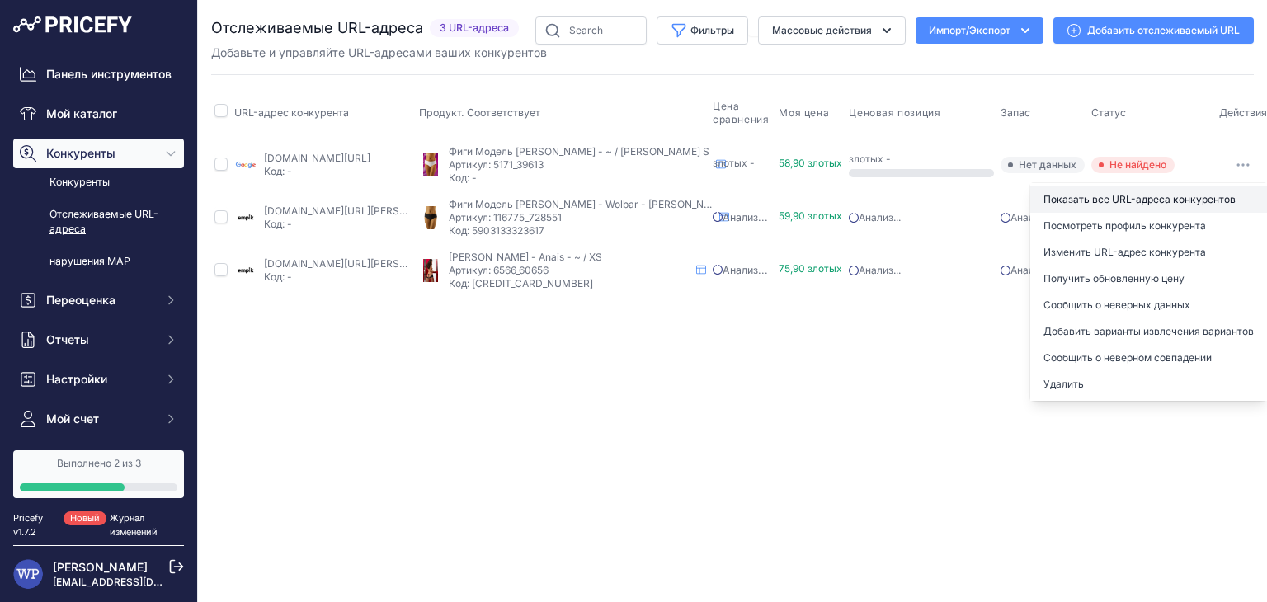
click at [1082, 208] on link "Показать все URL-адреса конкурентов" at bounding box center [1149, 199] width 237 height 26
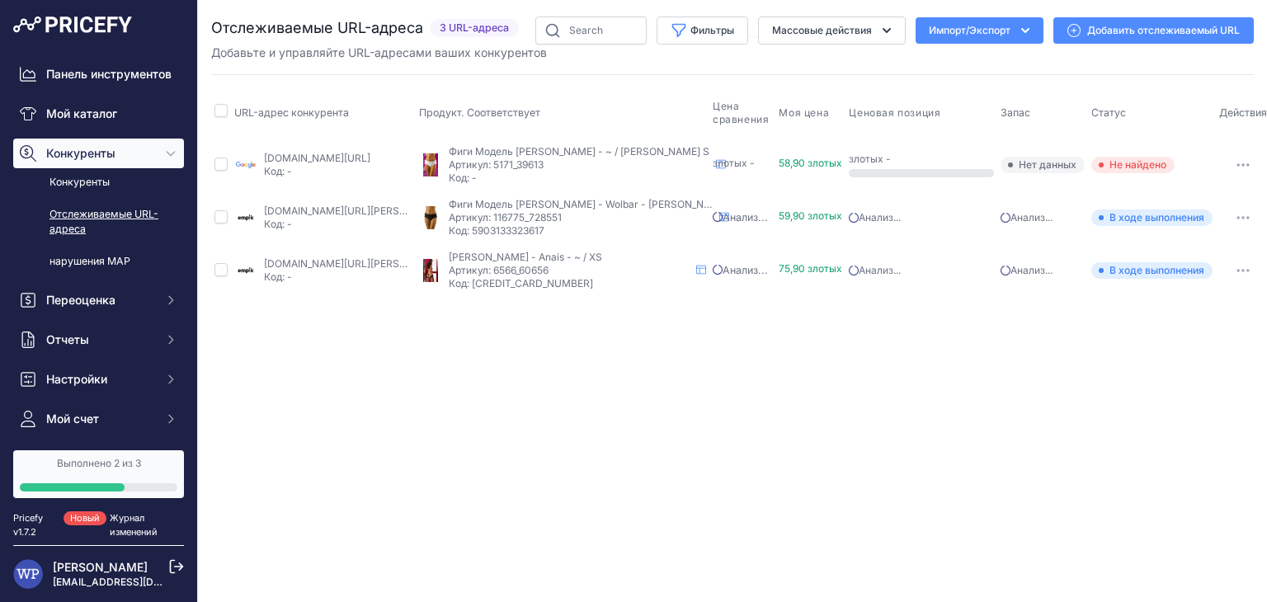
click at [1025, 39] on button "Импорт/Экспорт" at bounding box center [980, 30] width 128 height 26
click at [1022, 34] on icon "button" at bounding box center [1025, 30] width 17 height 17
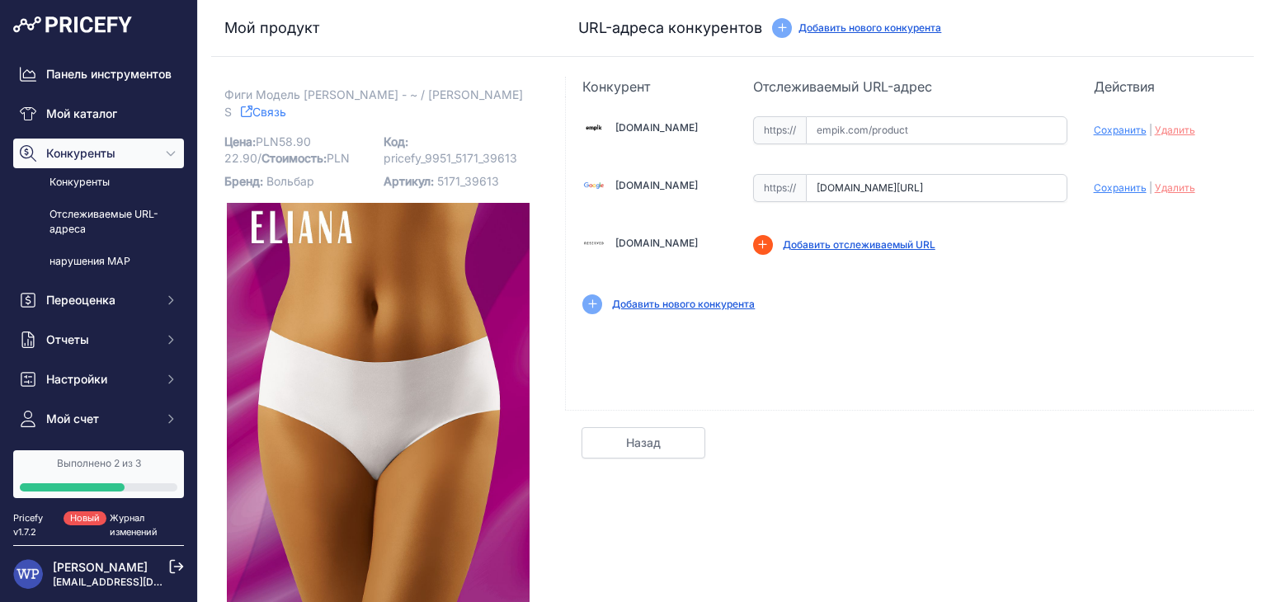
click at [840, 192] on input "[DOMAIN_NAME][URL]" at bounding box center [937, 188] width 262 height 28
drag, startPoint x: 840, startPoint y: 192, endPoint x: 743, endPoint y: 328, distance: 166.9
click at [743, 328] on div "[DOMAIN_NAME] Неверный" at bounding box center [910, 214] width 688 height 234
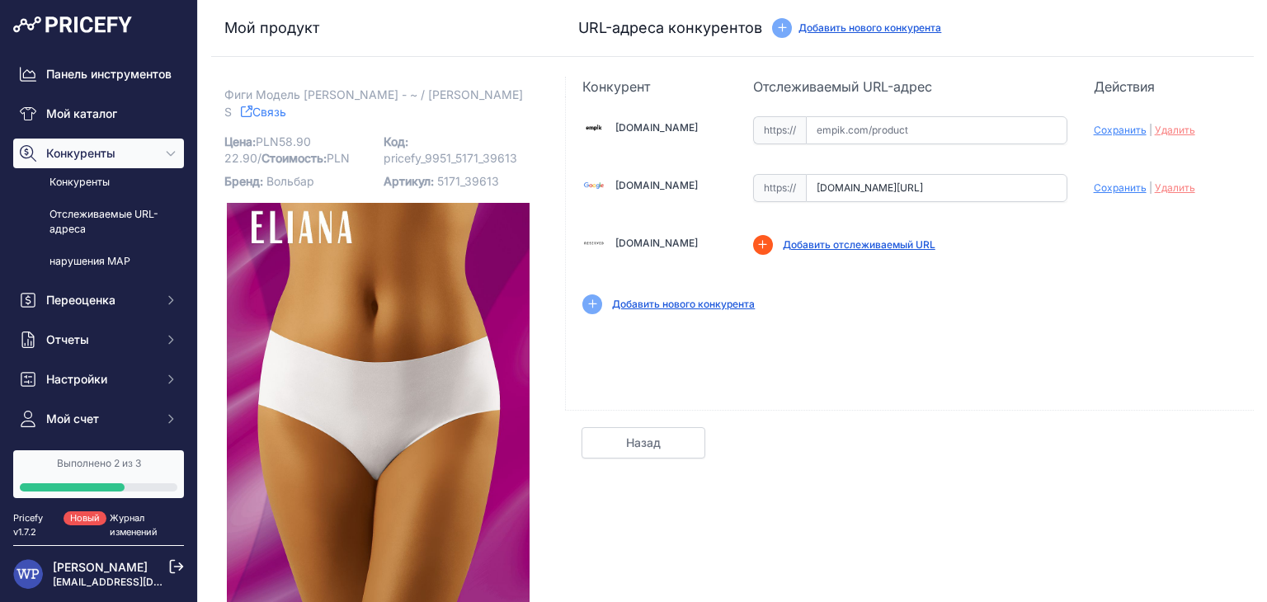
click at [1132, 132] on font "Сохранить" at bounding box center [1120, 130] width 53 height 12
click at [876, 167] on div "[DOMAIN_NAME] | Удалить" at bounding box center [910, 214] width 688 height 234
click at [880, 190] on input "[DOMAIN_NAME][URL]" at bounding box center [937, 188] width 262 height 28
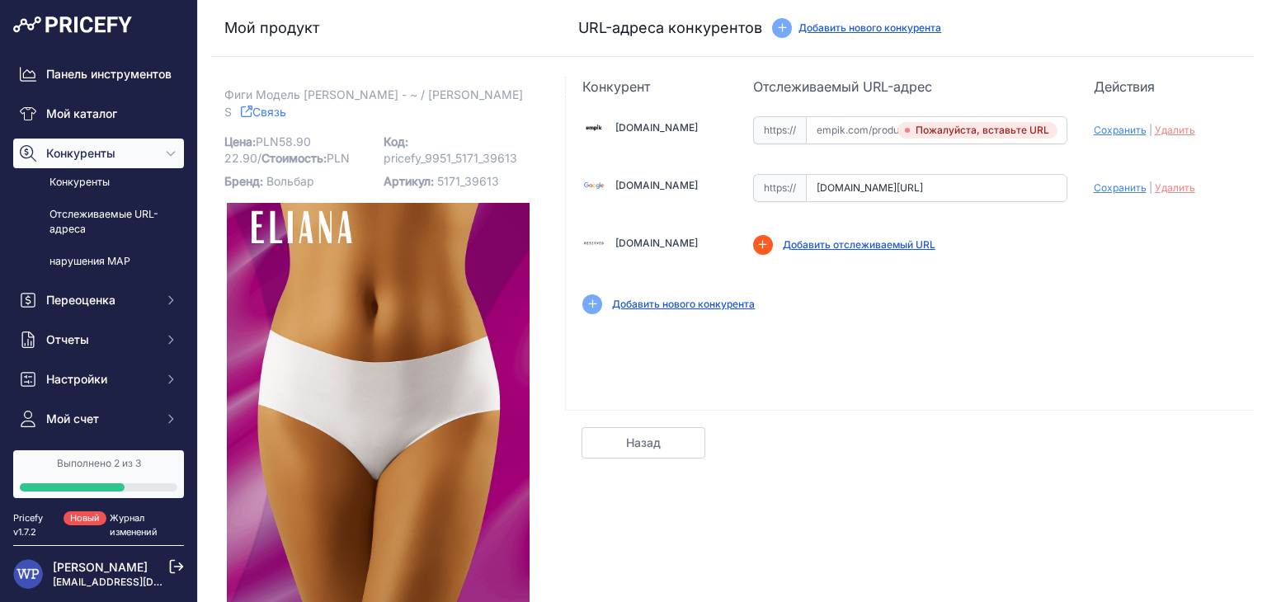
paste input "[URL][DOMAIN_NAME]"
type input "[DOMAIN_NAME][URL]"
click at [1112, 191] on font "Сохранить" at bounding box center [1120, 188] width 53 height 12
